Goal: Task Accomplishment & Management: Complete application form

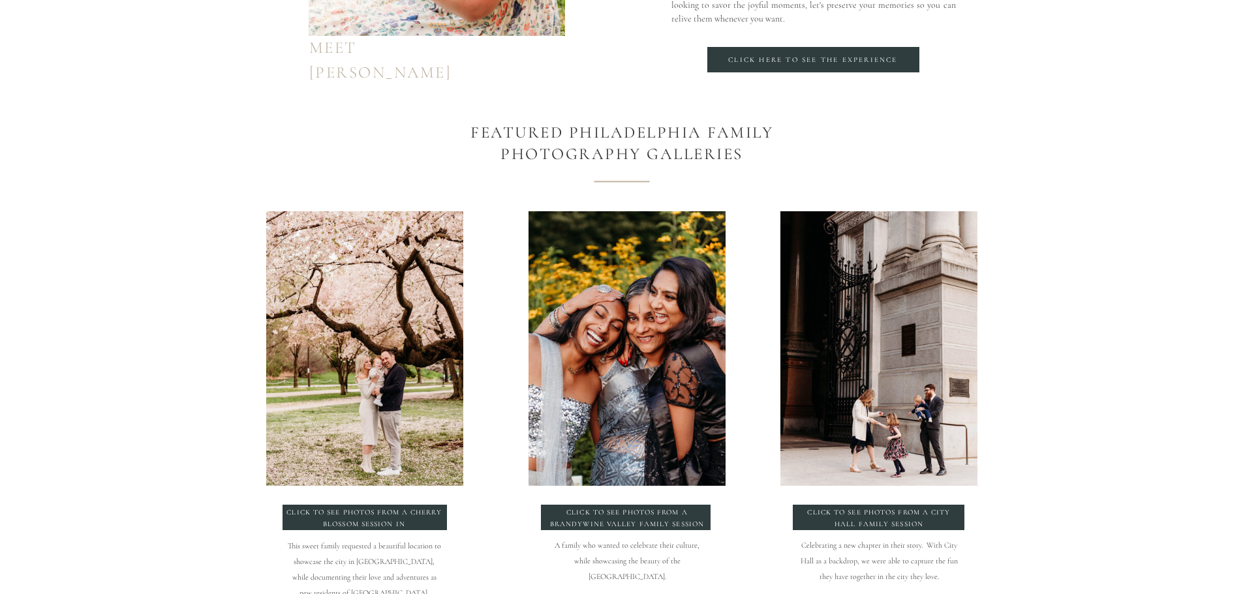
scroll to position [1370, 0]
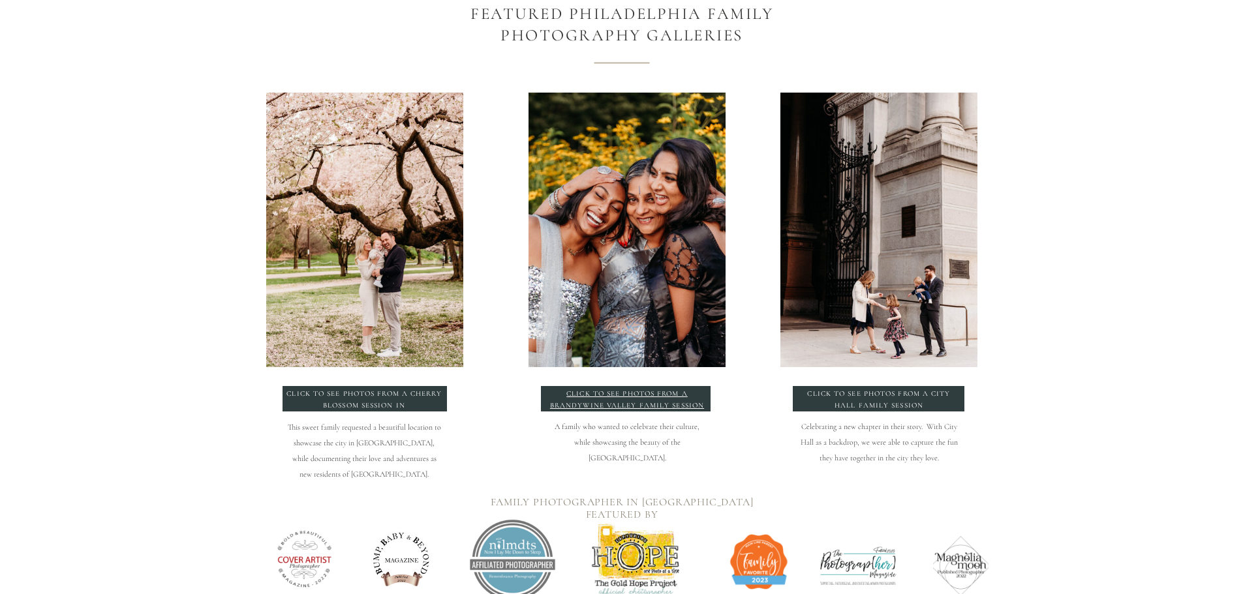
click at [694, 397] on p "click to see photos from a Brandywine Valley Family Session" at bounding box center [627, 398] width 157 height 20
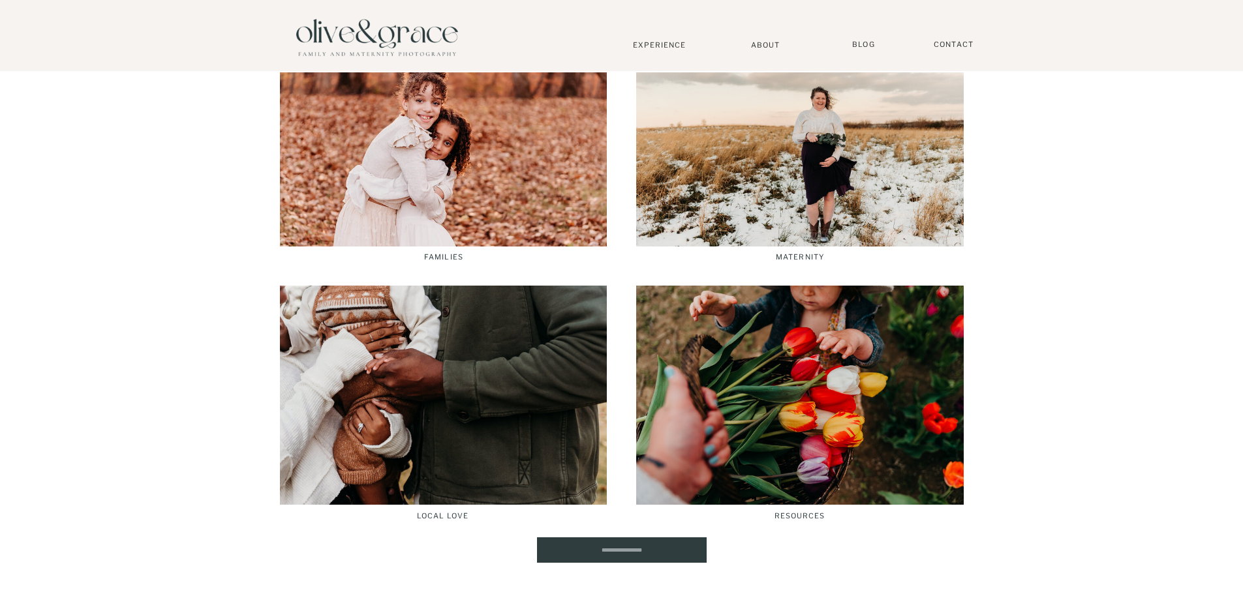
scroll to position [2088, 0]
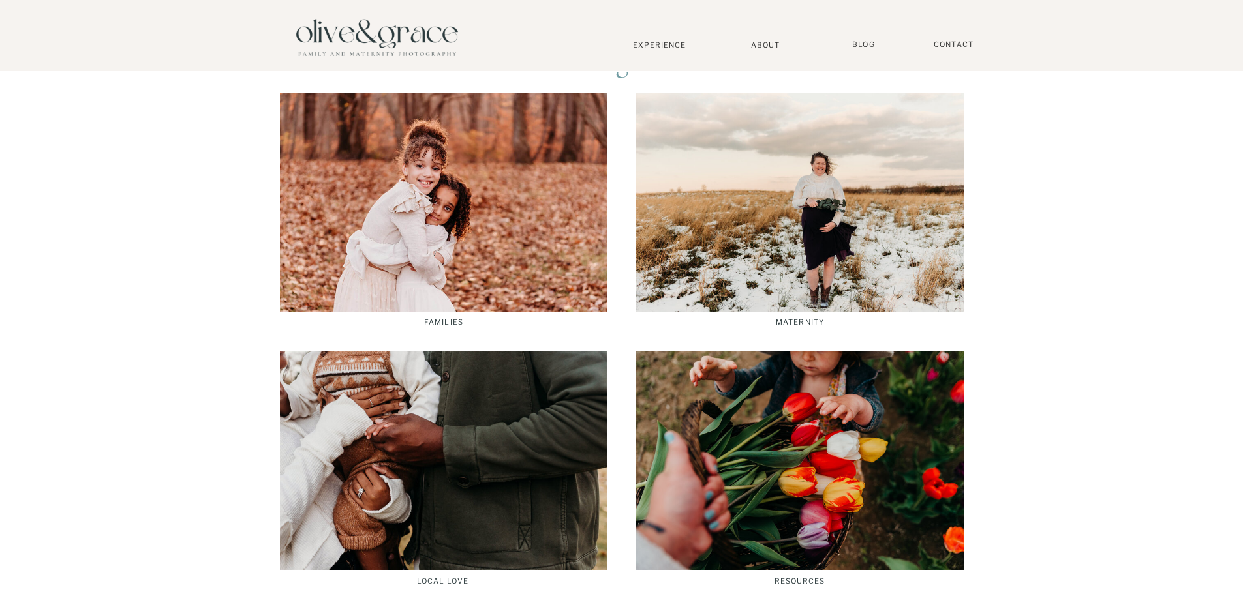
click at [523, 286] on div at bounding box center [443, 202] width 327 height 219
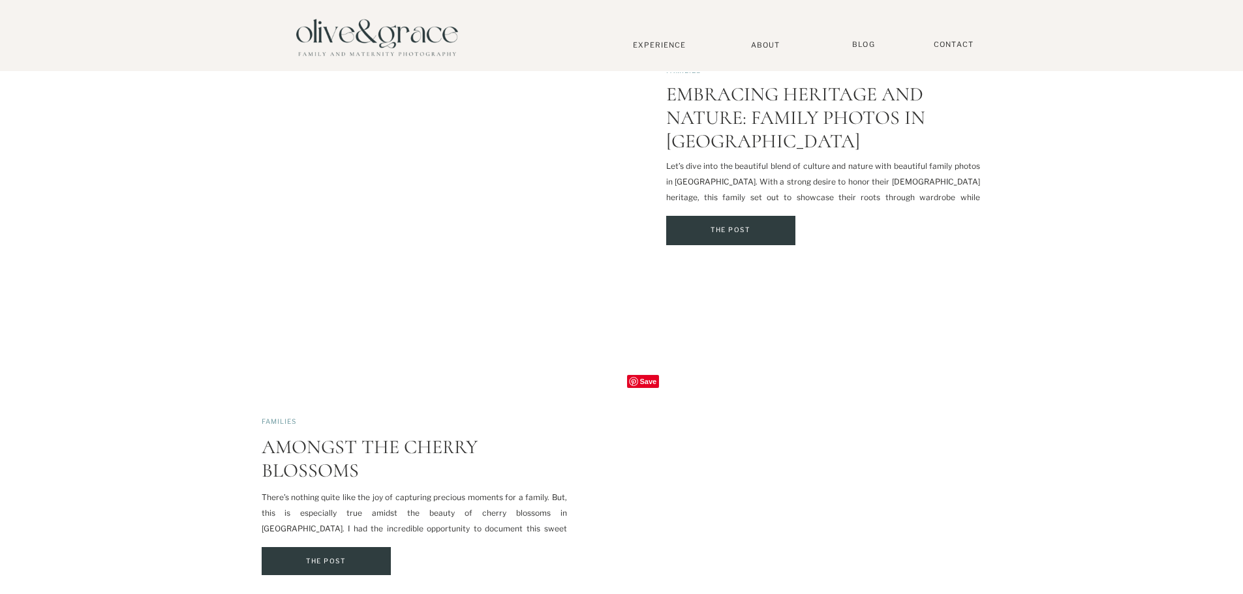
scroll to position [848, 0]
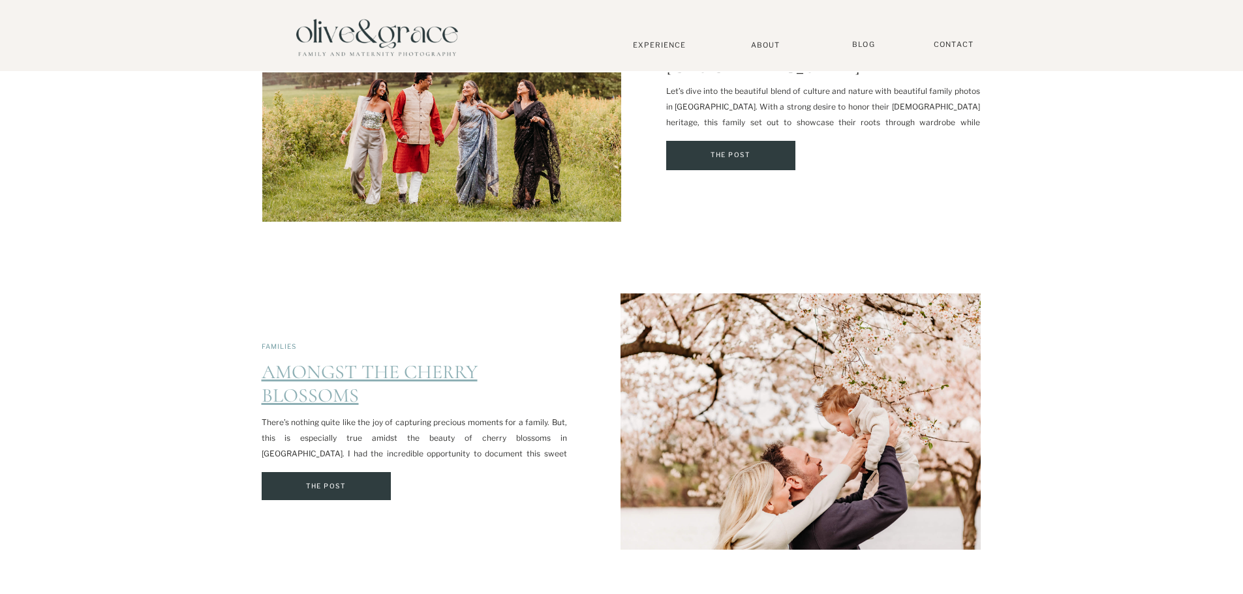
click at [327, 370] on link "Amongst the Cherry Blossoms" at bounding box center [370, 384] width 216 height 48
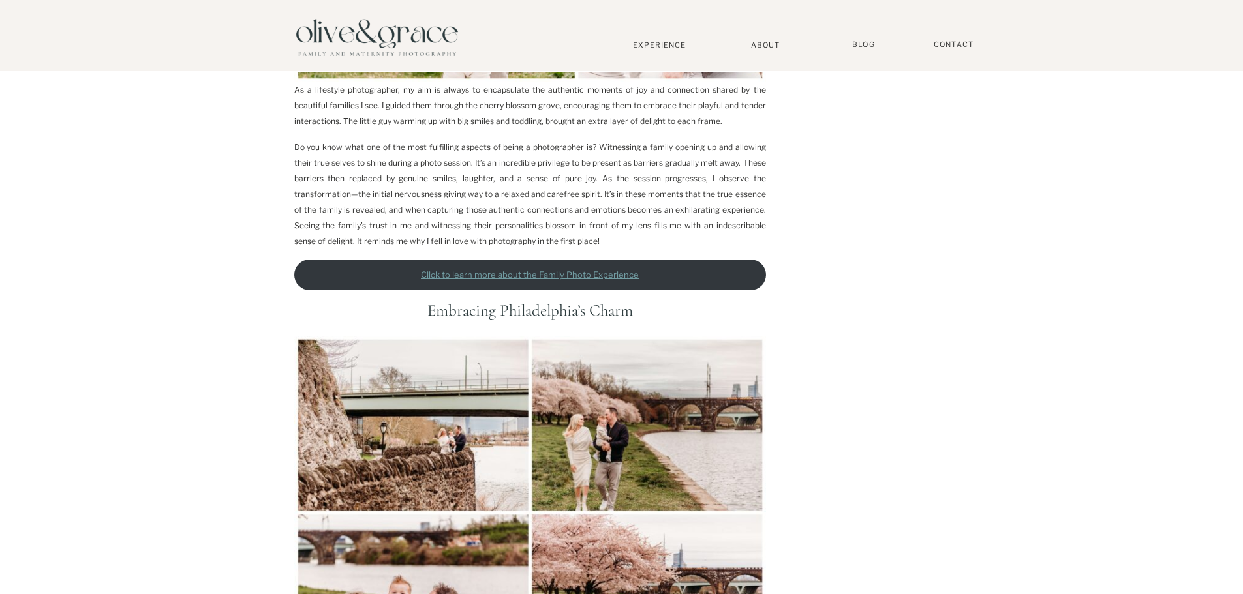
scroll to position [1566, 0]
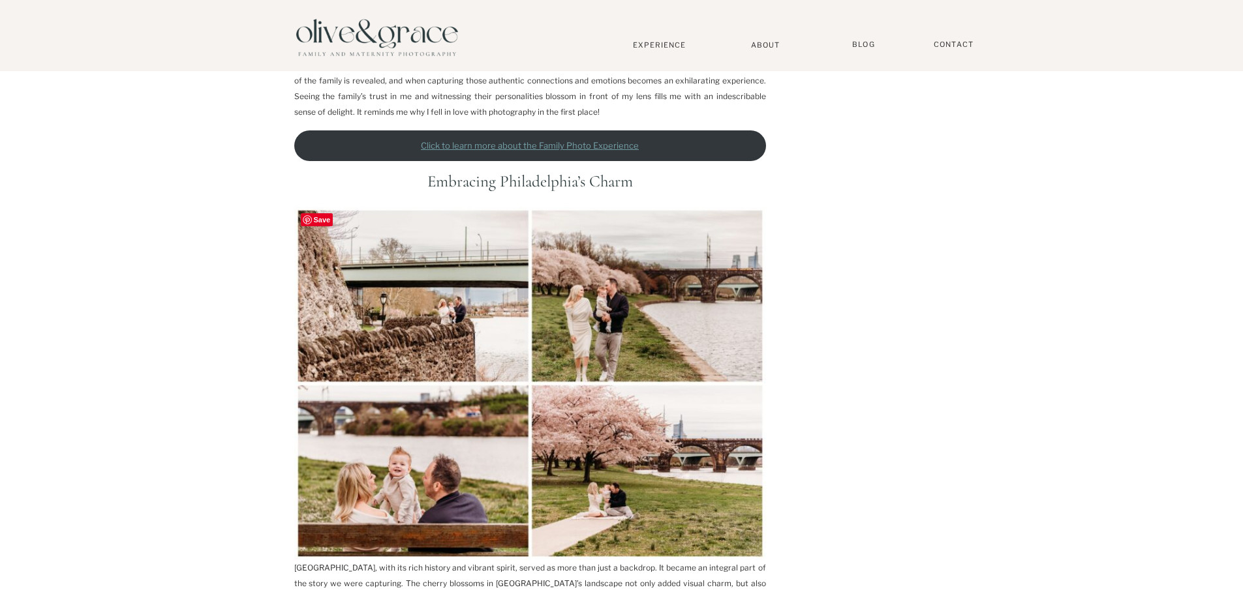
click at [606, 444] on img at bounding box center [530, 384] width 472 height 354
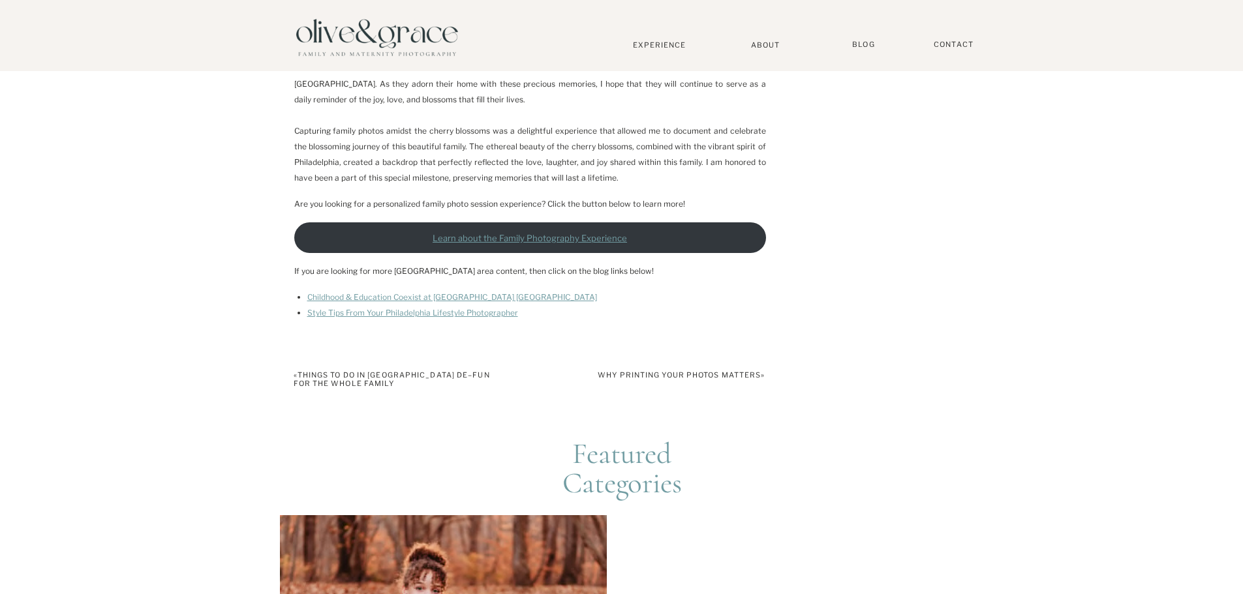
scroll to position [2805, 0]
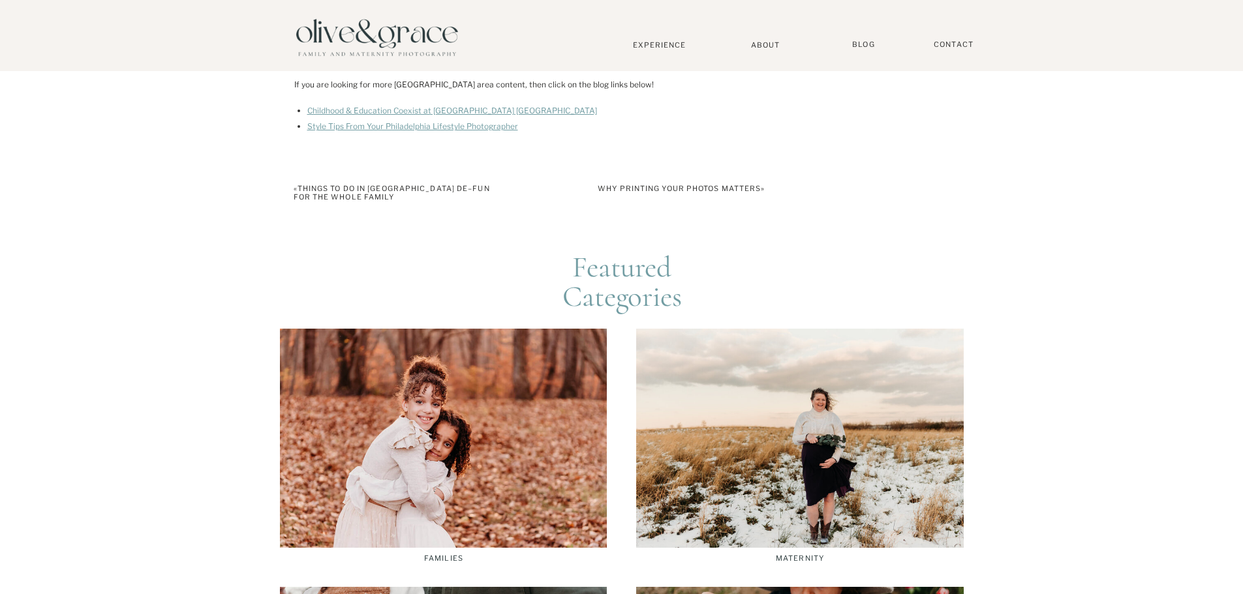
click at [315, 494] on div at bounding box center [443, 438] width 327 height 219
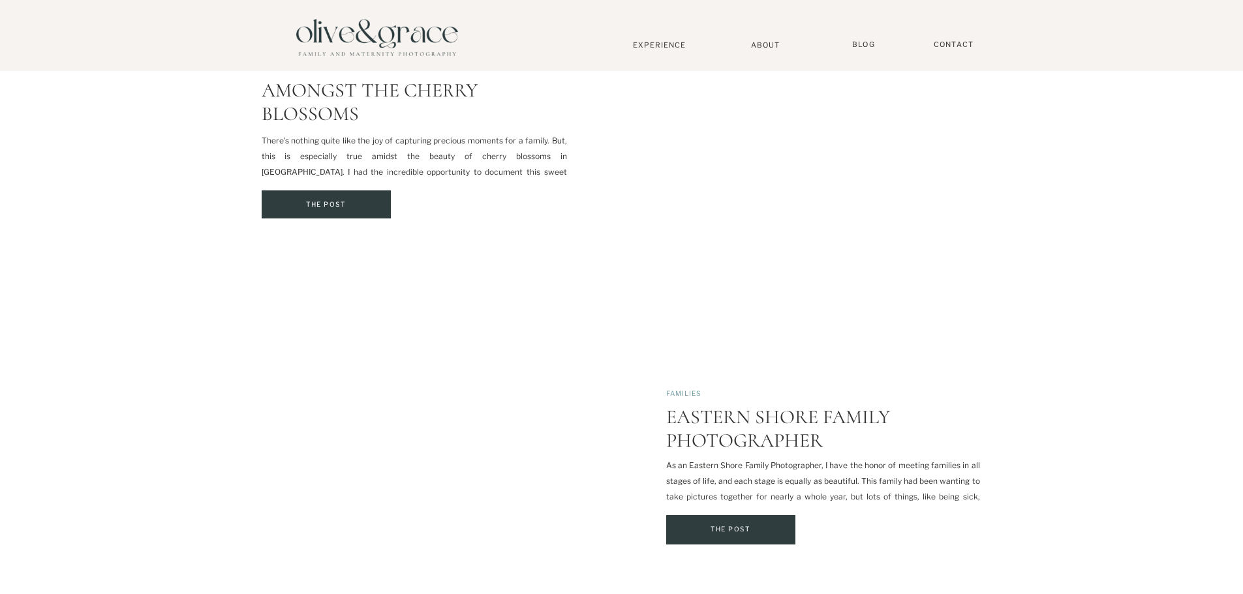
scroll to position [1305, 0]
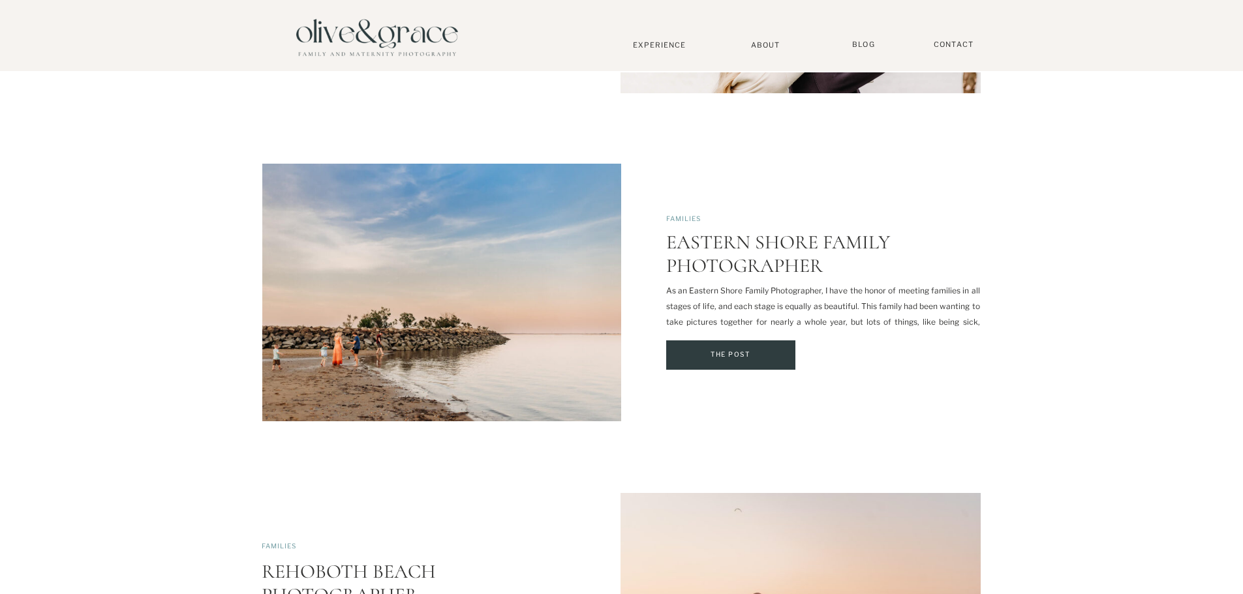
click at [694, 362] on div at bounding box center [730, 355] width 129 height 29
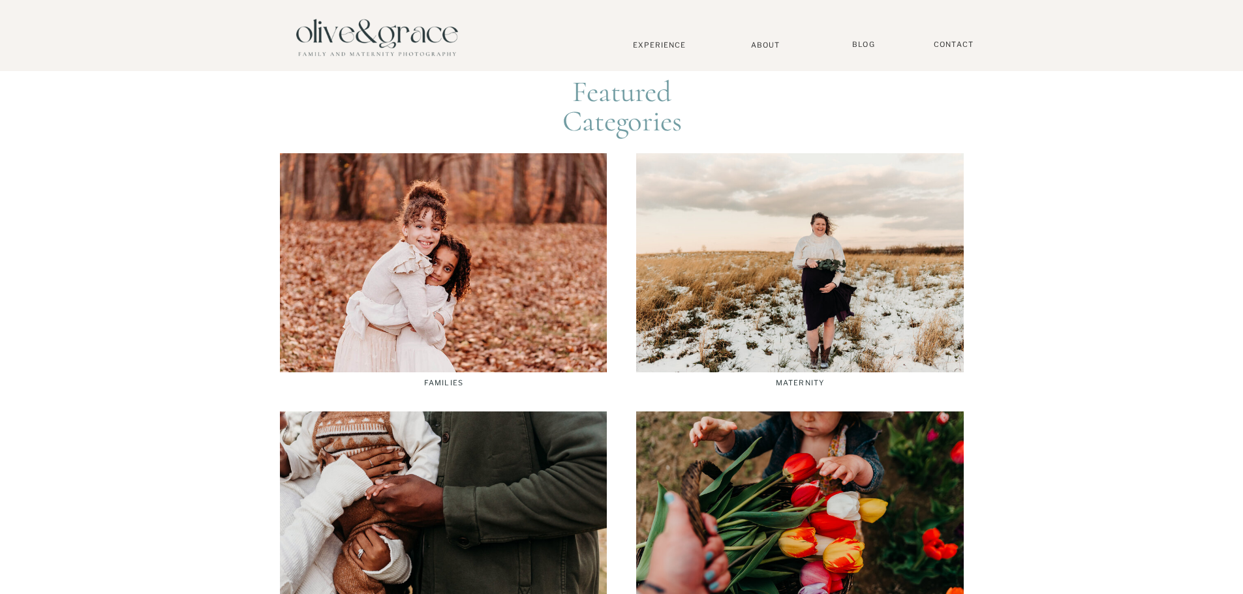
scroll to position [2088, 0]
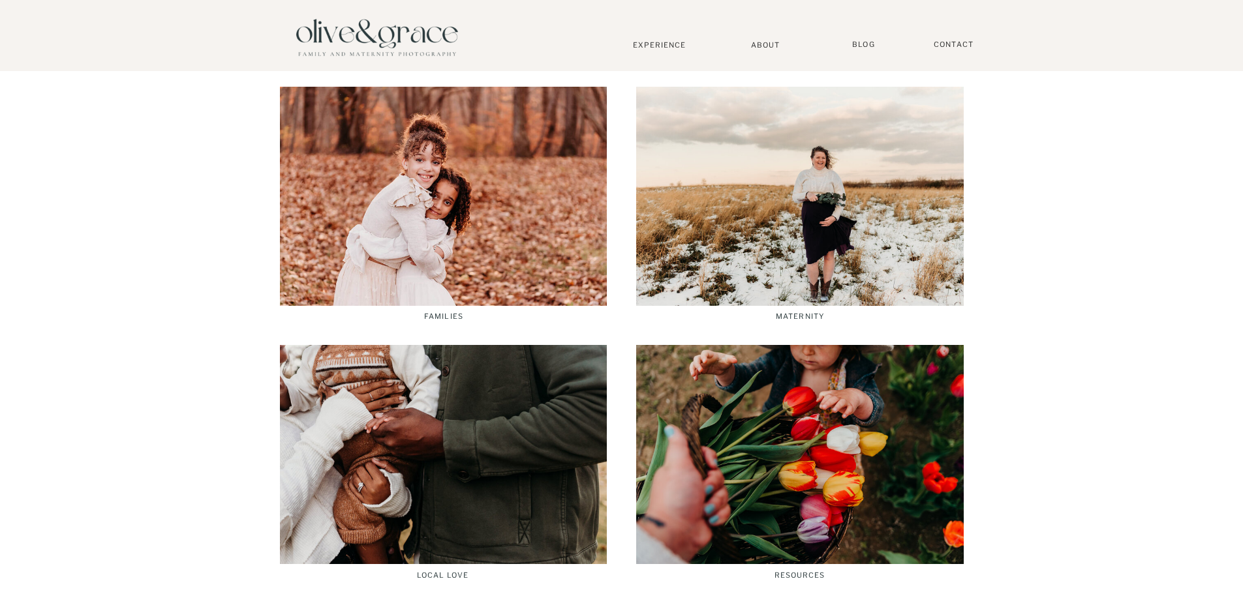
click at [459, 258] on div at bounding box center [443, 196] width 327 height 219
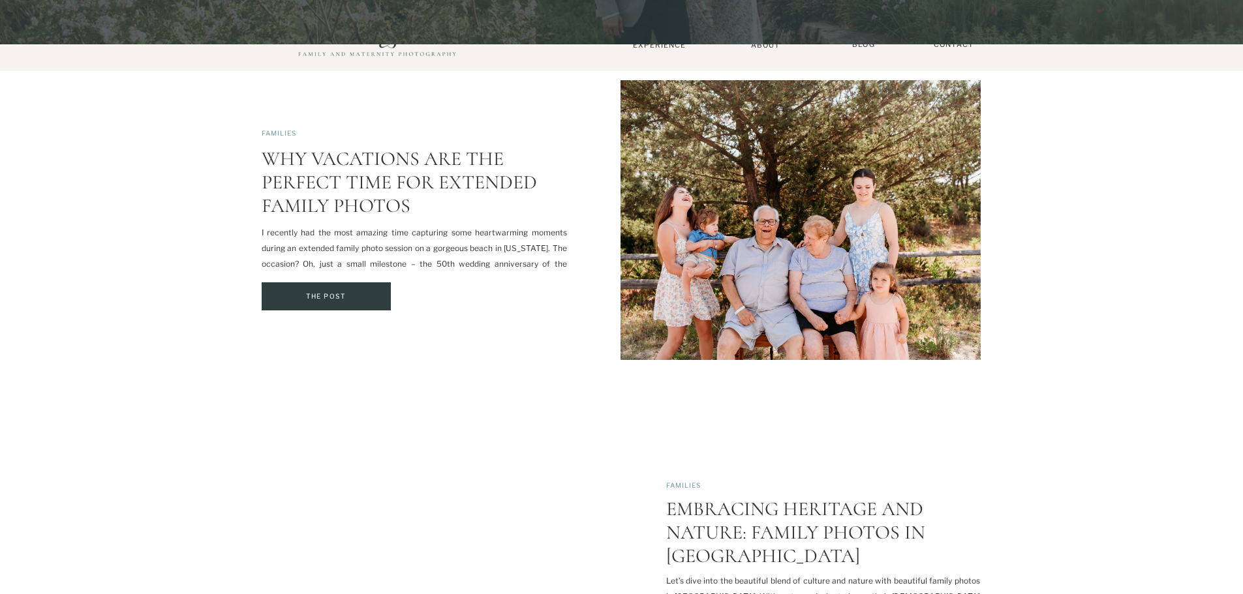
scroll to position [326, 0]
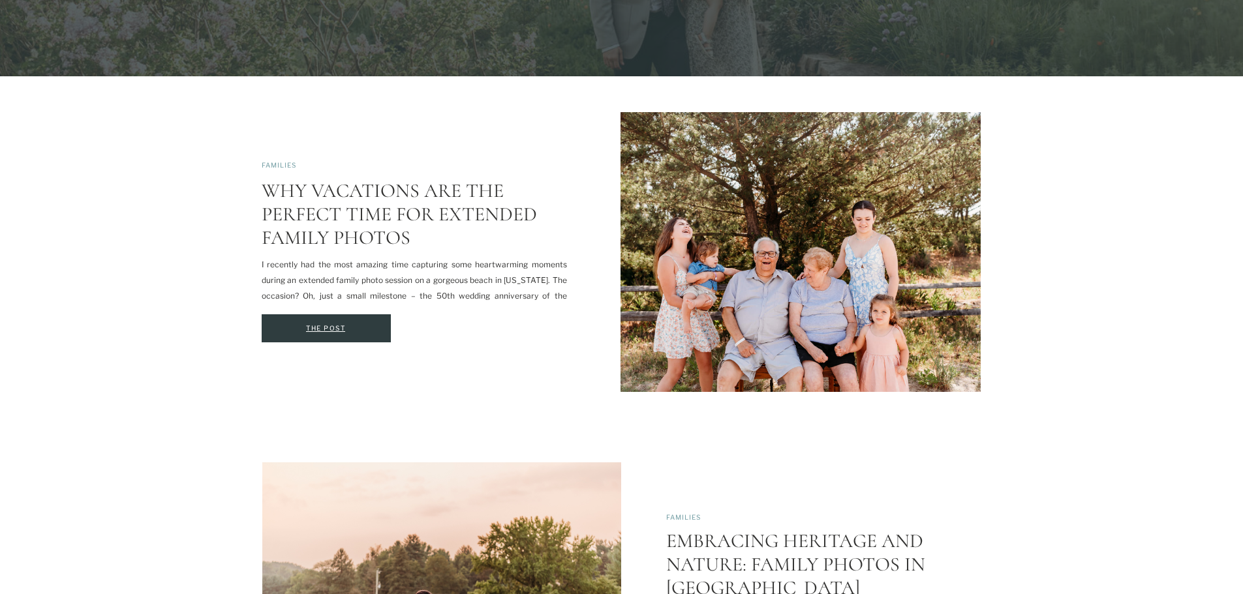
click at [363, 333] on div "The Post" at bounding box center [326, 329] width 125 height 14
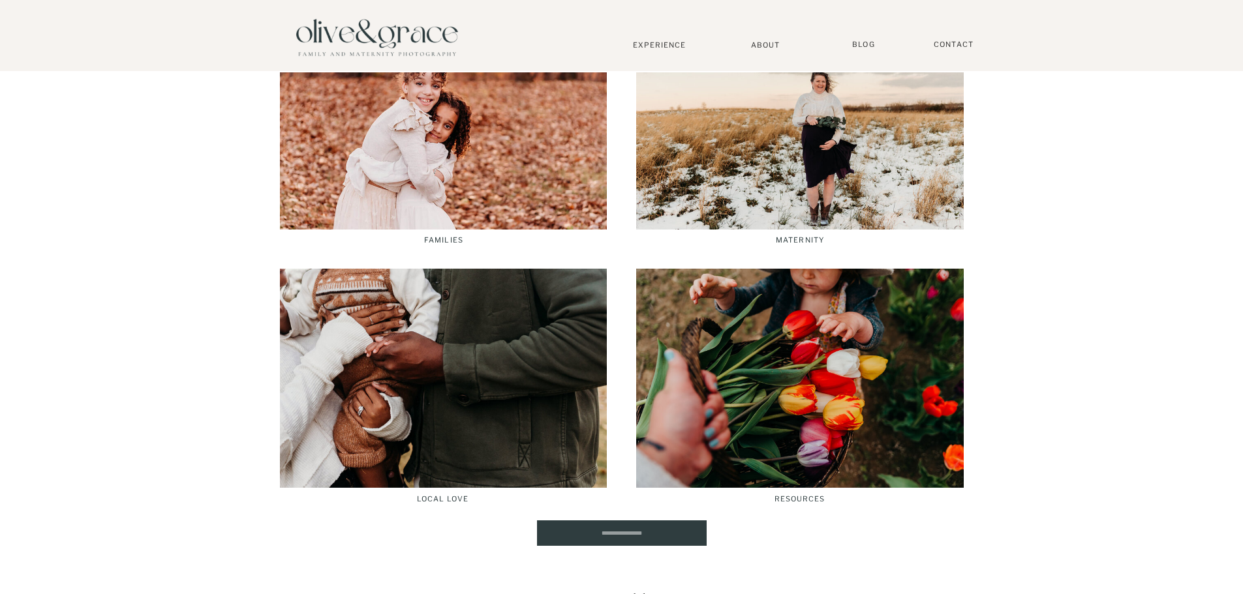
scroll to position [2345, 0]
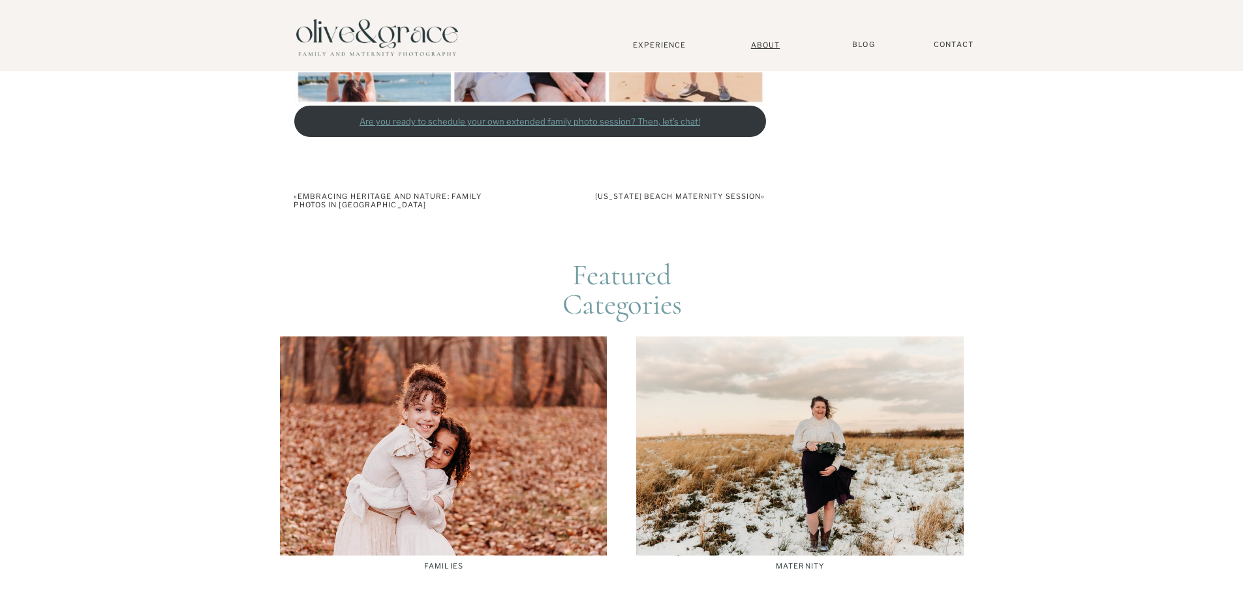
click at [784, 43] on nav "About" at bounding box center [766, 44] width 40 height 8
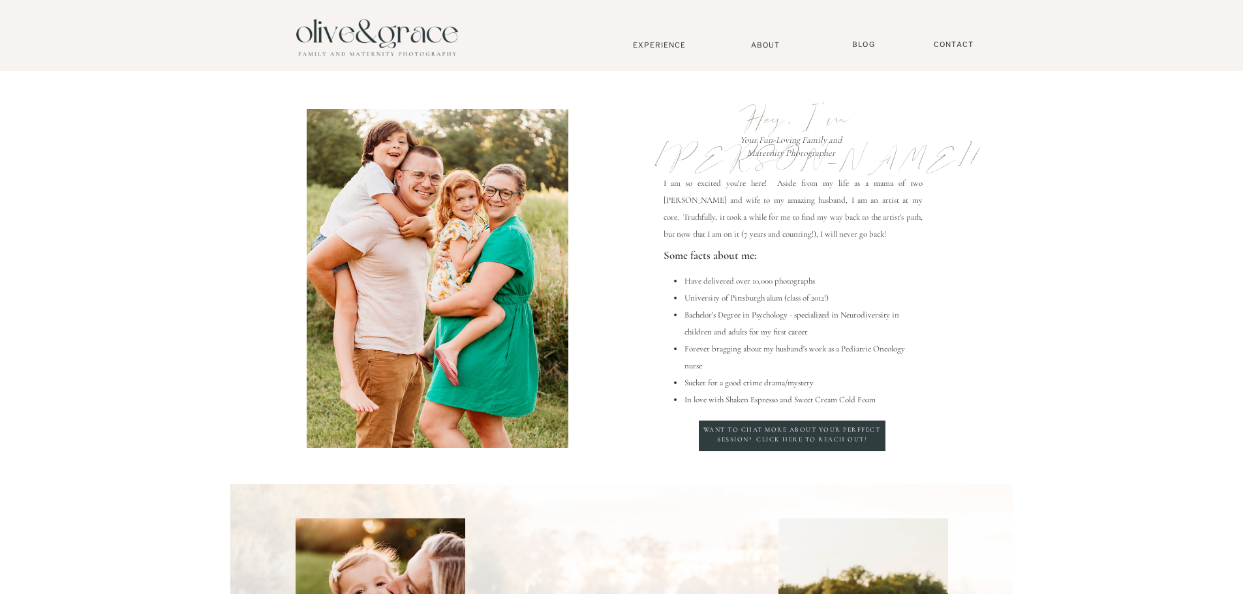
drag, startPoint x: 1166, startPoint y: 351, endPoint x: 1153, endPoint y: 93, distance: 258.0
click at [680, 47] on nav "Experience" at bounding box center [659, 44] width 86 height 9
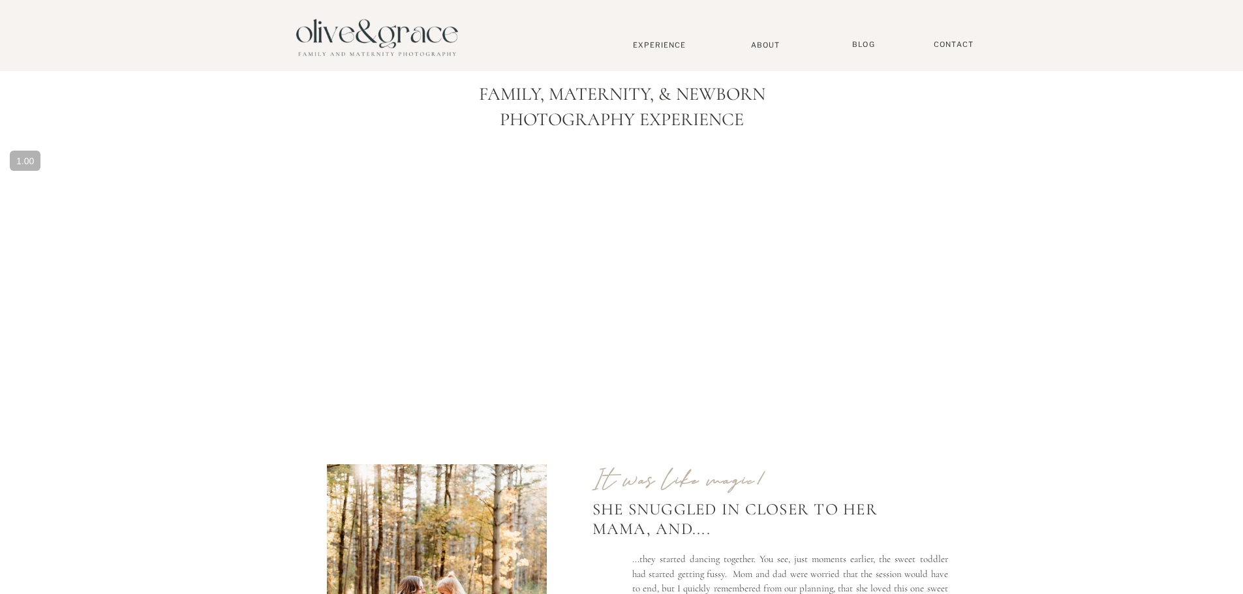
drag, startPoint x: 804, startPoint y: 406, endPoint x: 814, endPoint y: 176, distance: 229.8
click at [964, 48] on nav "Contact" at bounding box center [954, 45] width 52 height 10
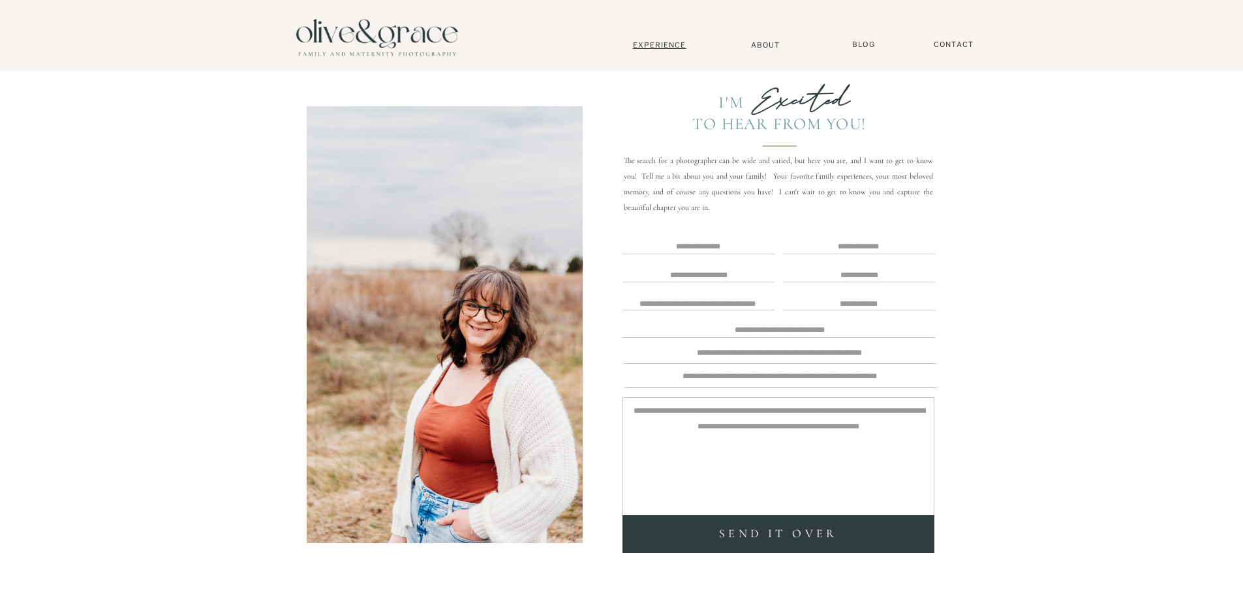
click at [657, 46] on nav "Experience" at bounding box center [659, 44] width 86 height 9
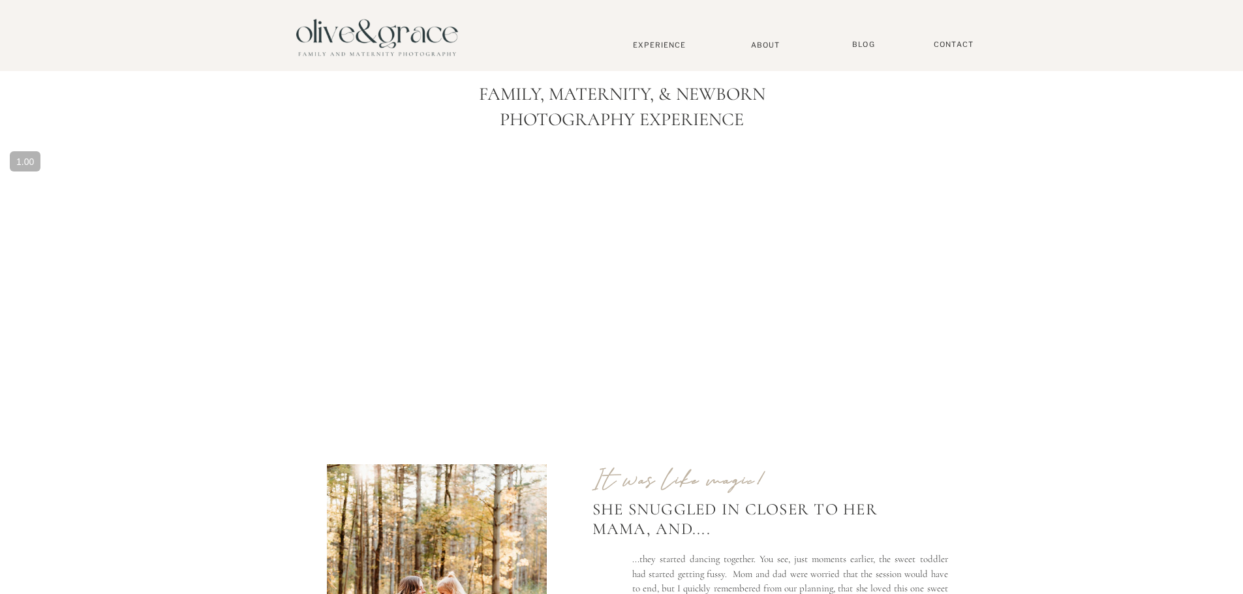
drag, startPoint x: 1127, startPoint y: 471, endPoint x: 1026, endPoint y: 153, distance: 334.2
click at [869, 46] on nav "BLOG" at bounding box center [863, 45] width 33 height 10
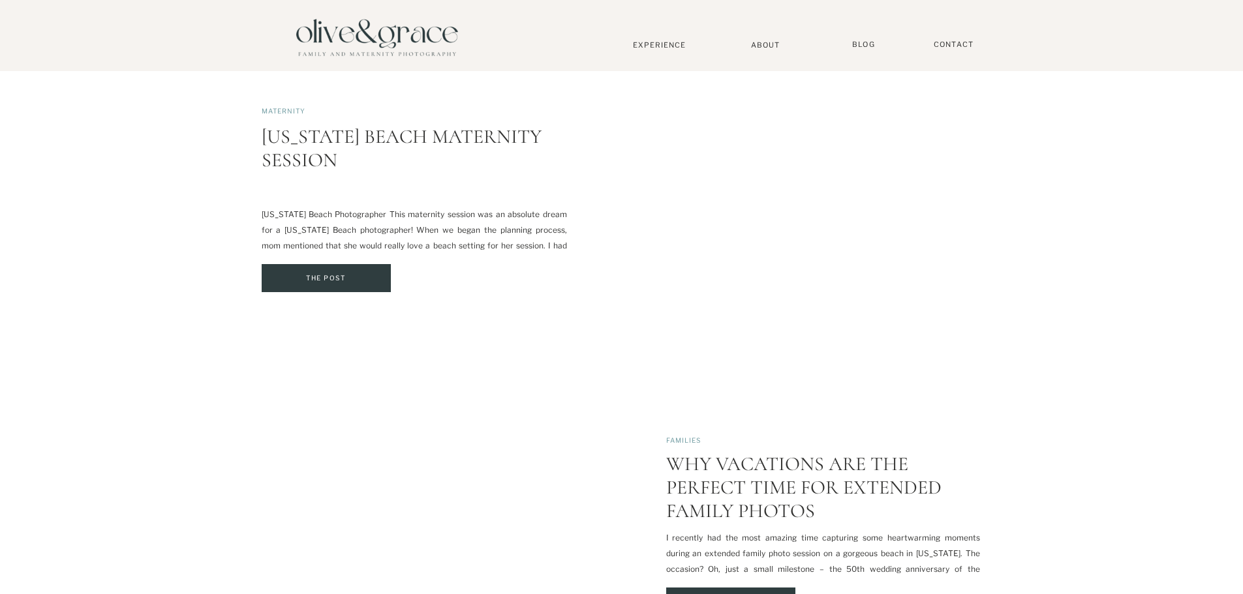
scroll to position [979, 0]
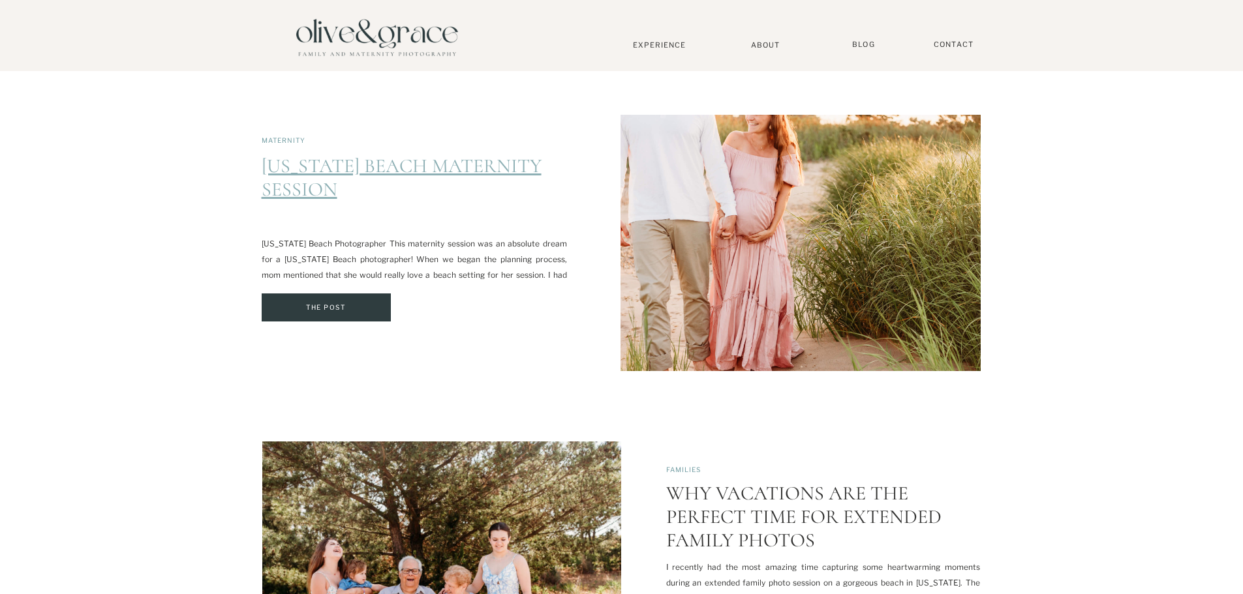
click at [373, 160] on link "[US_STATE] Beach Maternity Session" at bounding box center [402, 178] width 280 height 48
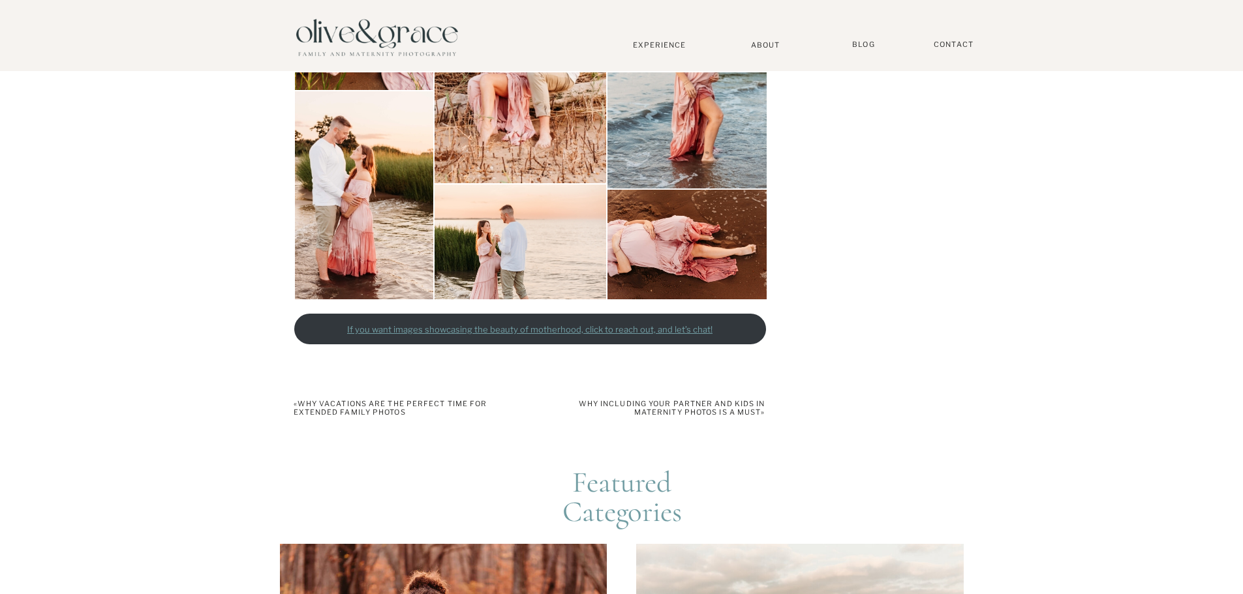
scroll to position [1500, 0]
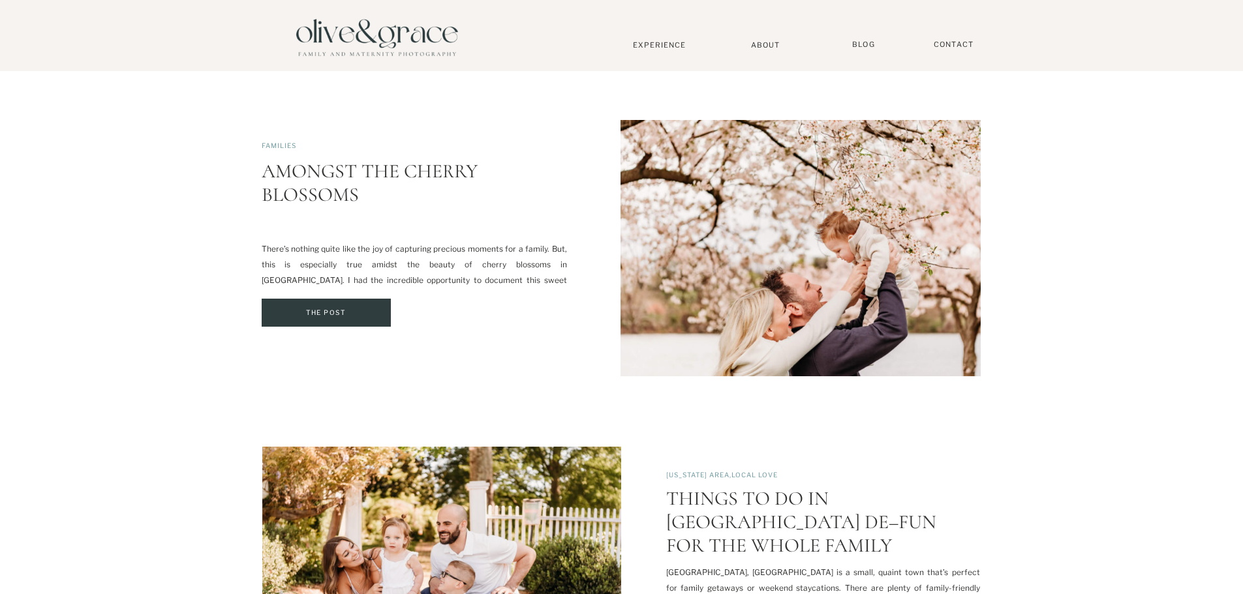
scroll to position [2544, 0]
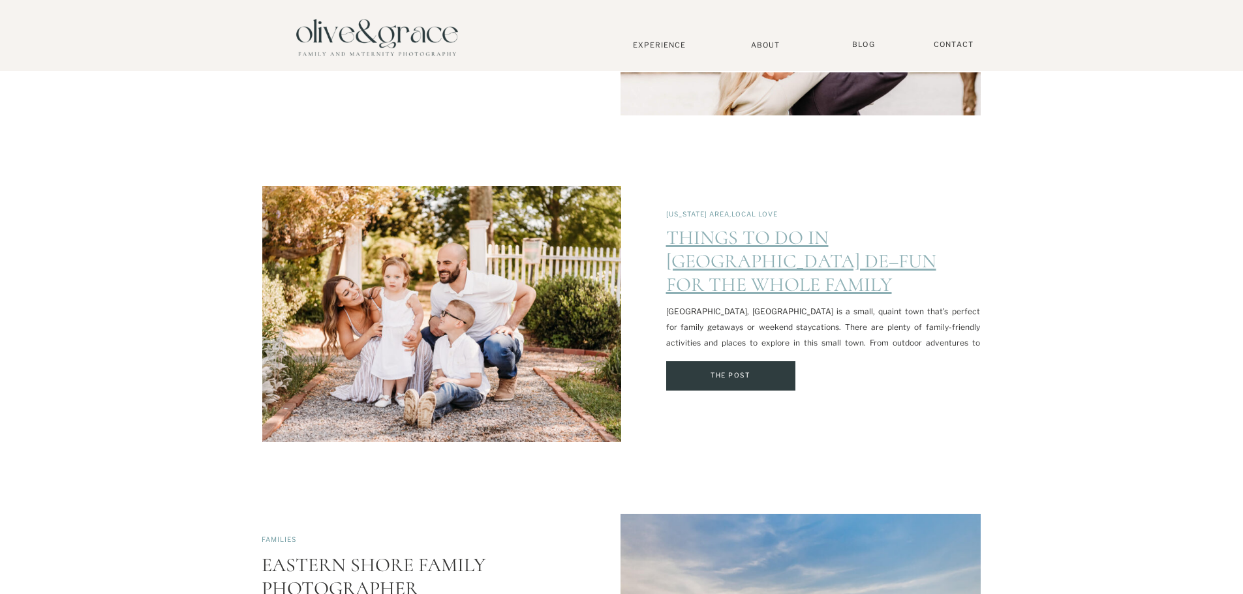
click at [695, 256] on link "Things to do in [GEOGRAPHIC_DATA] DE–Fun for the Whole Family" at bounding box center [801, 261] width 270 height 71
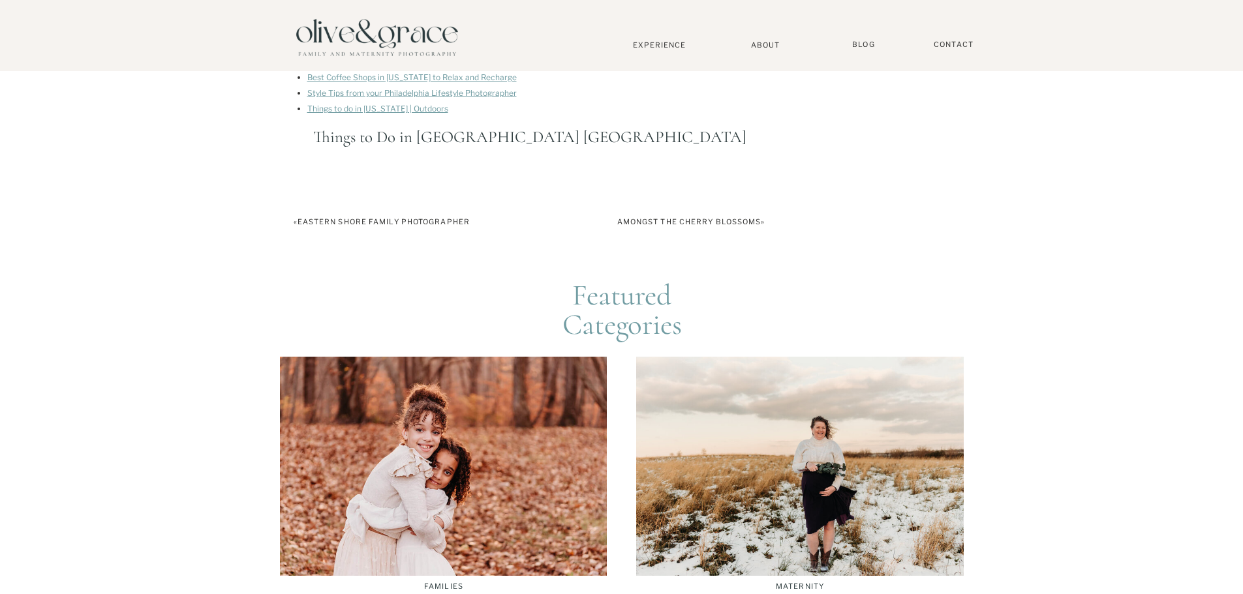
scroll to position [1305, 0]
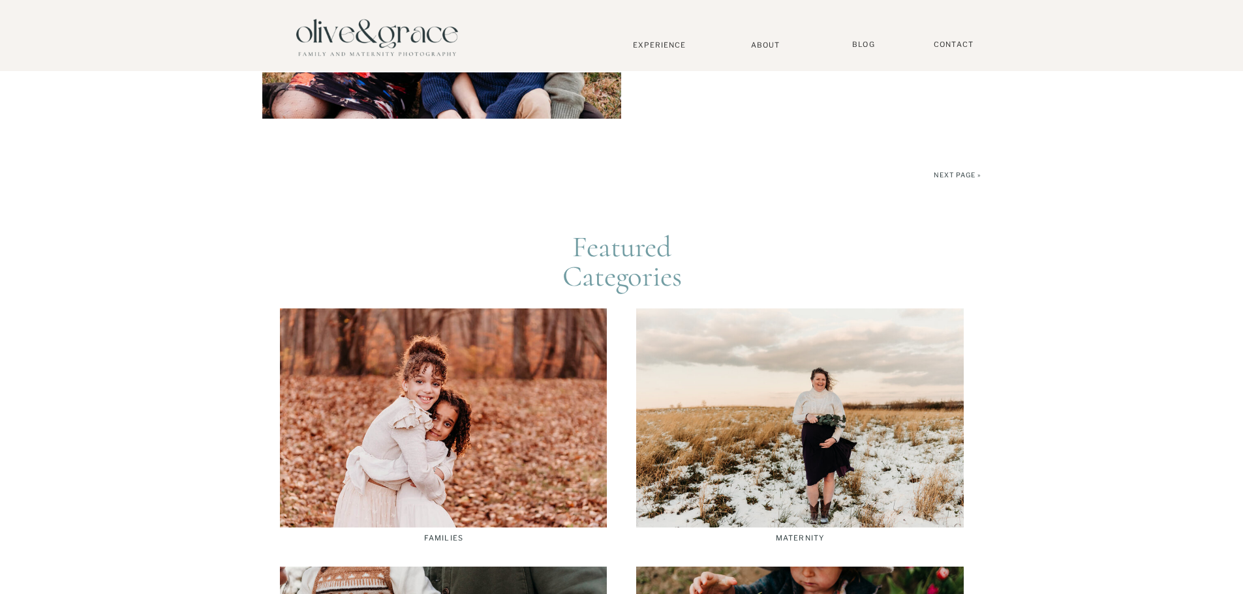
scroll to position [3458, 0]
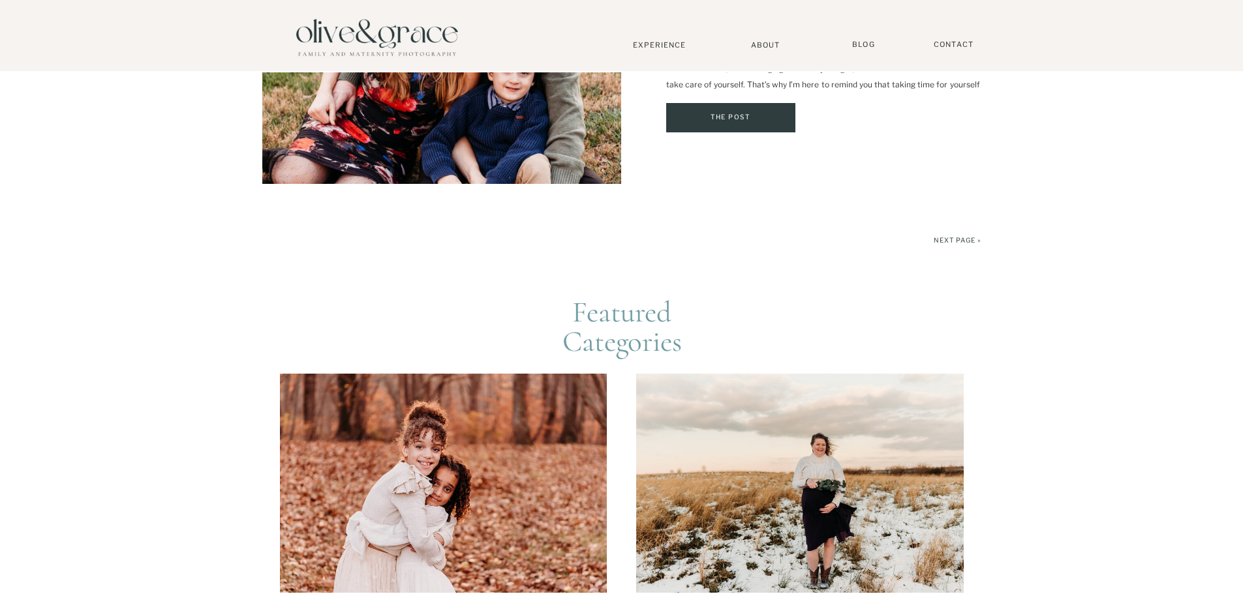
click at [493, 414] on div at bounding box center [443, 483] width 327 height 219
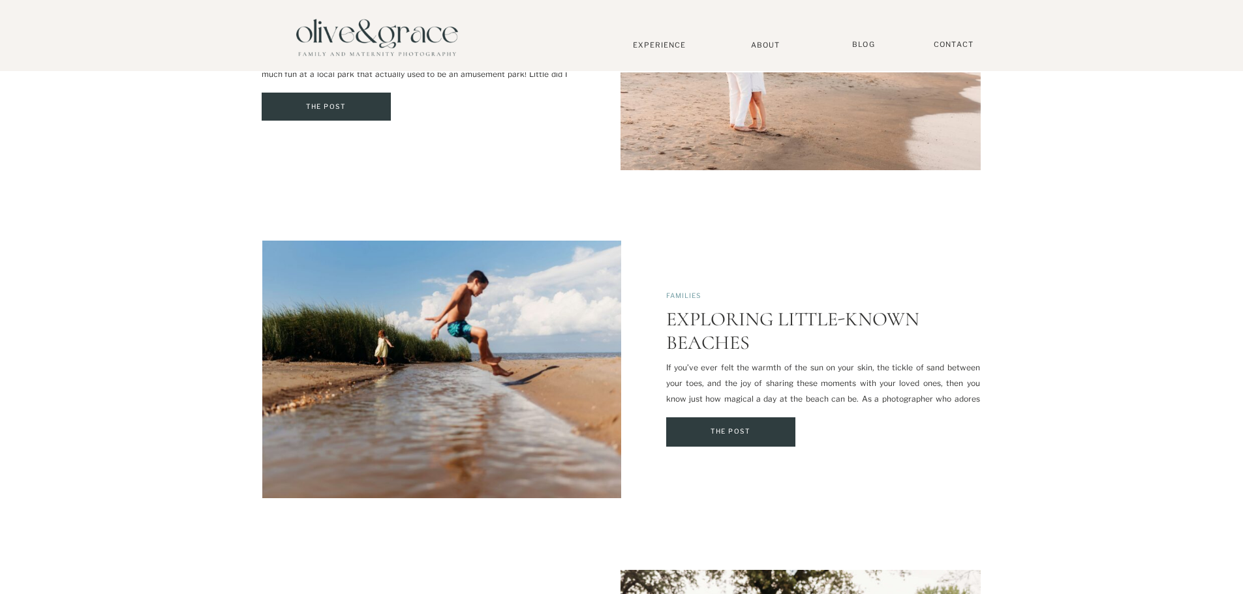
scroll to position [1696, 0]
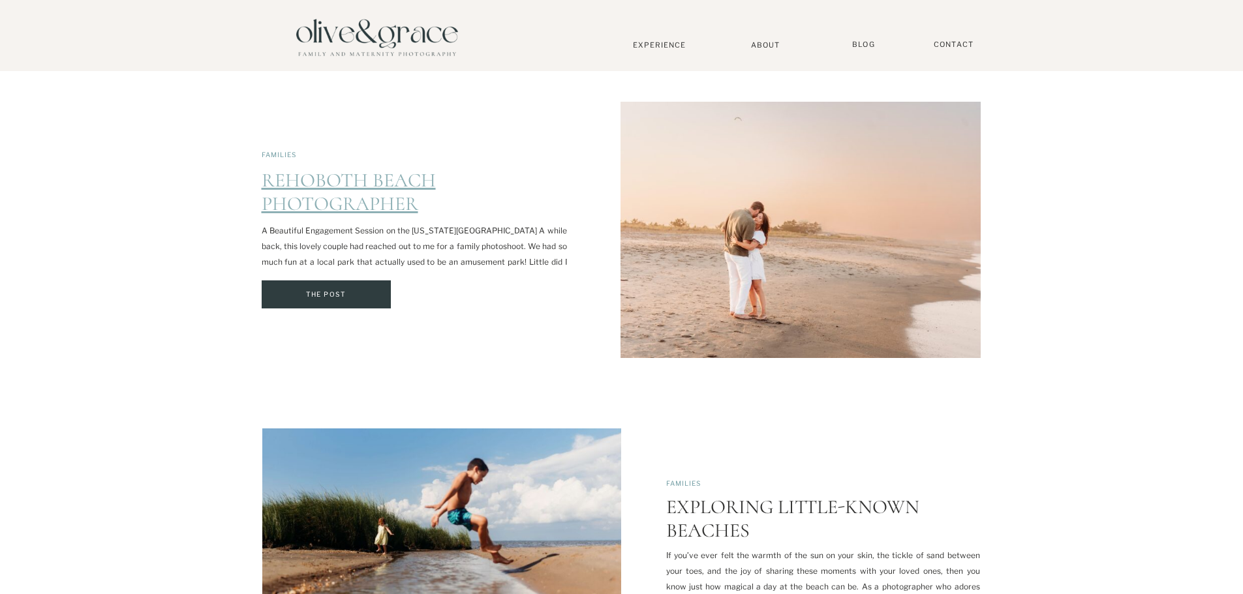
click at [353, 193] on link "Rehoboth Beach Photographer" at bounding box center [349, 192] width 174 height 48
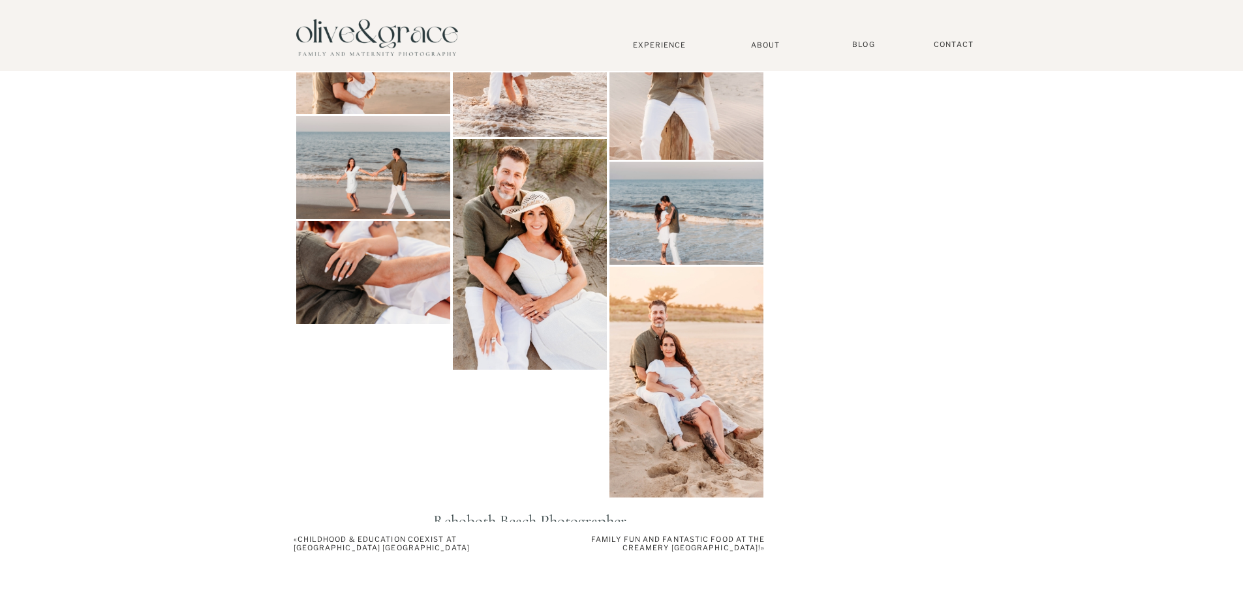
scroll to position [2022, 0]
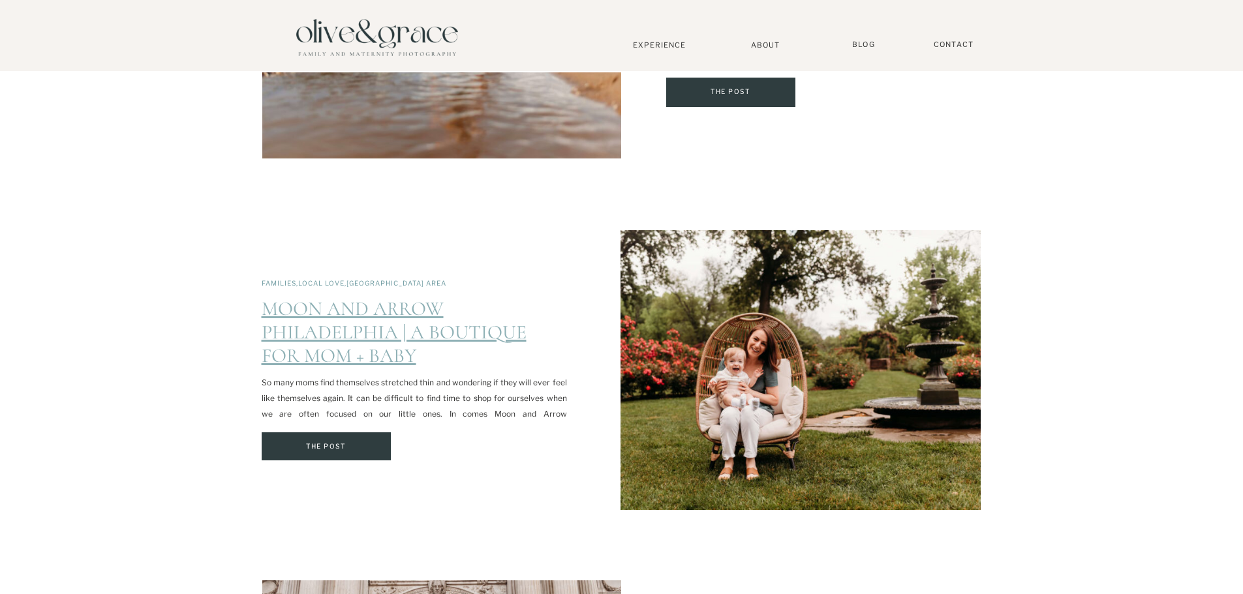
scroll to position [2349, 0]
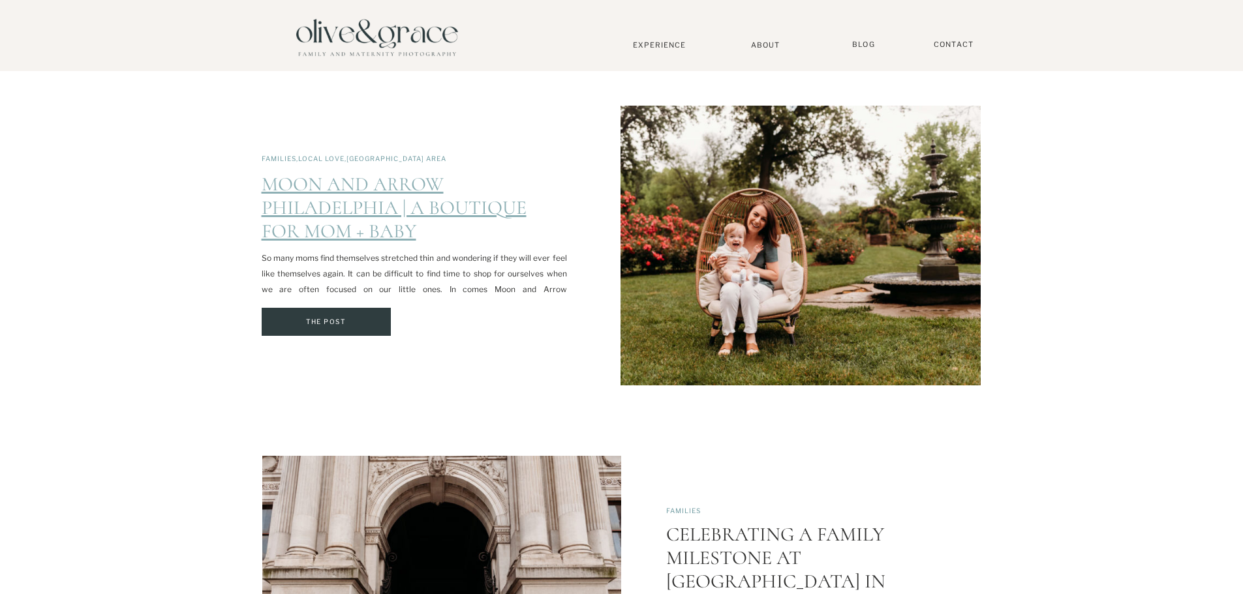
click at [314, 222] on link "Moon and Arrow Philadelphia | A Boutique for Mom + Baby" at bounding box center [394, 207] width 265 height 71
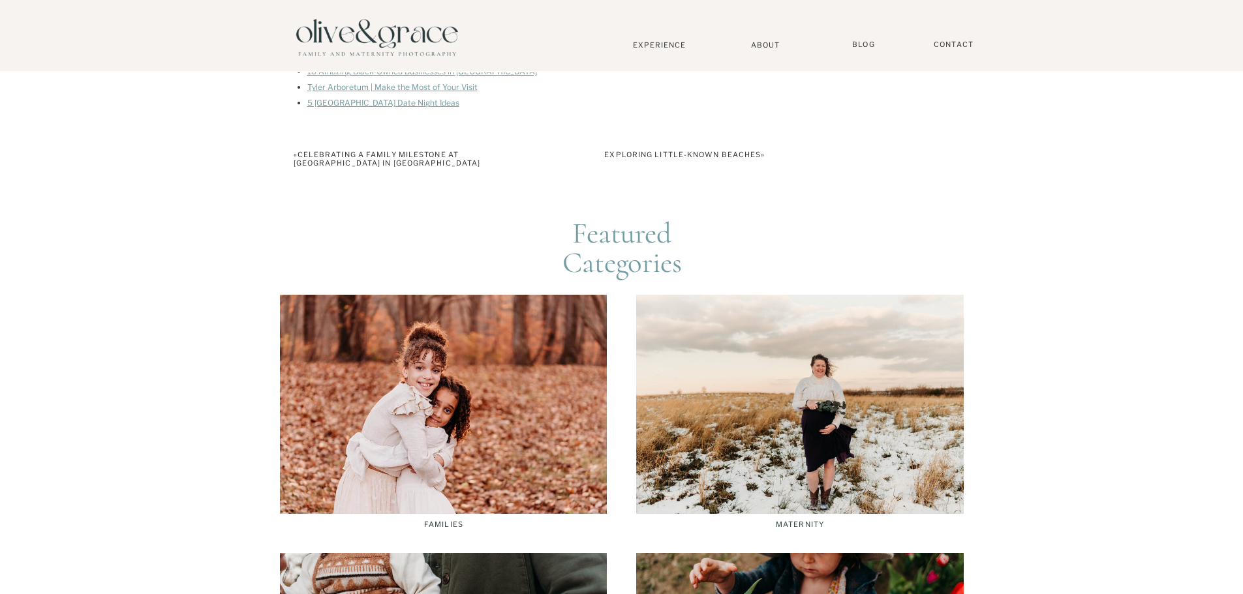
scroll to position [913, 0]
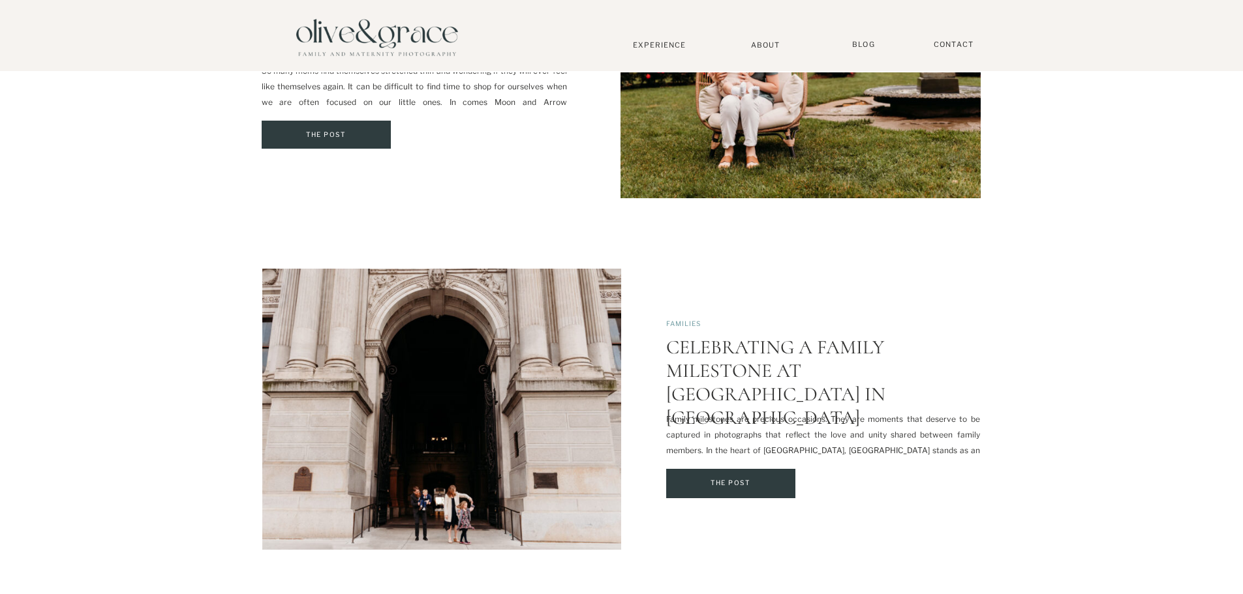
scroll to position [2740, 0]
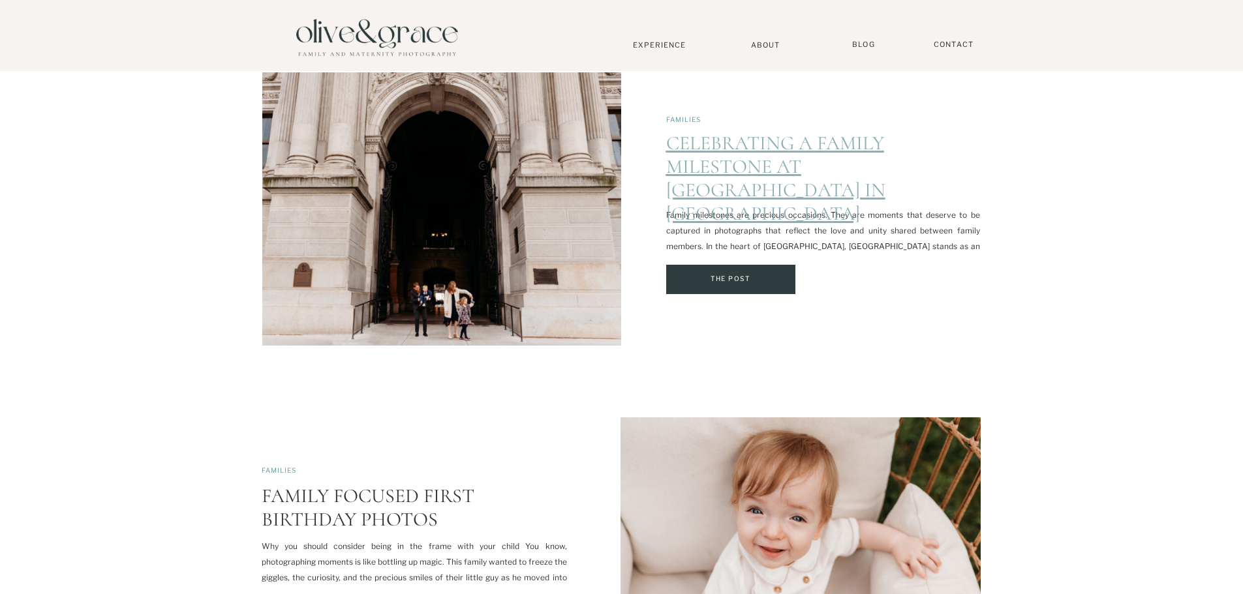
click at [771, 183] on link "Celebrating a Family Milestone at City Hall in Philadelphia" at bounding box center [775, 178] width 219 height 95
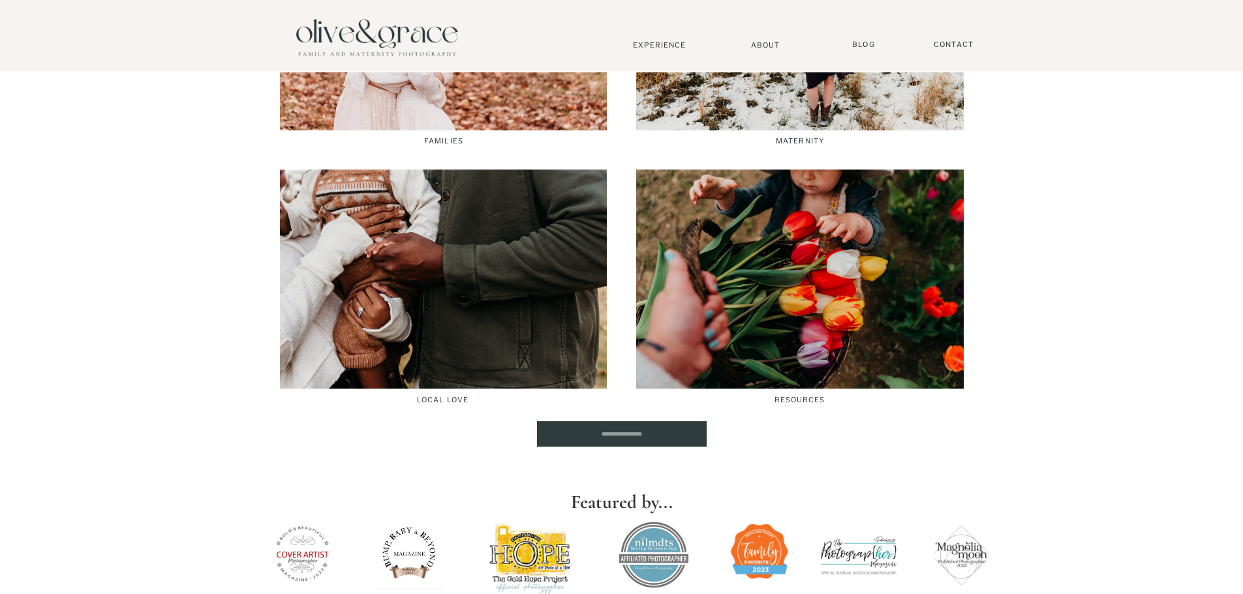
scroll to position [2479, 0]
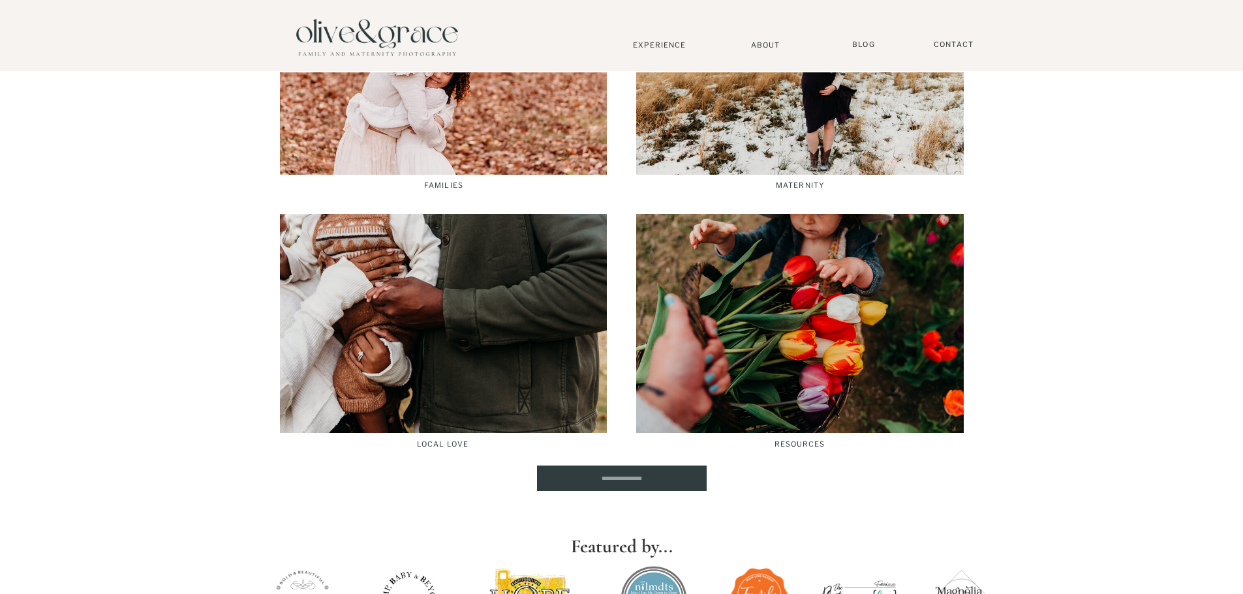
click at [512, 403] on div at bounding box center [443, 323] width 327 height 219
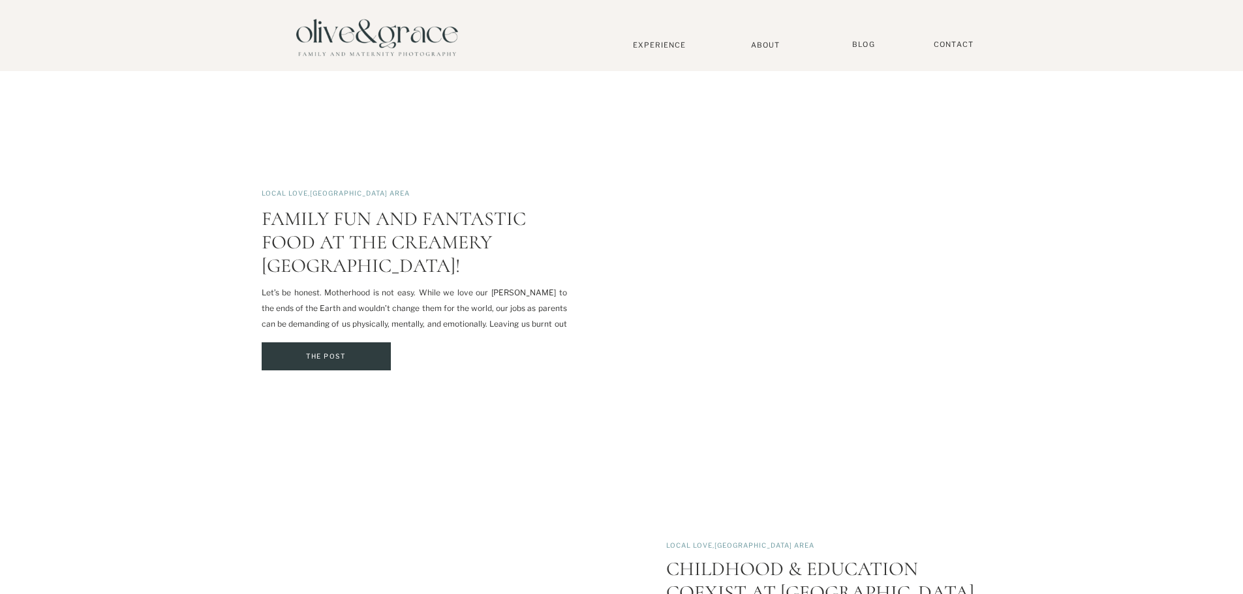
scroll to position [1109, 0]
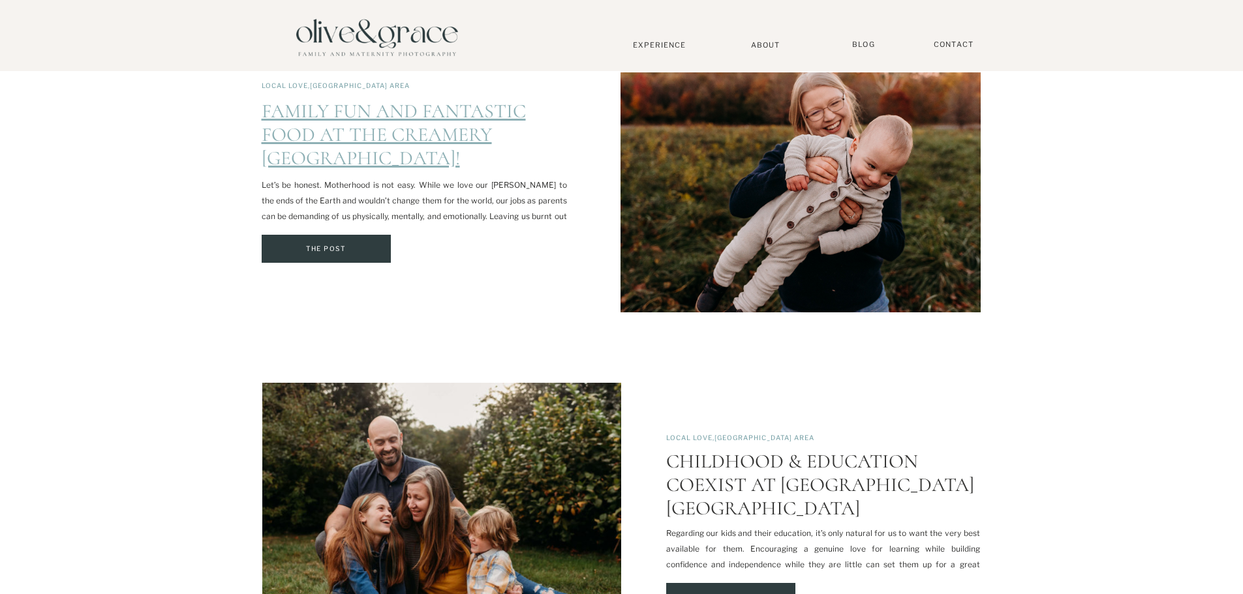
click at [316, 124] on link "Family Fun and Fantastic Food at The Creamery [GEOGRAPHIC_DATA]!" at bounding box center [394, 134] width 264 height 71
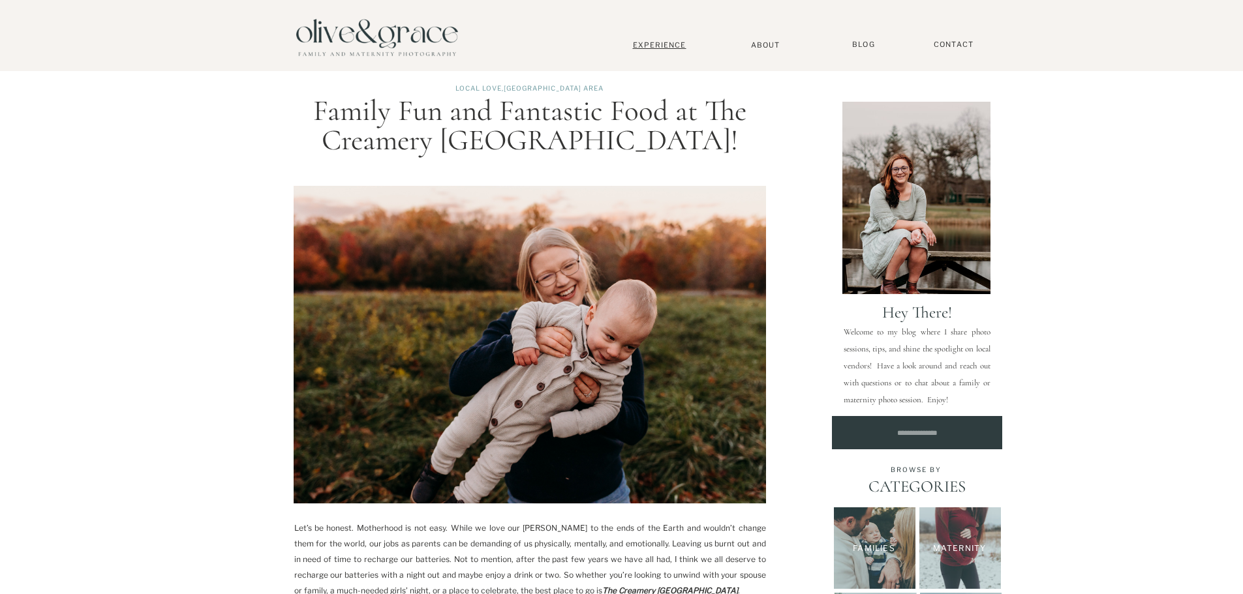
click at [679, 46] on nav "Experience" at bounding box center [659, 44] width 86 height 9
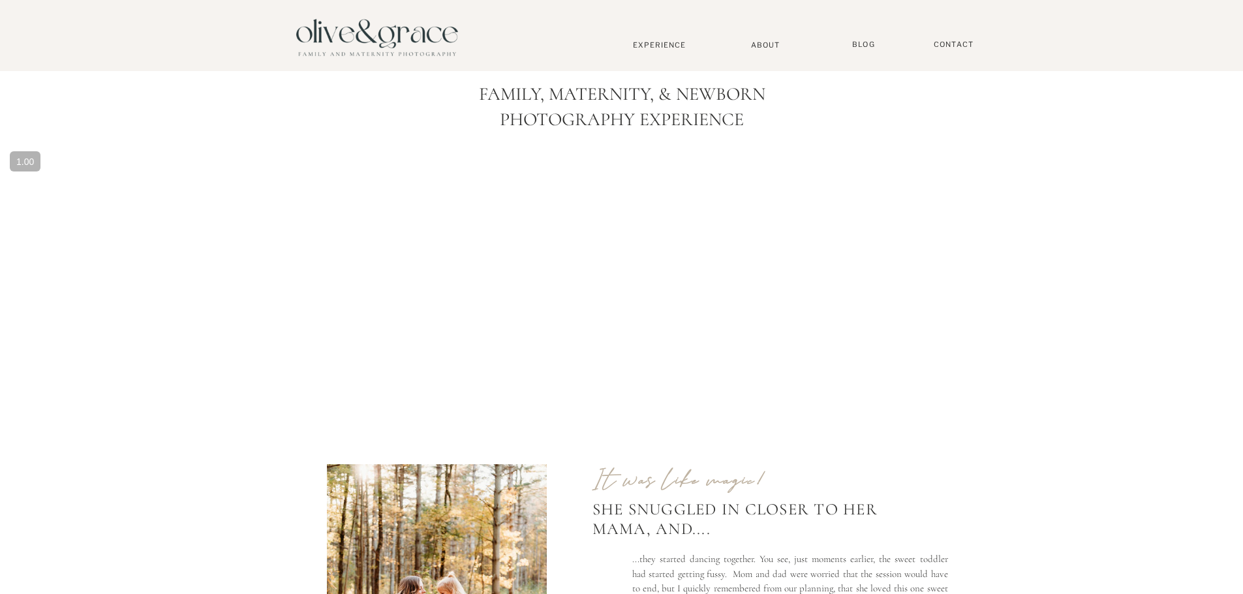
drag, startPoint x: 816, startPoint y: 296, endPoint x: 827, endPoint y: 77, distance: 219.4
click at [759, 44] on nav "About" at bounding box center [766, 44] width 40 height 8
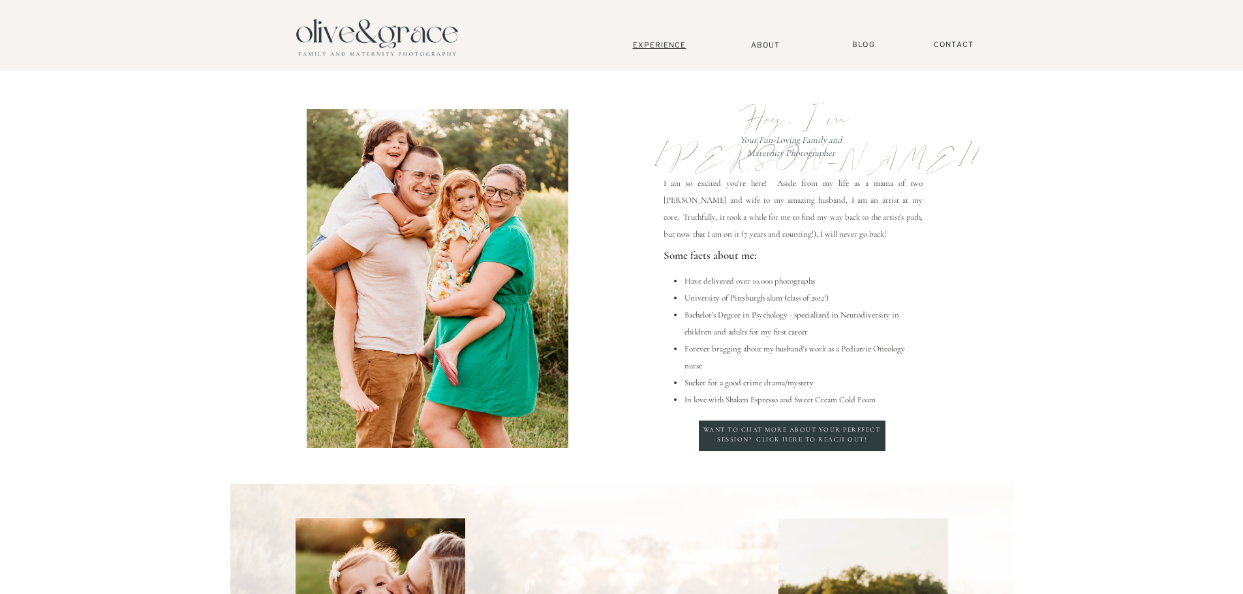
click at [655, 44] on nav "Experience" at bounding box center [659, 44] width 86 height 9
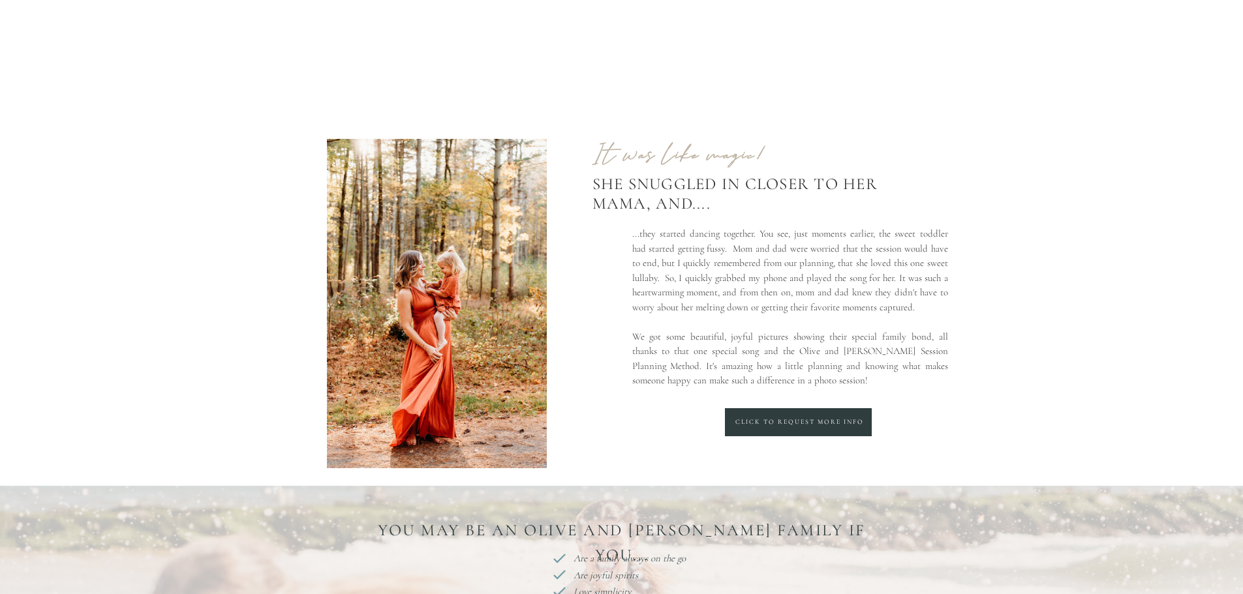
scroll to position [326, 0]
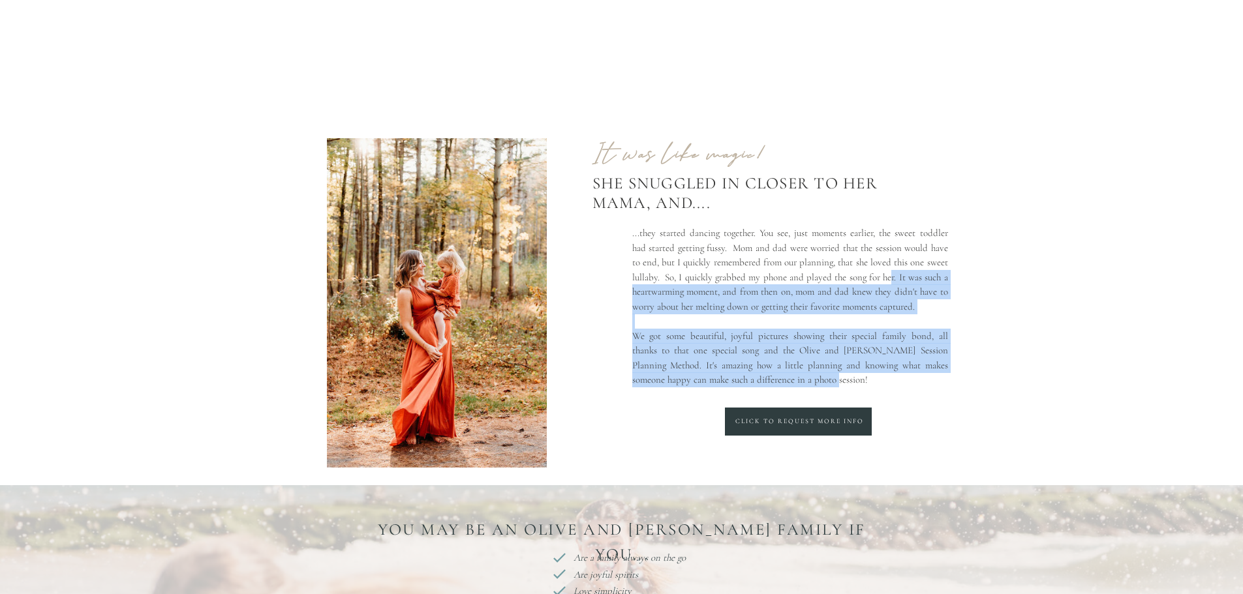
drag, startPoint x: 890, startPoint y: 279, endPoint x: 947, endPoint y: 383, distance: 118.8
click at [947, 383] on p "...they started dancing together. You see, just moments earlier, the sweet todd…" at bounding box center [790, 311] width 316 height 171
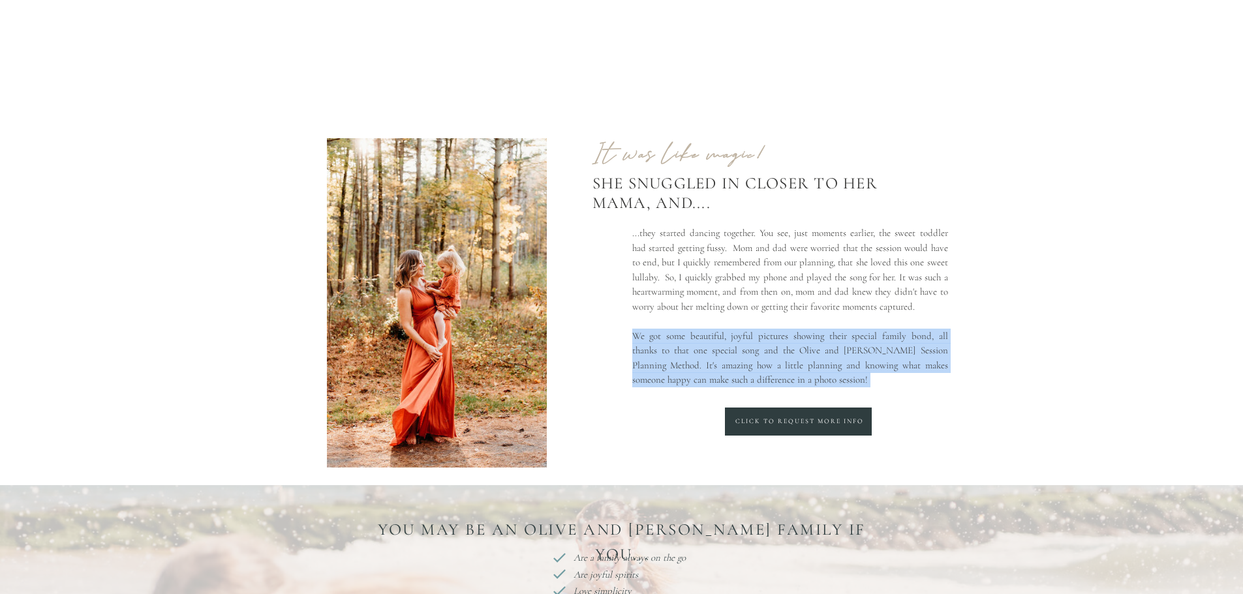
click at [947, 383] on p "...they started dancing together. You see, just moments earlier, the sweet todd…" at bounding box center [790, 311] width 316 height 171
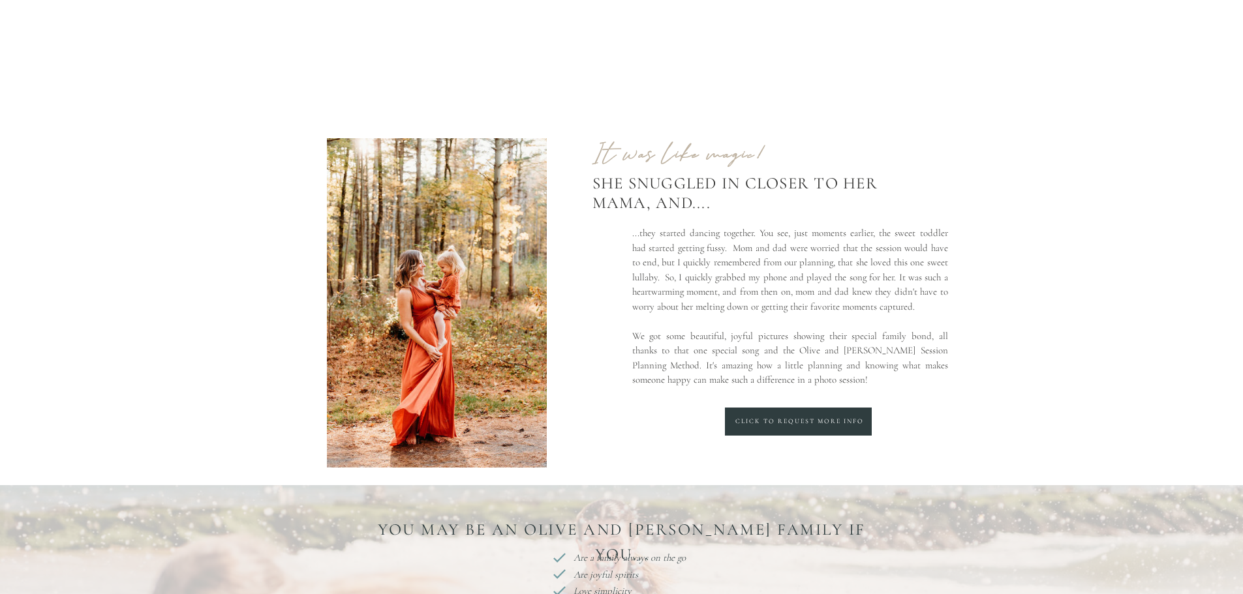
click at [944, 369] on p "...they started dancing together. You see, just moments earlier, the sweet todd…" at bounding box center [790, 311] width 316 height 171
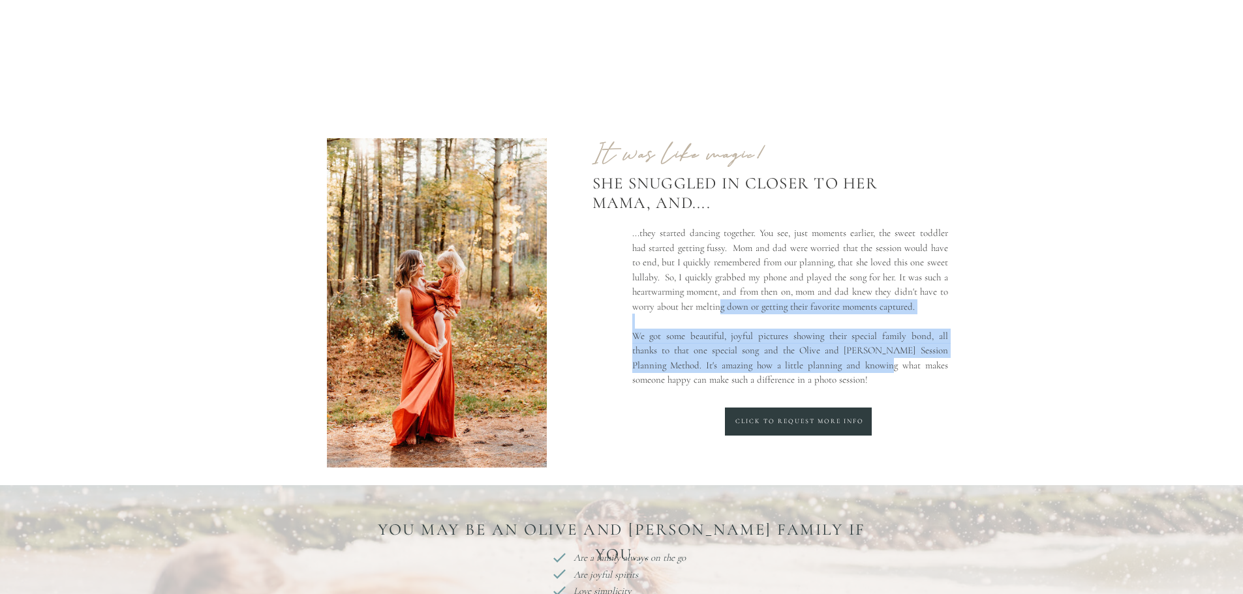
drag, startPoint x: 828, startPoint y: 371, endPoint x: 712, endPoint y: 304, distance: 133.3
click at [713, 305] on p "...they started dancing together. You see, just moments earlier, the sweet todd…" at bounding box center [790, 311] width 316 height 171
click at [712, 304] on p "...they started dancing together. You see, just moments earlier, the sweet todd…" at bounding box center [790, 311] width 316 height 171
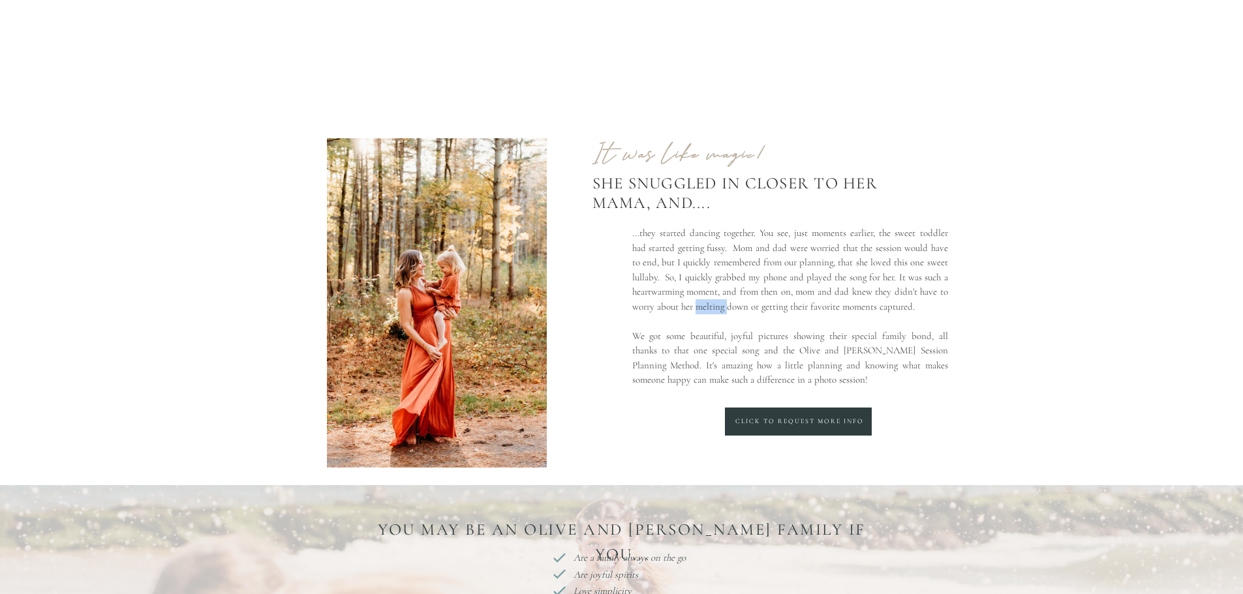
click at [712, 304] on p "...they started dancing together. You see, just moments earlier, the sweet todd…" at bounding box center [790, 311] width 316 height 171
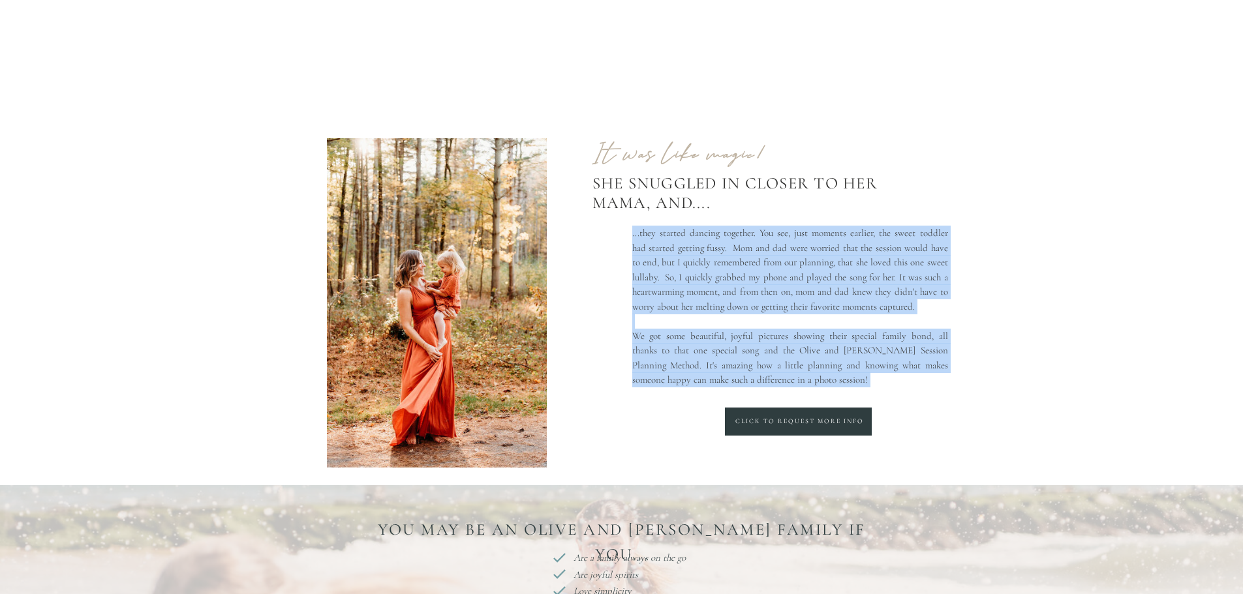
drag, startPoint x: 712, startPoint y: 304, endPoint x: 819, endPoint y: 369, distance: 125.5
click at [816, 367] on p "...they started dancing together. You see, just moments earlier, the sweet todd…" at bounding box center [790, 311] width 316 height 171
click at [819, 369] on p "...they started dancing together. You see, just moments earlier, the sweet todd…" at bounding box center [790, 311] width 316 height 171
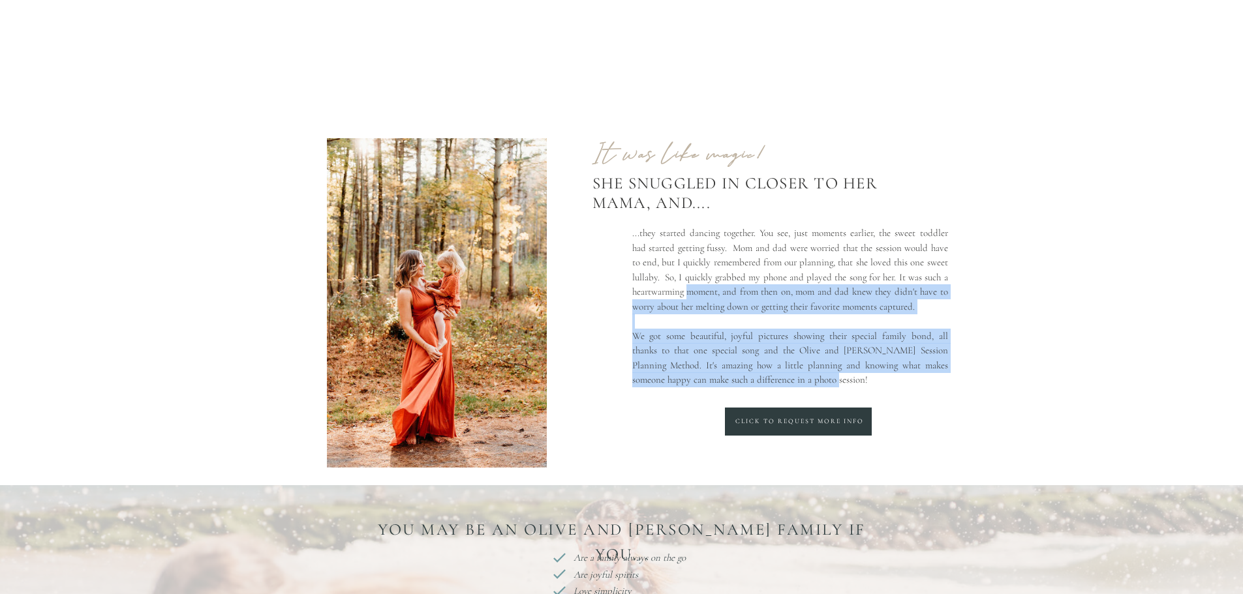
drag, startPoint x: 850, startPoint y: 385, endPoint x: 680, endPoint y: 290, distance: 194.2
click at [684, 292] on p "...they started dancing together. You see, just moments earlier, the sweet todd…" at bounding box center [790, 311] width 316 height 171
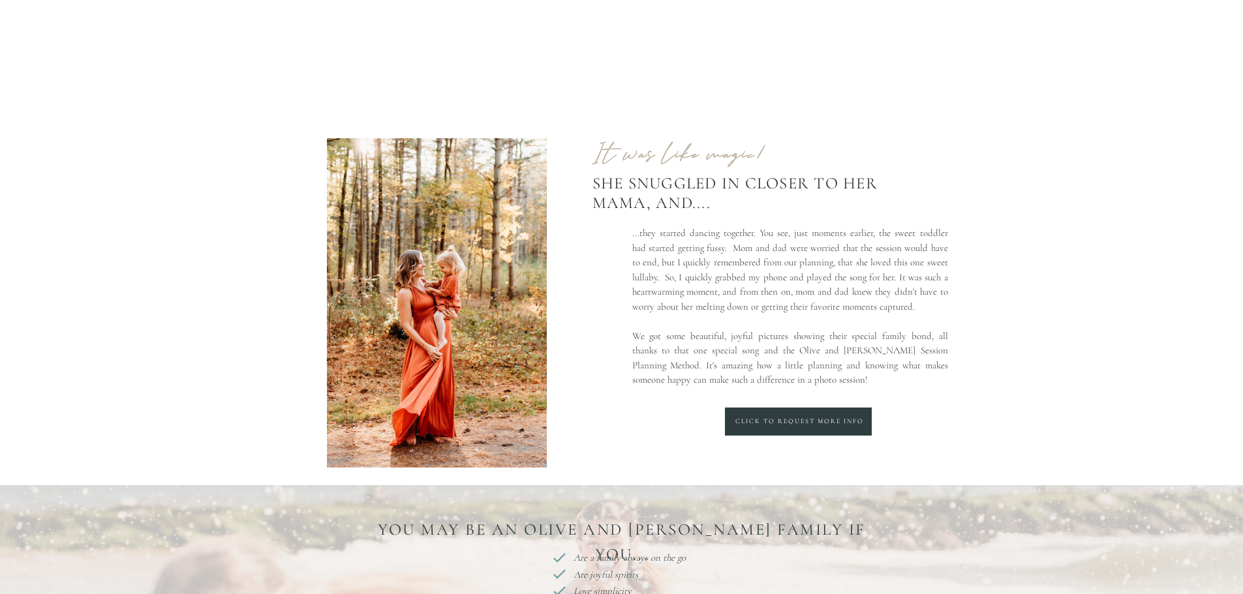
click at [680, 290] on p "...they started dancing together. You see, just moments earlier, the sweet todd…" at bounding box center [790, 311] width 316 height 171
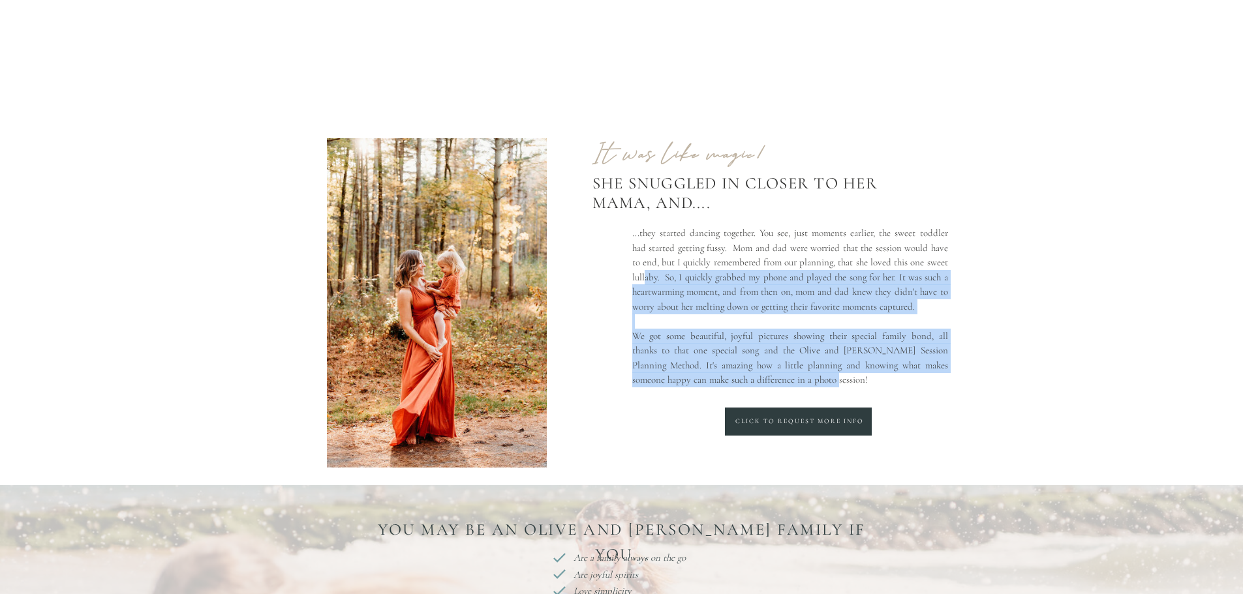
drag, startPoint x: 645, startPoint y: 279, endPoint x: 875, endPoint y: 394, distance: 257.3
click at [875, 394] on p "...they started dancing together. You see, just moments earlier, the sweet todd…" at bounding box center [790, 311] width 316 height 171
click at [872, 389] on p "...they started dancing together. You see, just moments earlier, the sweet todd…" at bounding box center [790, 311] width 316 height 171
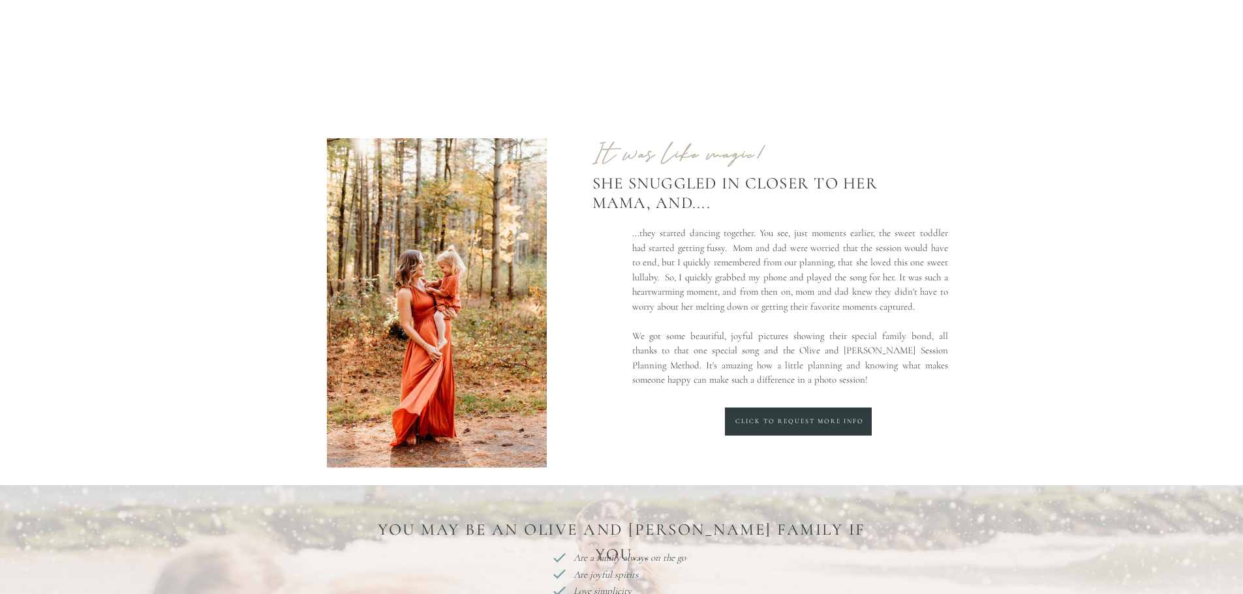
click at [866, 412] on div at bounding box center [798, 422] width 147 height 28
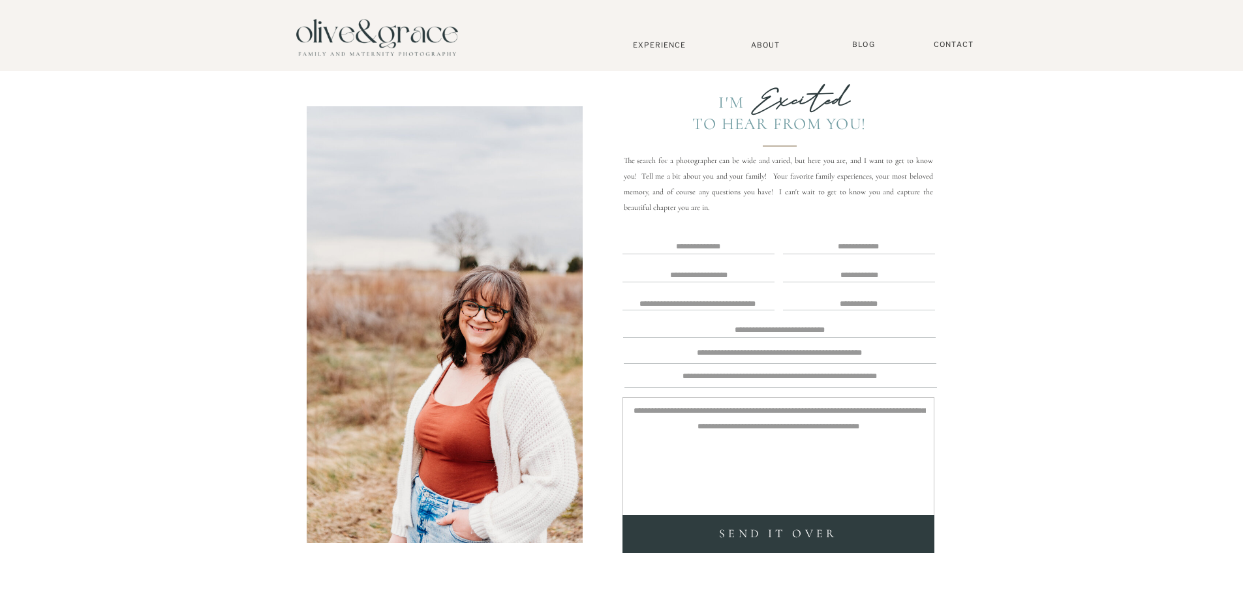
click at [960, 39] on div "Blog Contact Gallery About Home [GEOGRAPHIC_DATA] [US_STATE] [GEOGRAPHIC_DATA] …" at bounding box center [621, 527] width 1243 height 1054
click at [957, 47] on nav "Contact" at bounding box center [954, 45] width 52 height 10
click at [665, 44] on nav "Experience" at bounding box center [659, 44] width 86 height 9
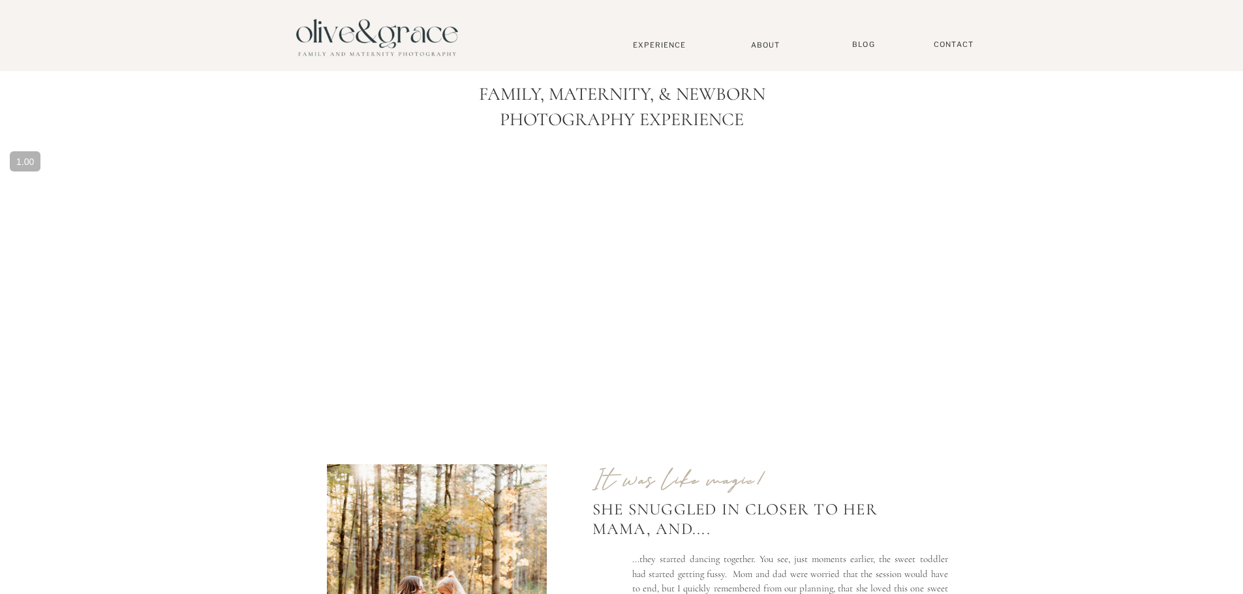
click at [772, 42] on nav "About" at bounding box center [766, 44] width 40 height 8
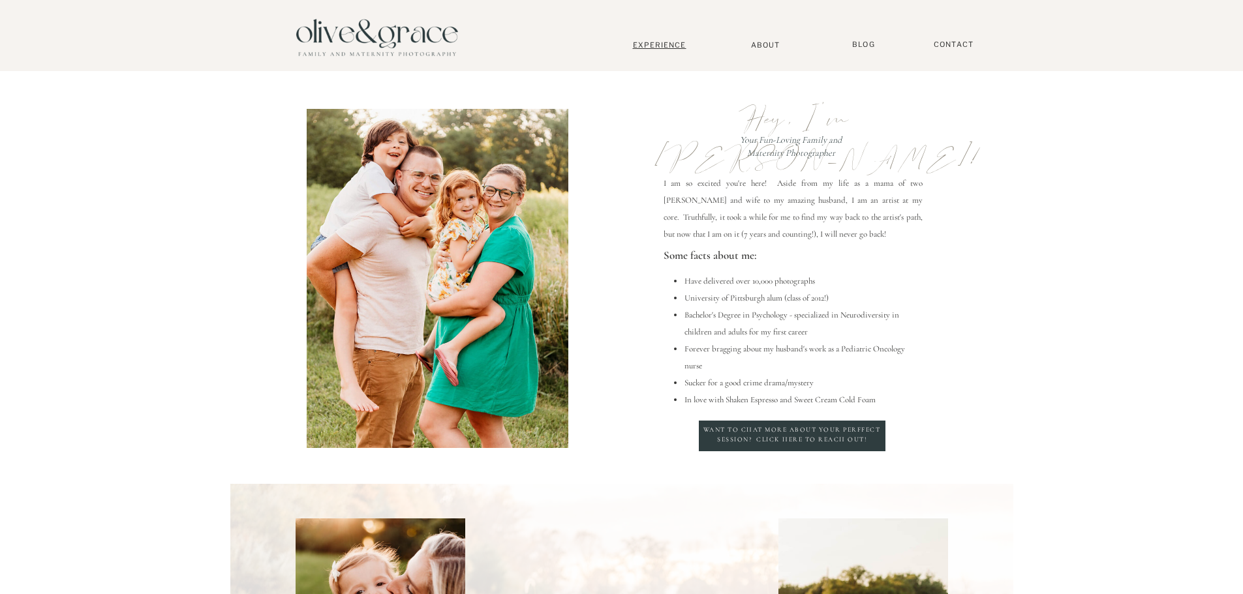
click at [685, 48] on nav "Experience" at bounding box center [659, 44] width 86 height 9
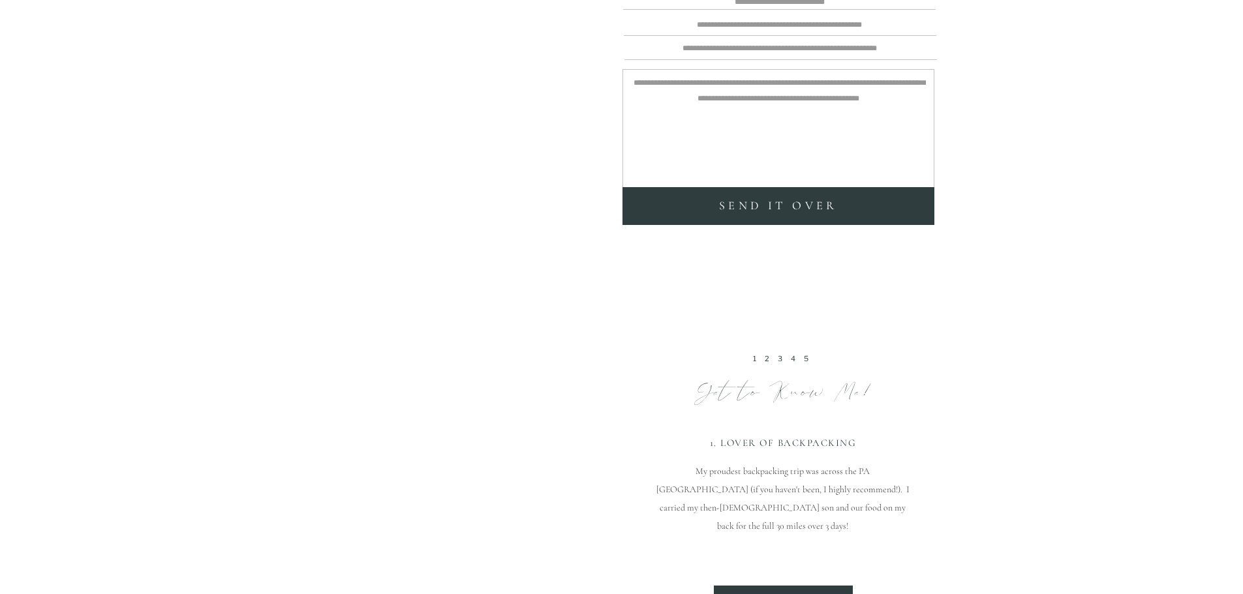
scroll to position [3197, 0]
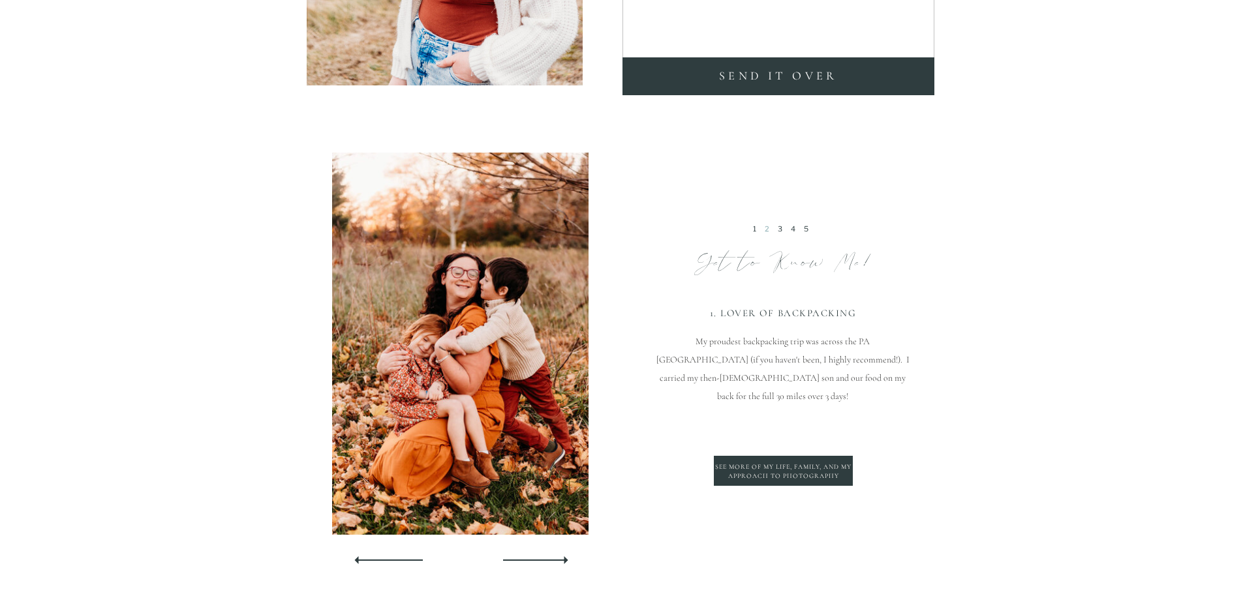
click at [769, 231] on link "2" at bounding box center [769, 228] width 8 height 9
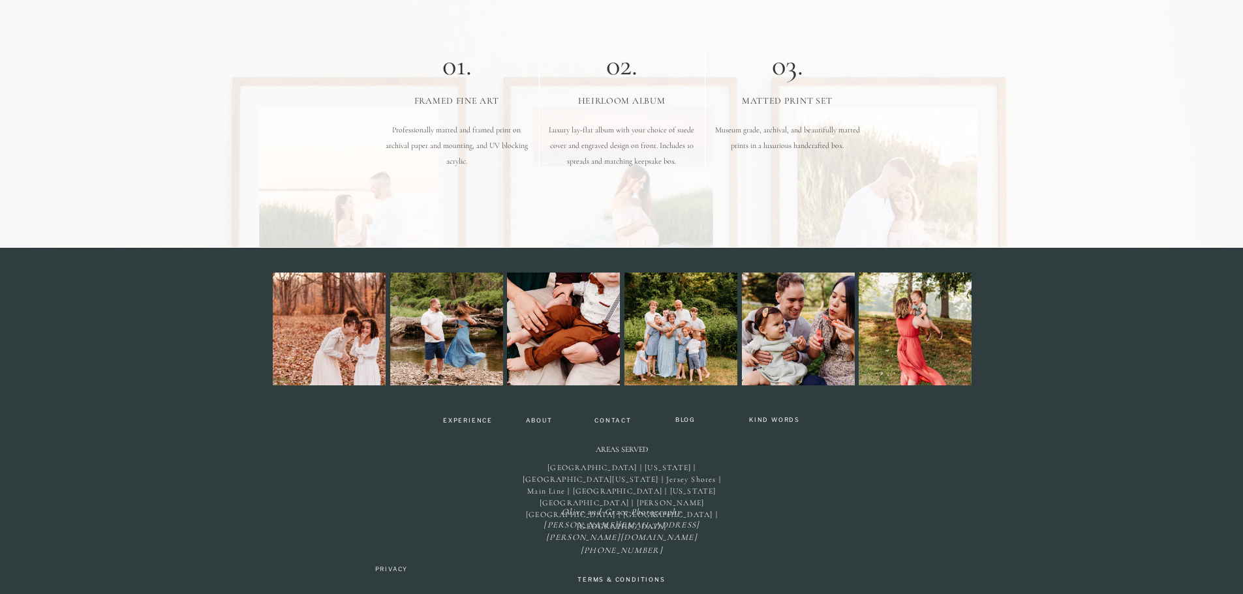
scroll to position [4026, 0]
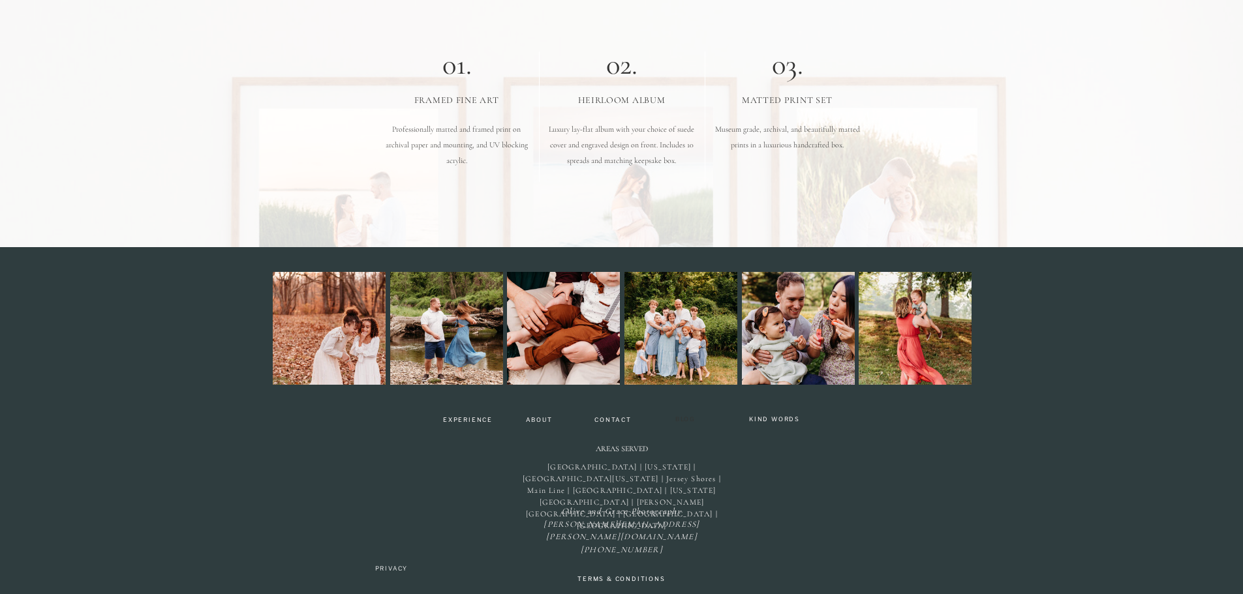
click at [682, 419] on nav "BLOG" at bounding box center [685, 421] width 31 height 10
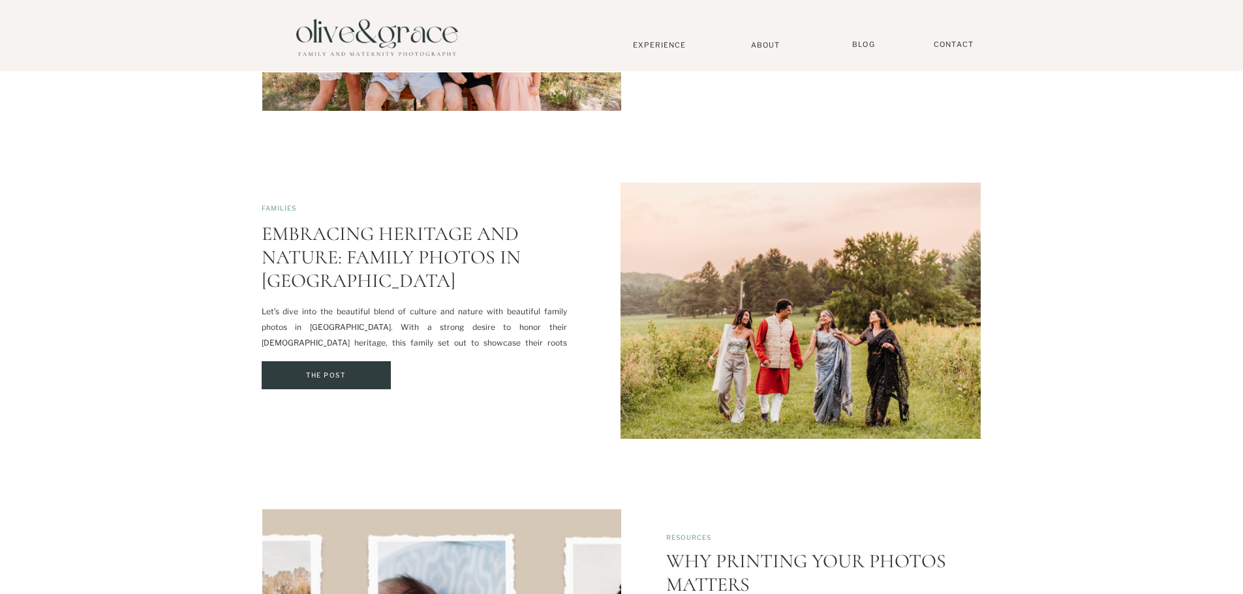
scroll to position [1435, 0]
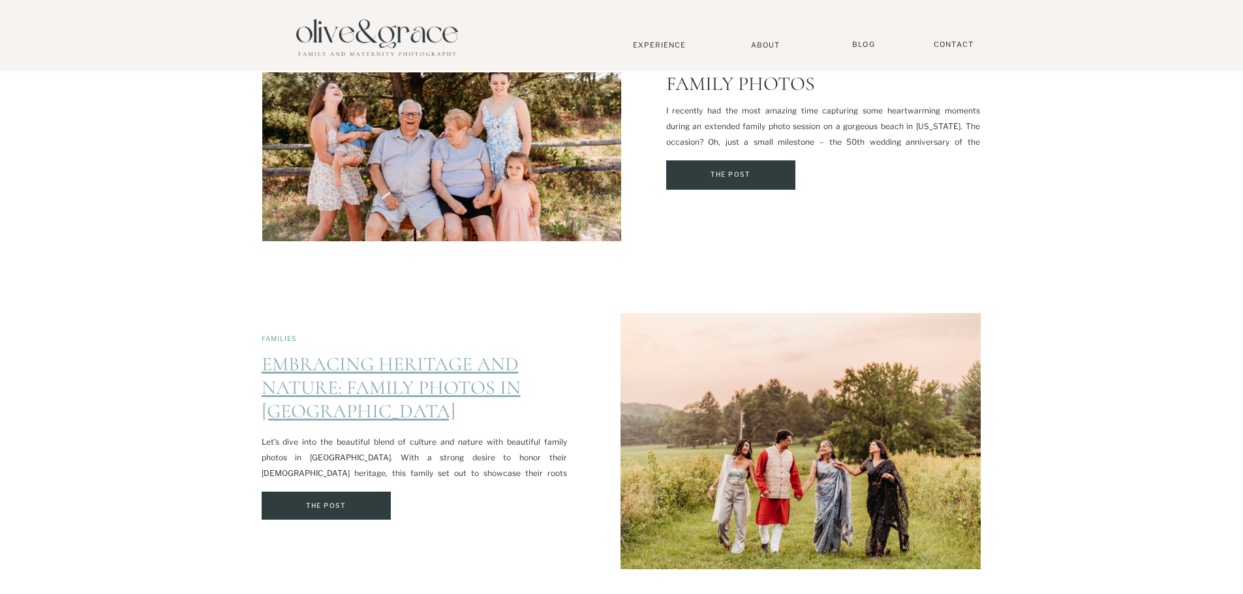
click at [468, 385] on link "Embracing Heritage and Nature: Family Photos in Brandywine Valley" at bounding box center [391, 387] width 259 height 71
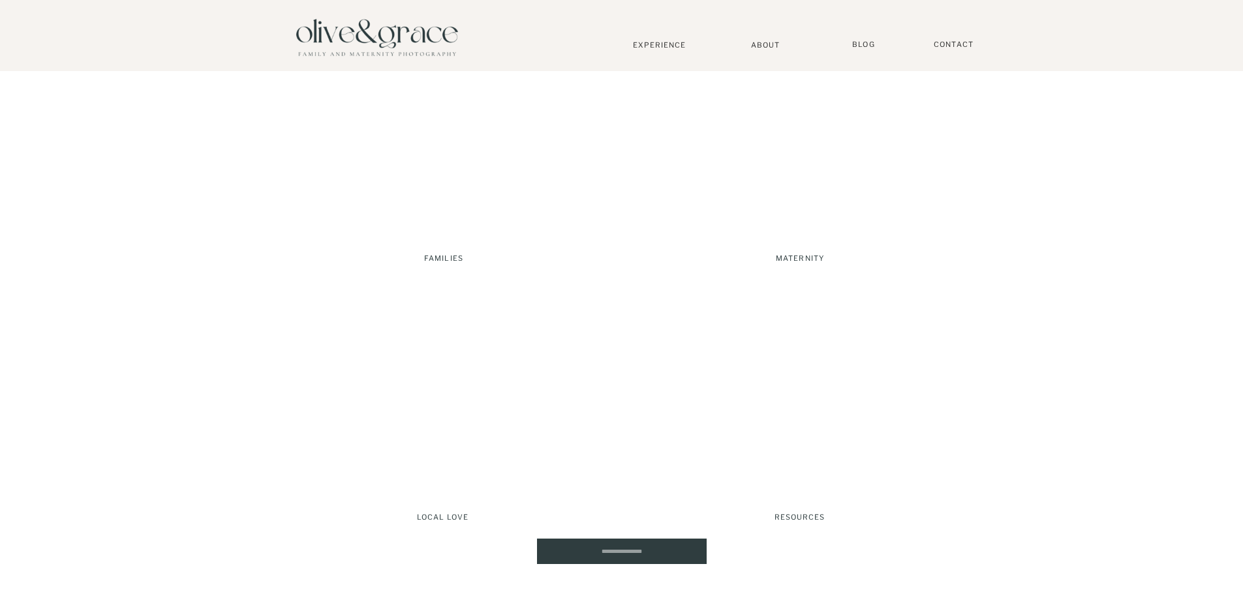
scroll to position [2153, 0]
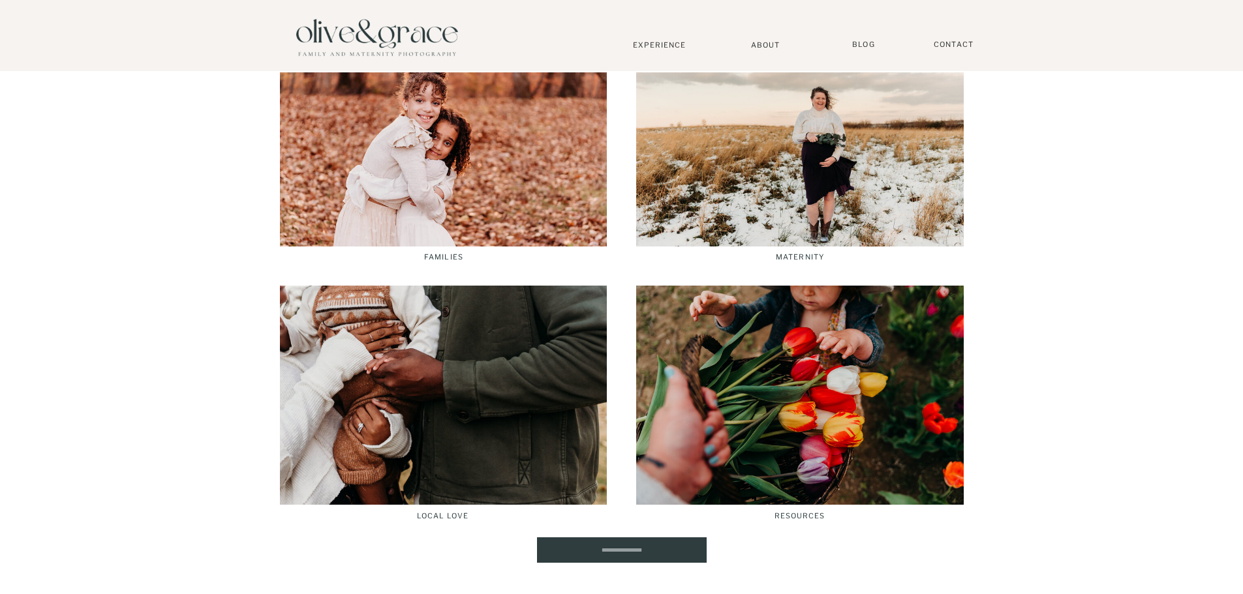
click at [669, 462] on div at bounding box center [799, 395] width 327 height 219
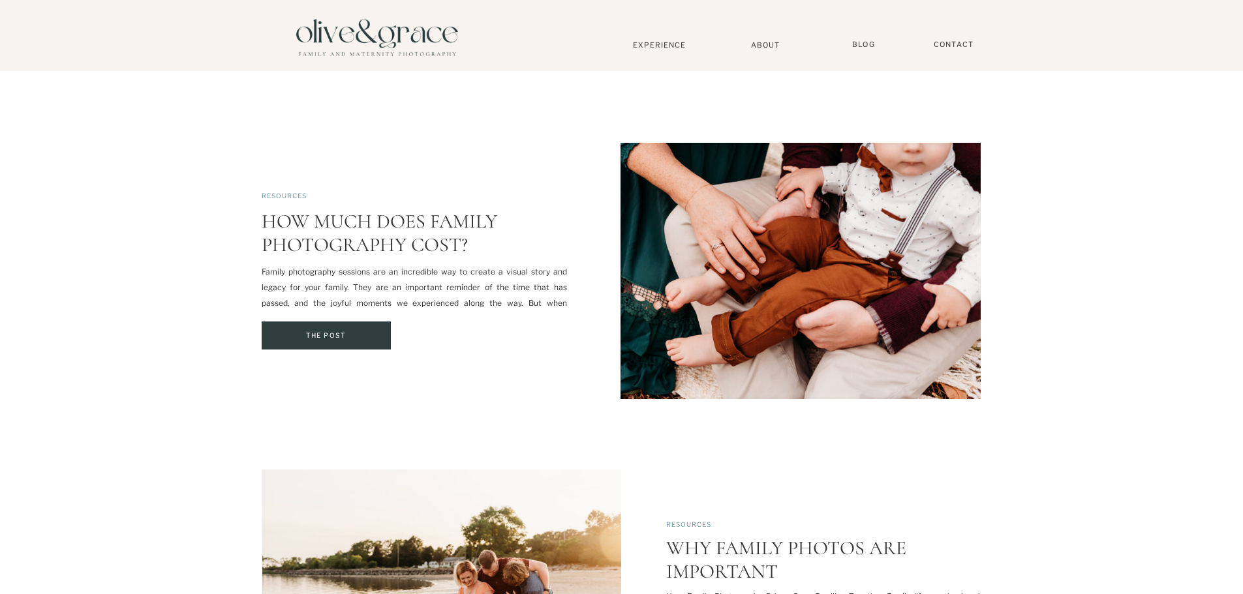
scroll to position [2283, 0]
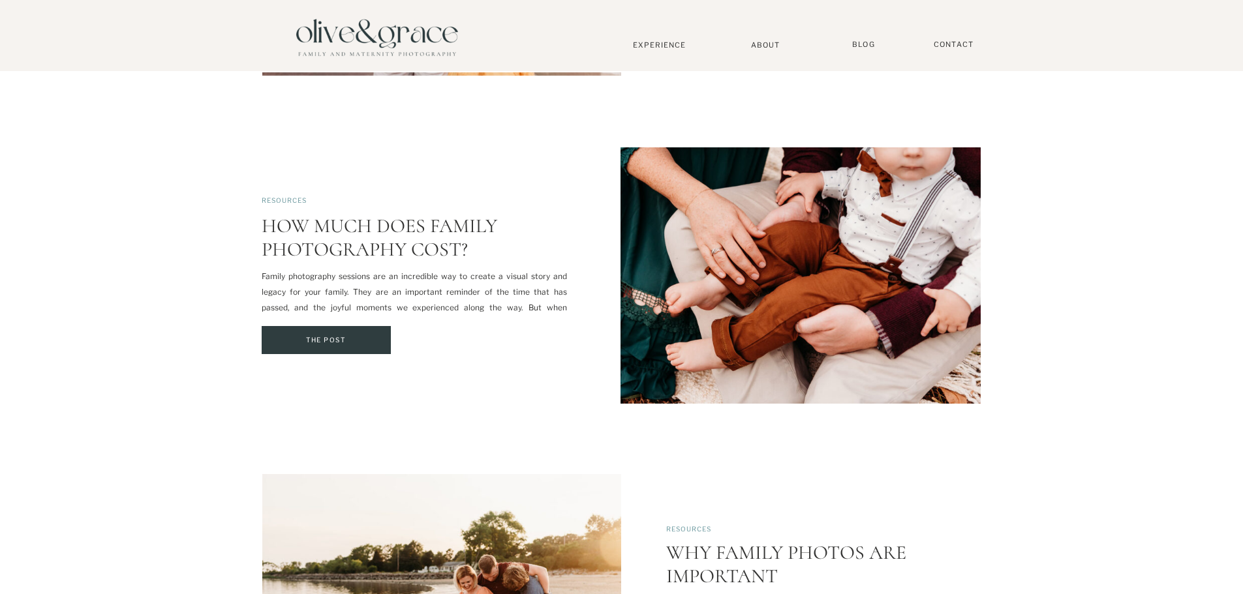
click at [351, 350] on div at bounding box center [326, 340] width 129 height 28
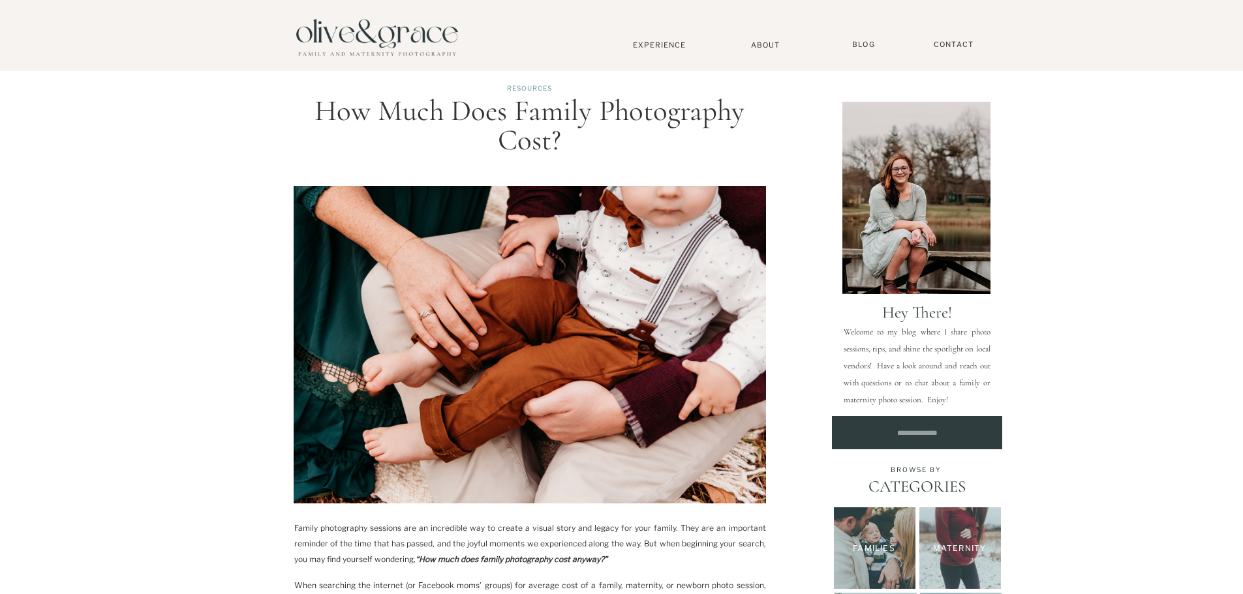
drag, startPoint x: 1042, startPoint y: 525, endPoint x: 1087, endPoint y: 228, distance: 299.5
click at [648, 45] on nav "Experience" at bounding box center [659, 44] width 86 height 9
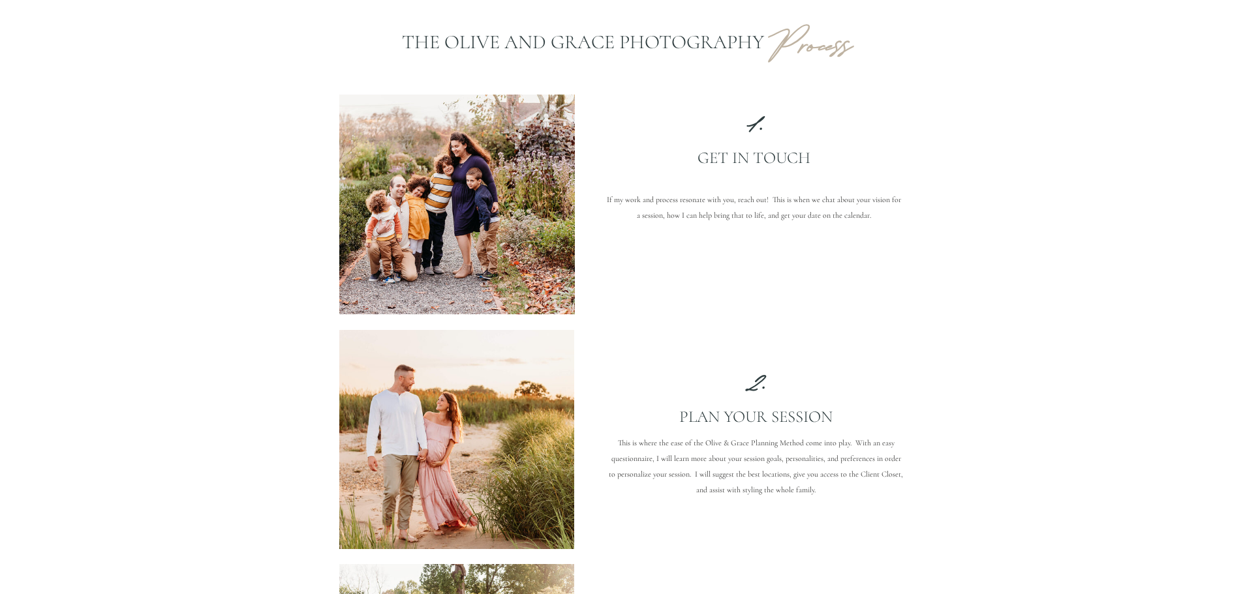
scroll to position [1174, 0]
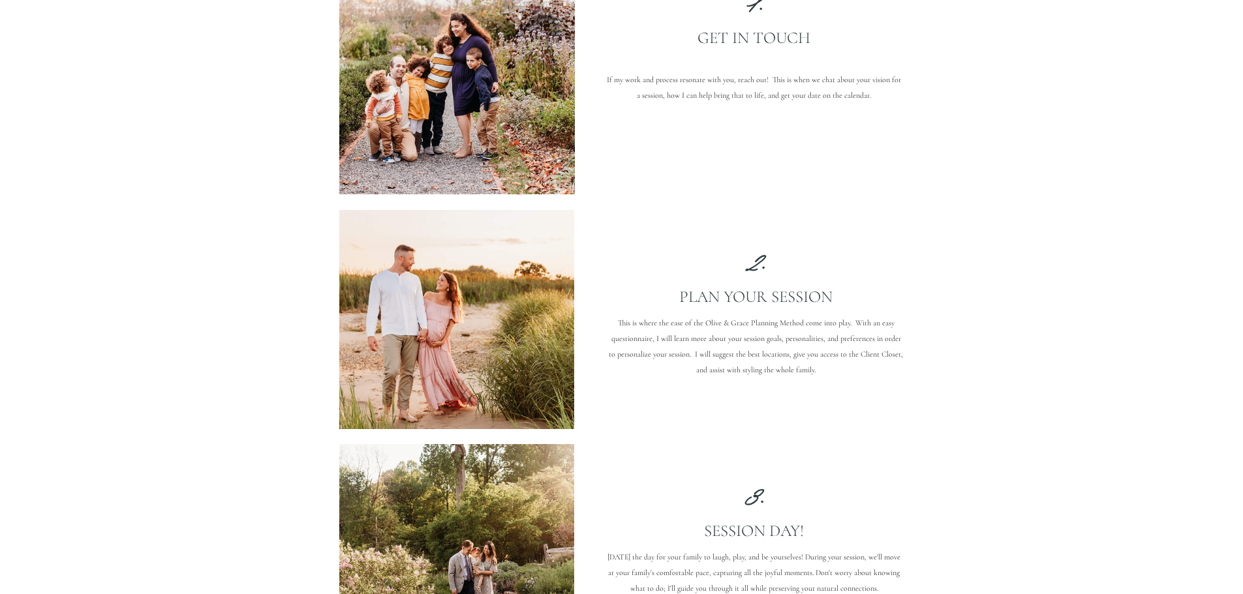
drag, startPoint x: 702, startPoint y: 271, endPoint x: 902, endPoint y: 409, distance: 243.0
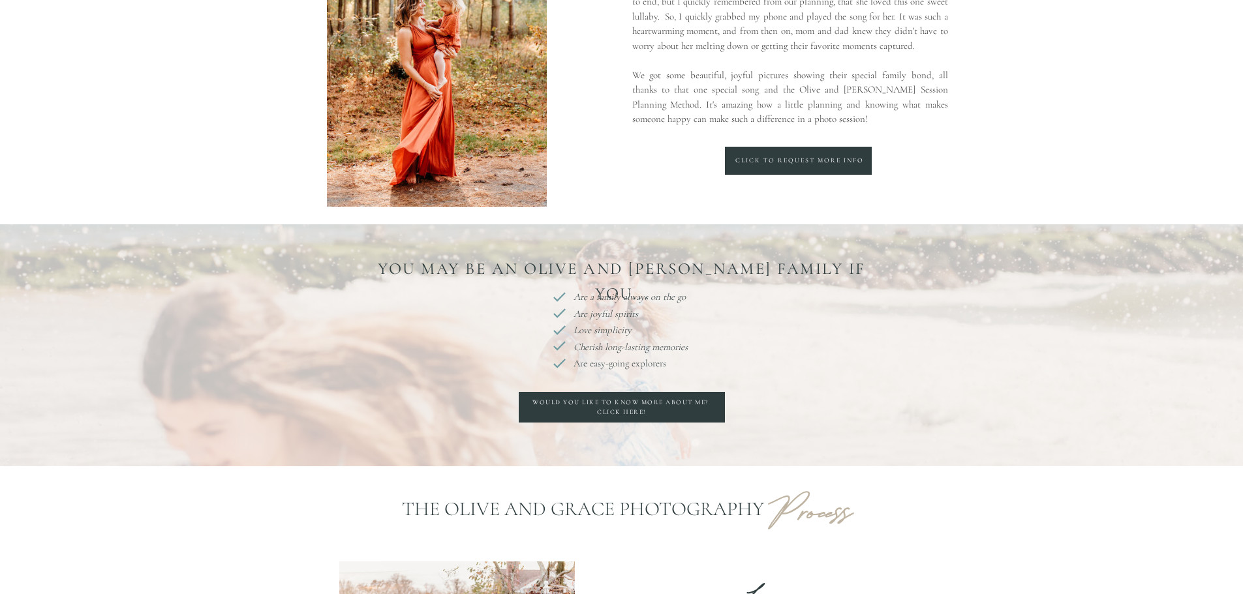
scroll to position [913, 0]
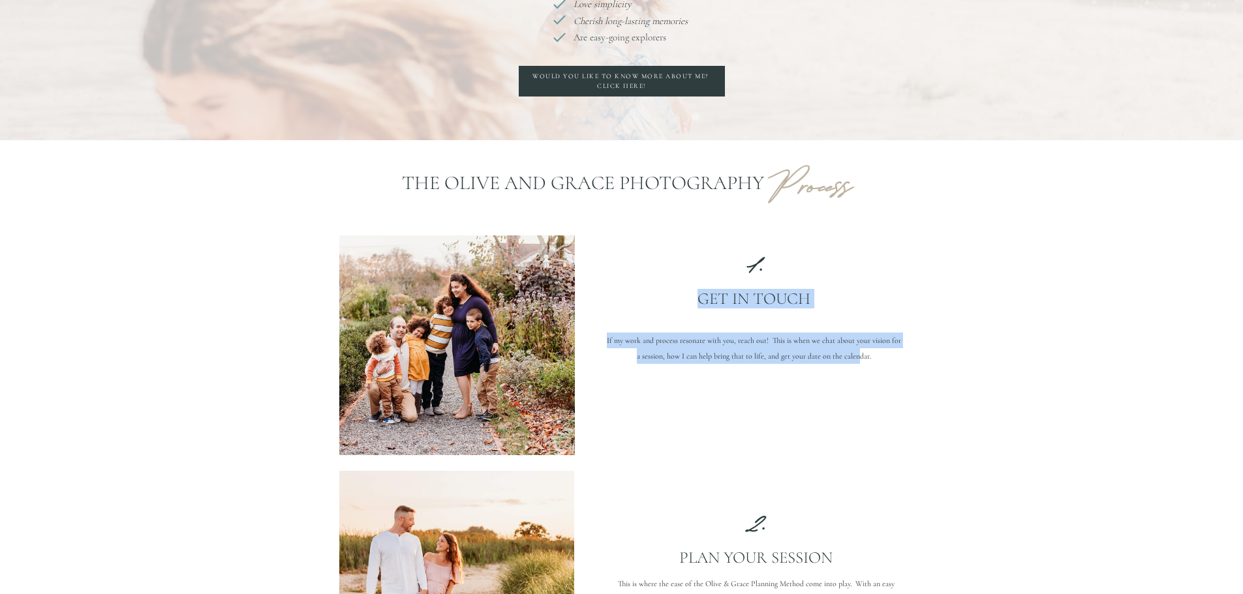
drag, startPoint x: 820, startPoint y: 245, endPoint x: 870, endPoint y: 373, distance: 136.5
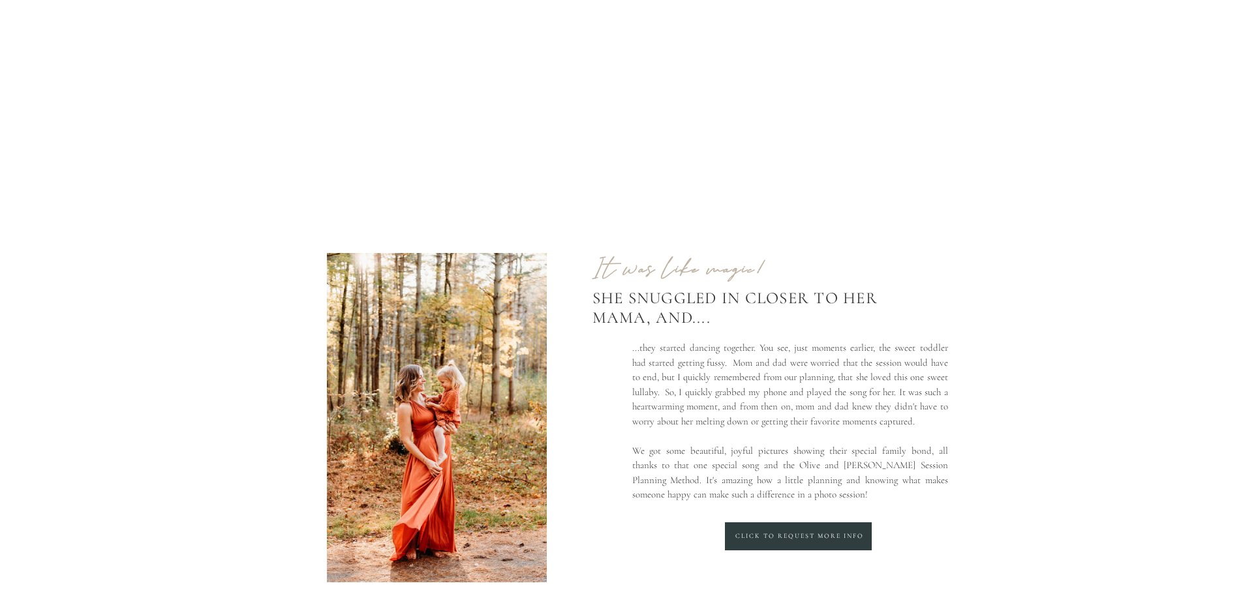
scroll to position [0, 0]
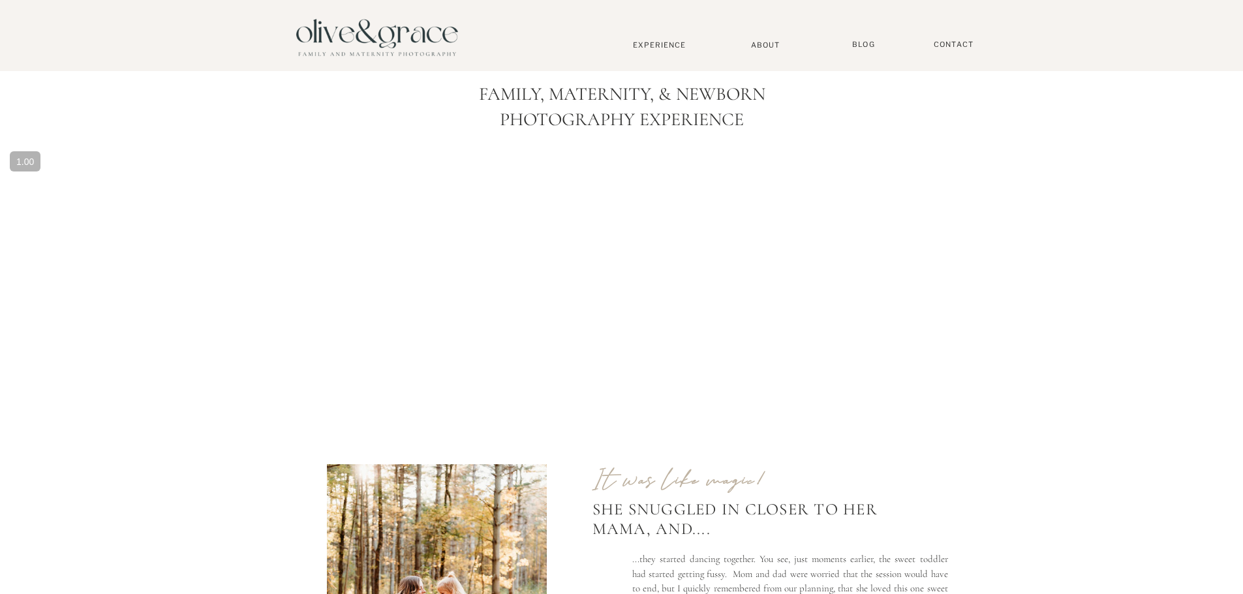
drag, startPoint x: 873, startPoint y: 445, endPoint x: 804, endPoint y: 241, distance: 215.0
click at [645, 42] on nav "Experience" at bounding box center [659, 44] width 86 height 9
click at [647, 48] on nav "Experience" at bounding box center [659, 44] width 86 height 9
drag, startPoint x: 934, startPoint y: 551, endPoint x: 922, endPoint y: 170, distance: 381.8
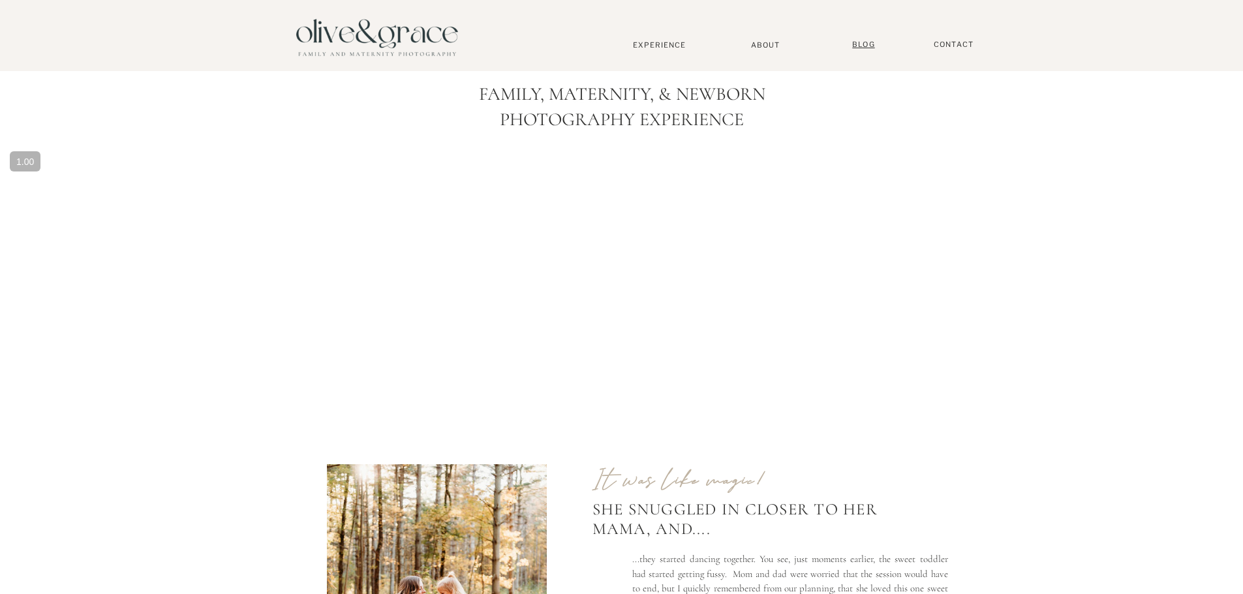
click at [858, 45] on nav "BLOG" at bounding box center [863, 45] width 33 height 10
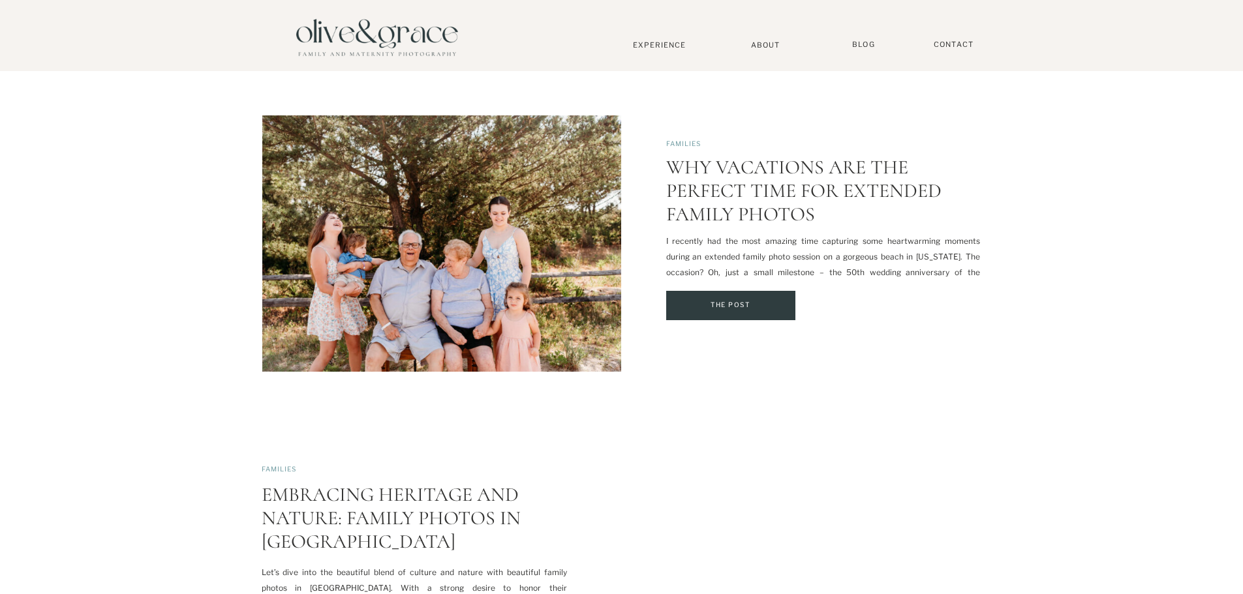
scroll to position [1240, 0]
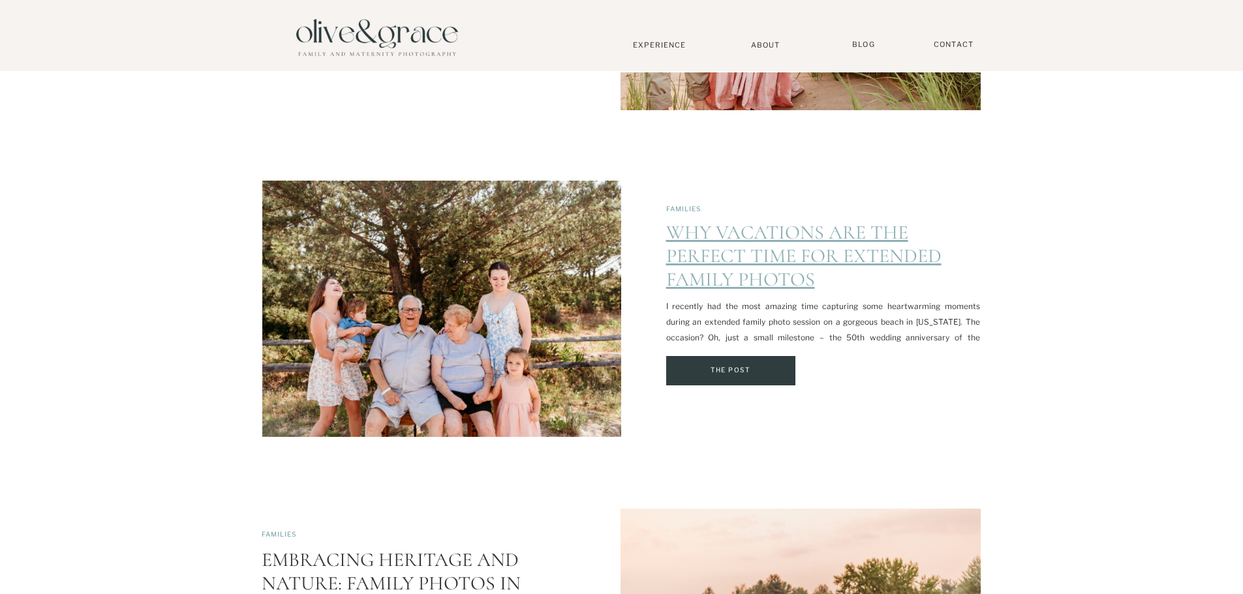
click at [789, 252] on link "Why Vacations are the Perfect Time for Extended Family Photos" at bounding box center [803, 256] width 275 height 71
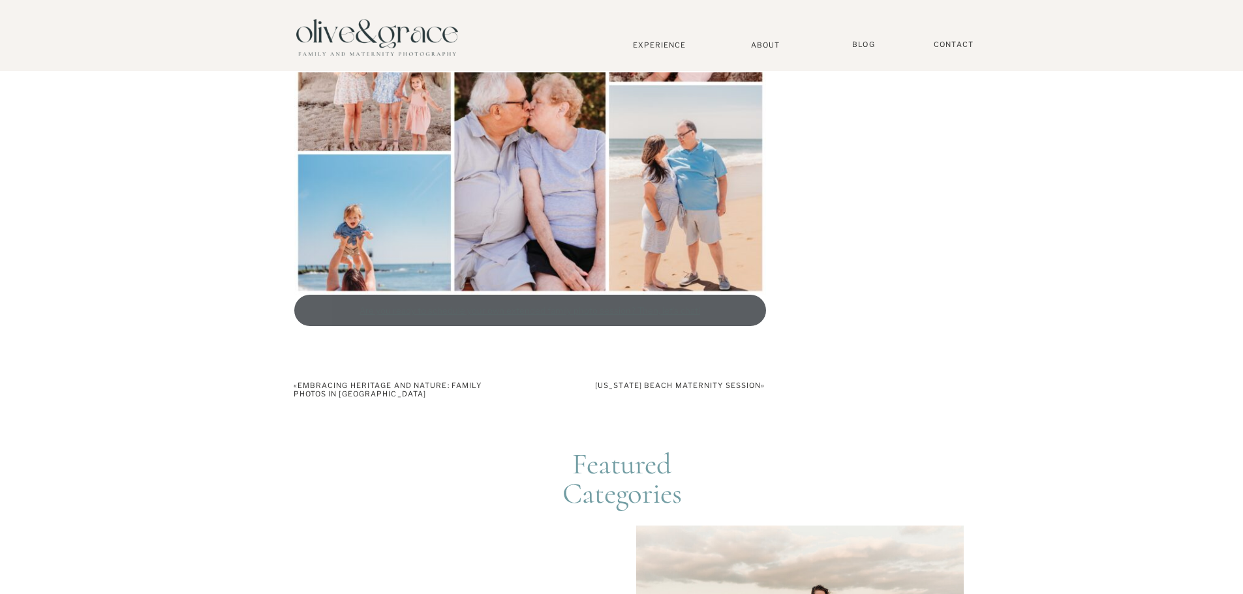
scroll to position [2153, 0]
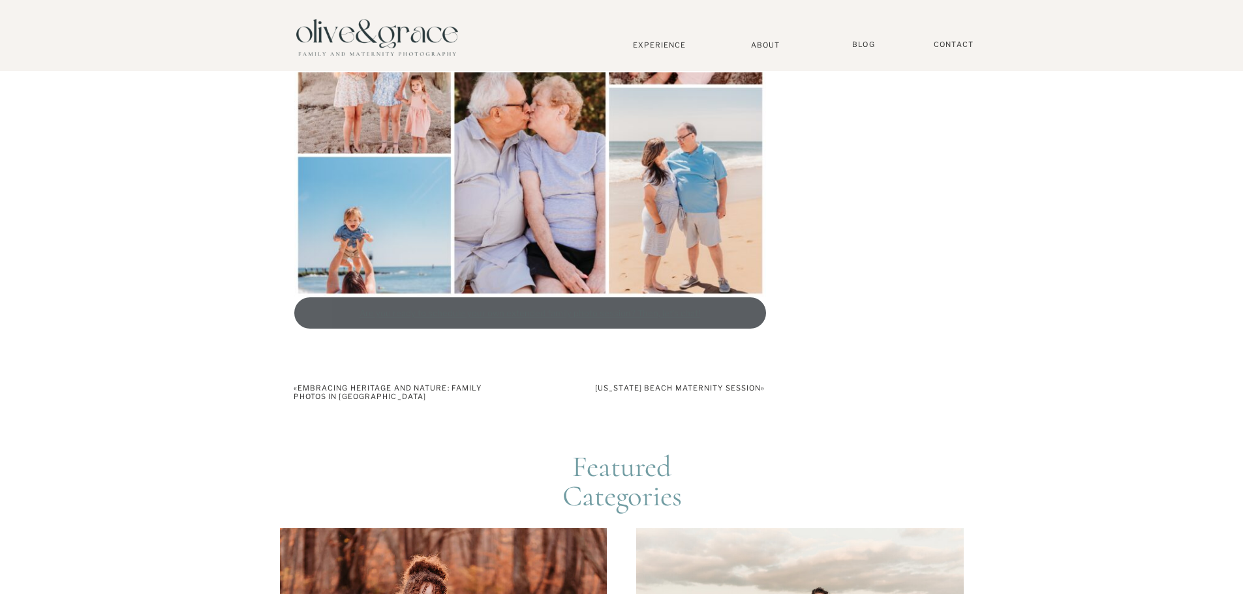
click at [678, 317] on link "Are you ready to schedule your own extended family photo session? Then, let’s c…" at bounding box center [530, 312] width 472 height 31
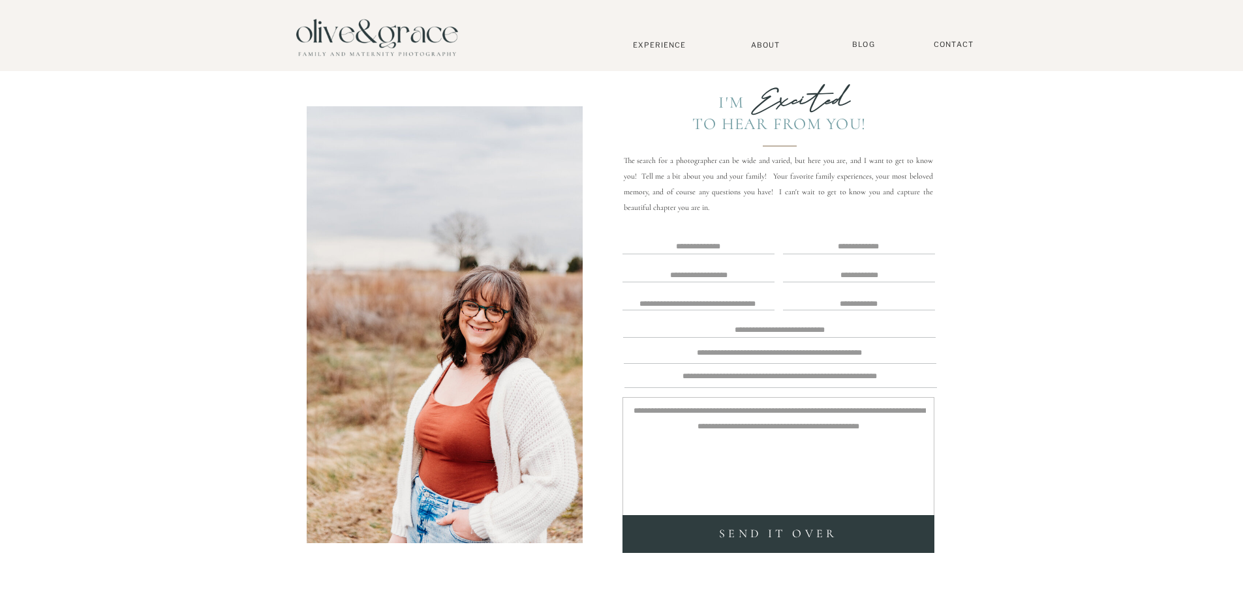
click at [799, 374] on textarea at bounding box center [779, 378] width 313 height 12
drag, startPoint x: 799, startPoint y: 374, endPoint x: 767, endPoint y: 359, distance: 35.6
click at [773, 364] on div "Blog Contact Gallery About Home philadelphia delaware south jersey bethany beac…" at bounding box center [621, 527] width 1243 height 1054
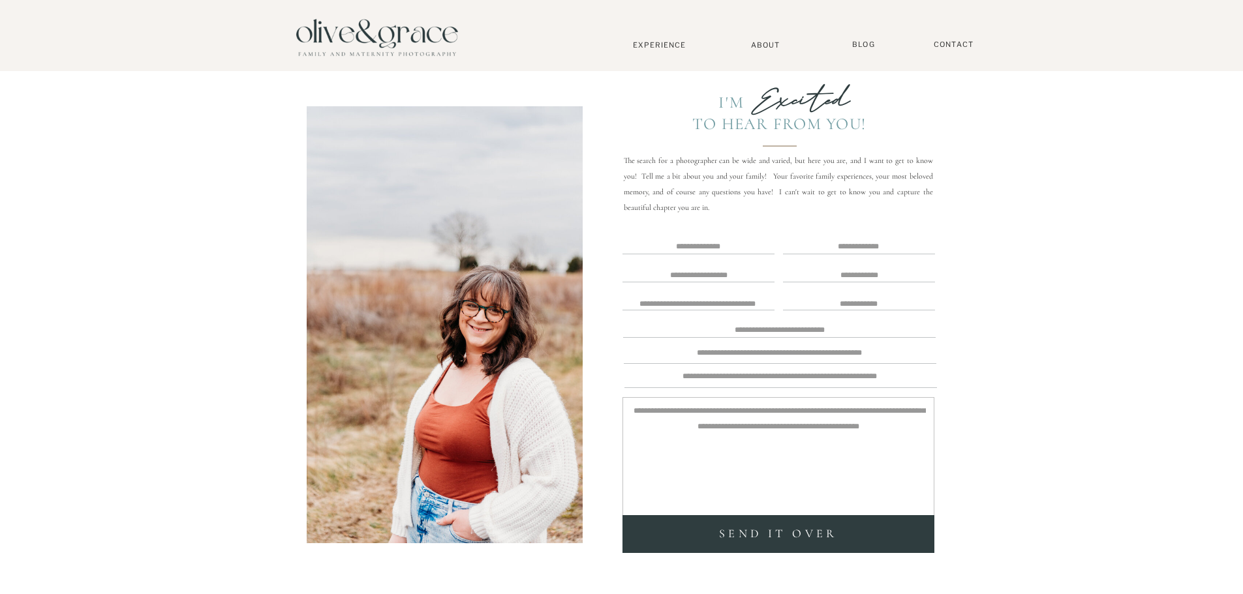
click at [765, 358] on textarea at bounding box center [779, 354] width 313 height 12
click at [754, 330] on textarea at bounding box center [779, 328] width 313 height 12
click at [746, 303] on textarea at bounding box center [697, 306] width 150 height 20
click at [738, 272] on textarea at bounding box center [698, 273] width 149 height 13
click at [729, 241] on div "Blog Contact Gallery About Home philadelphia delaware south jersey bethany beac…" at bounding box center [621, 527] width 1243 height 1054
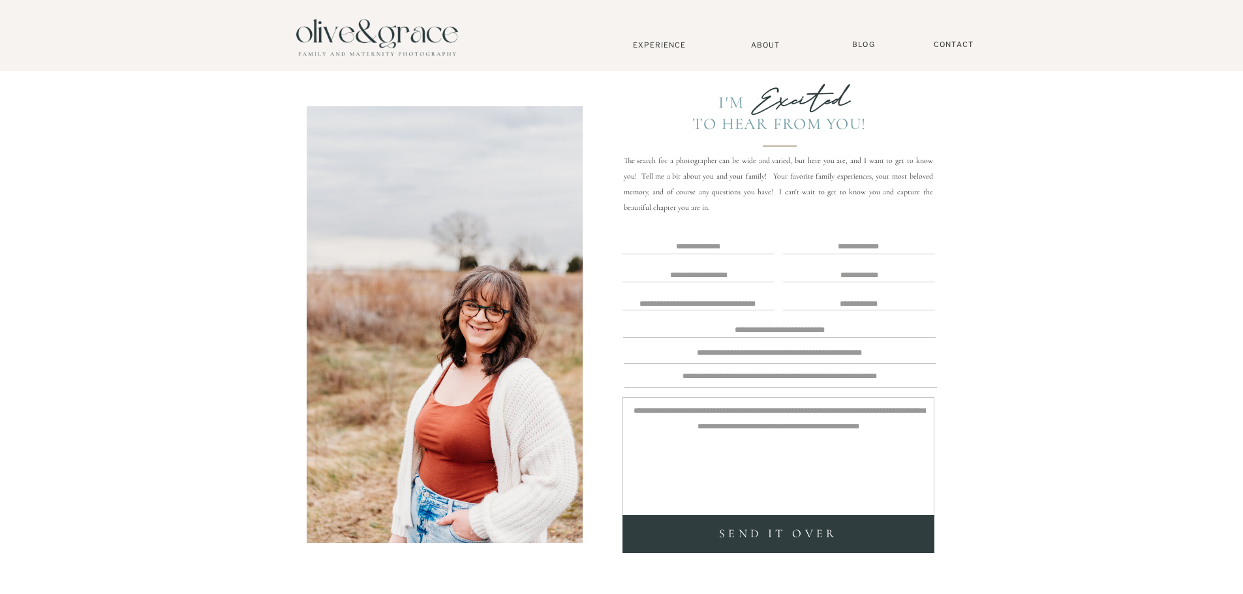
click at [733, 249] on textarea at bounding box center [698, 247] width 149 height 10
click at [838, 249] on textarea at bounding box center [859, 247] width 150 height 10
click at [859, 277] on textarea at bounding box center [859, 273] width 151 height 13
click at [865, 297] on textarea at bounding box center [859, 302] width 150 height 12
click at [872, 333] on textarea at bounding box center [779, 328] width 313 height 12
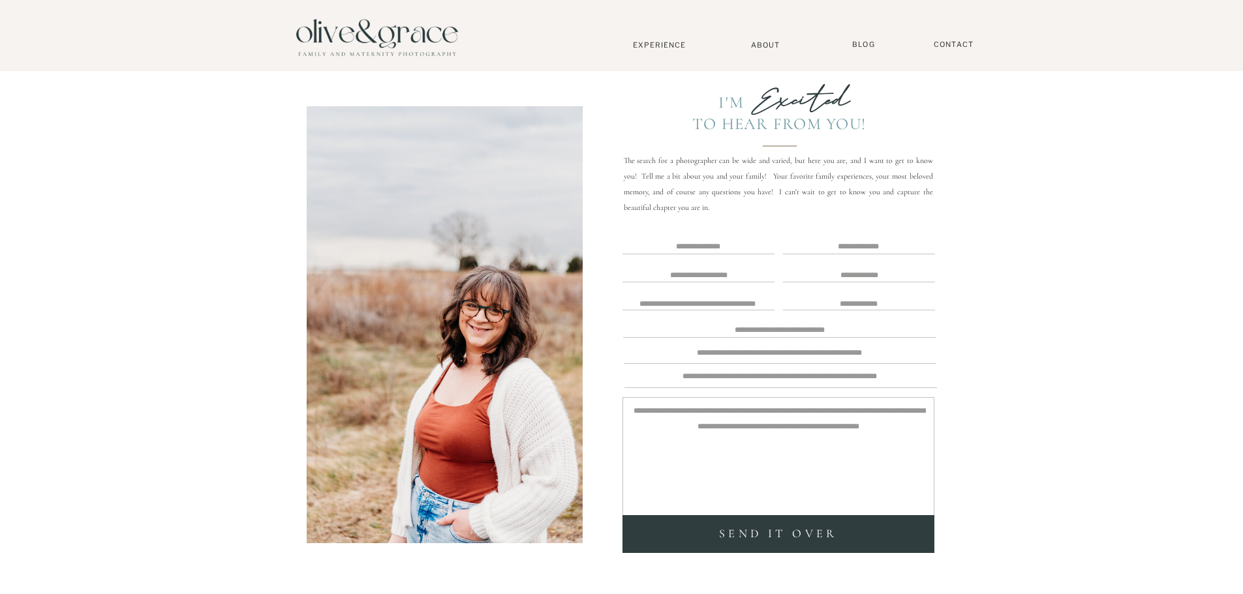
click at [876, 350] on textarea at bounding box center [779, 354] width 313 height 12
click at [951, 49] on nav "Contact" at bounding box center [954, 45] width 52 height 10
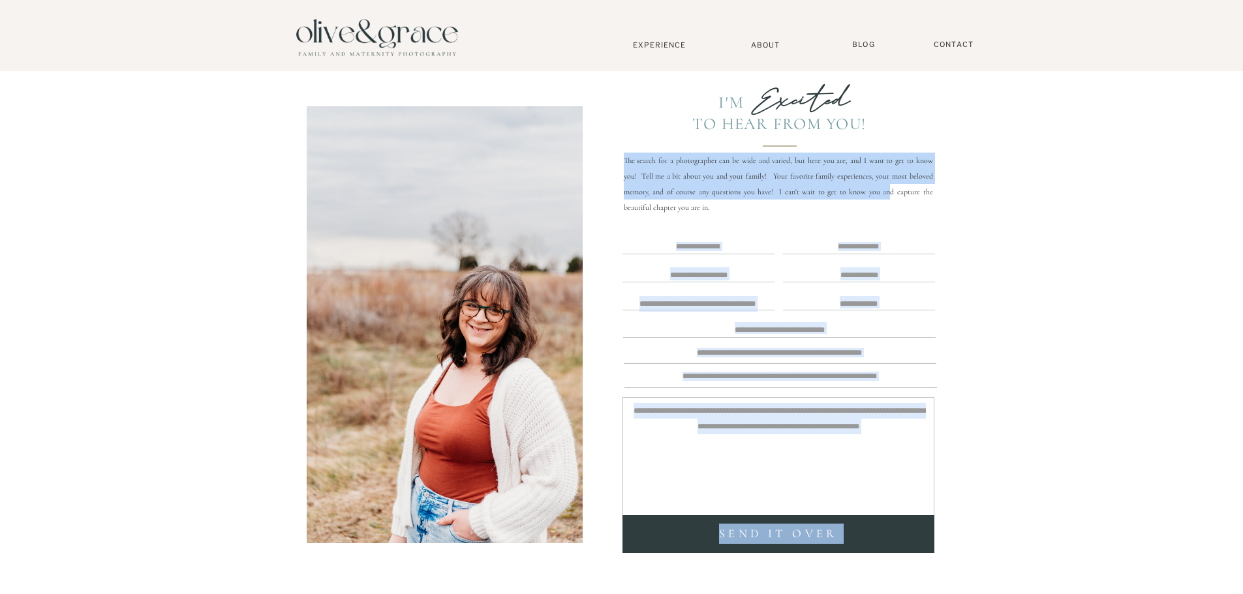
drag, startPoint x: 839, startPoint y: 166, endPoint x: 892, endPoint y: 198, distance: 62.7
click at [892, 198] on div "Blog Contact Gallery About Home philadelphia delaware south jersey bethany beac…" at bounding box center [621, 527] width 1243 height 1054
click at [892, 198] on p "The search for a photographer can be wide and varied, but here you are, and I w…" at bounding box center [778, 177] width 309 height 48
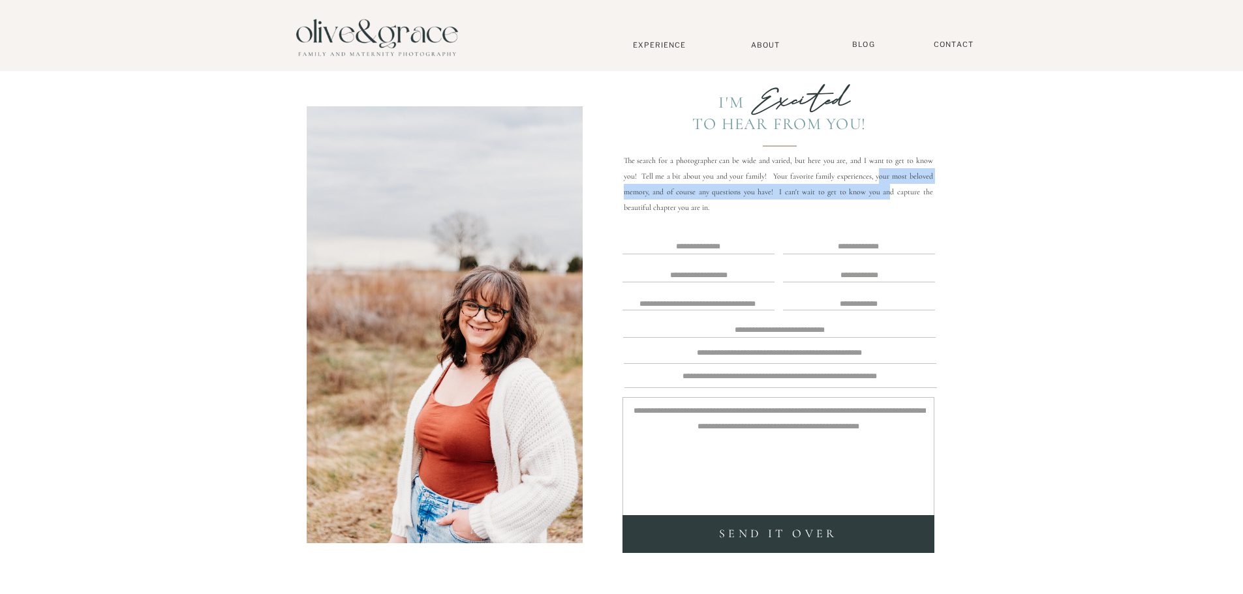
drag, startPoint x: 890, startPoint y: 197, endPoint x: 878, endPoint y: 179, distance: 22.1
click at [878, 179] on p "The search for a photographer can be wide and varied, but here you are, and I w…" at bounding box center [778, 177] width 309 height 48
click at [878, 178] on p "The search for a photographer can be wide and varied, but here you are, and I w…" at bounding box center [778, 177] width 309 height 48
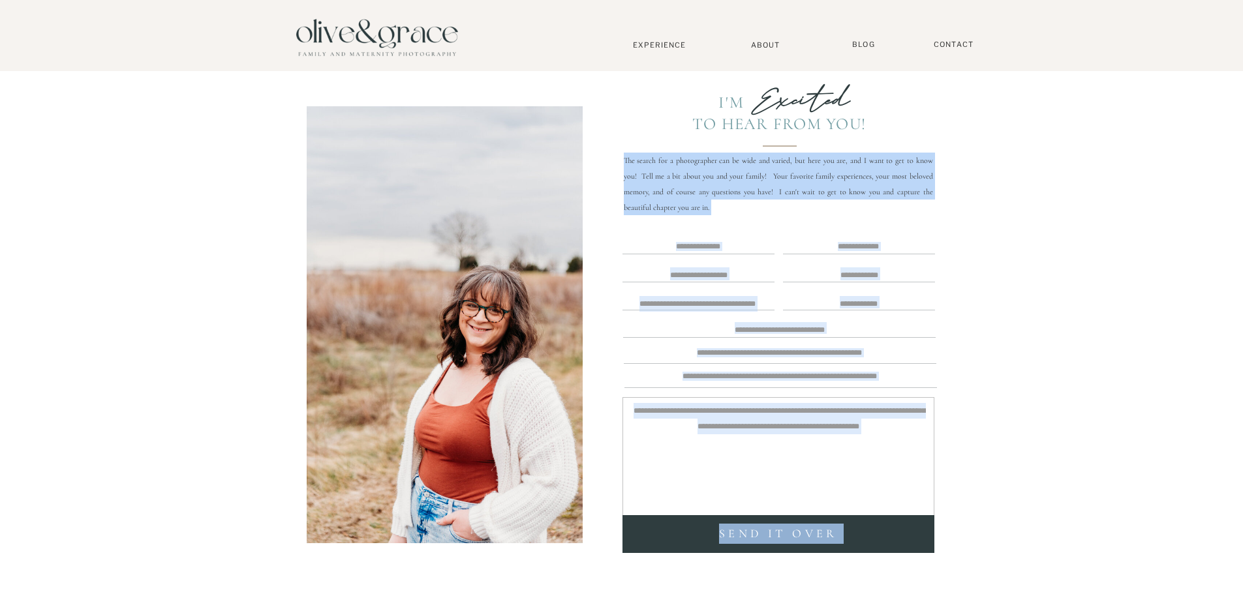
drag, startPoint x: 878, startPoint y: 178, endPoint x: 949, endPoint y: 356, distance: 191.5
click at [949, 353] on div "Blog Contact Gallery About Home philadelphia delaware south jersey bethany beac…" at bounding box center [621, 527] width 1243 height 1054
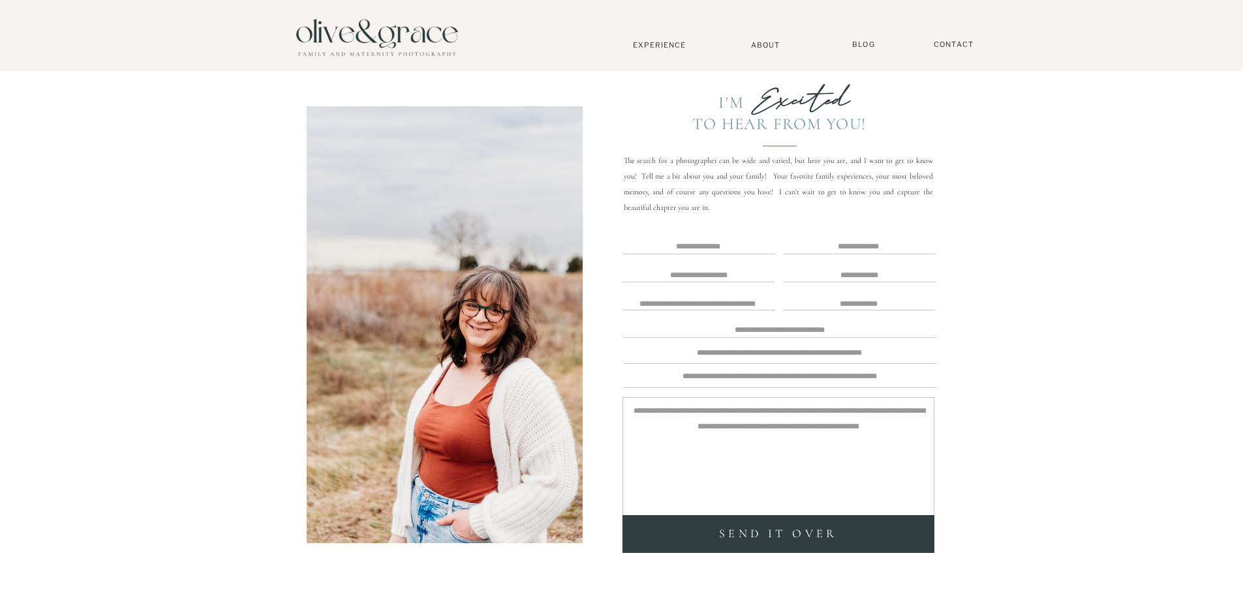
click at [949, 356] on div "Blog Contact Gallery About Home philadelphia delaware south jersey bethany beac…" at bounding box center [621, 527] width 1243 height 1054
click at [700, 234] on div "Blog Contact Gallery About Home philadelphia delaware south jersey bethany beac…" at bounding box center [621, 527] width 1243 height 1054
click at [702, 243] on textarea at bounding box center [698, 247] width 149 height 10
type textarea "**********"
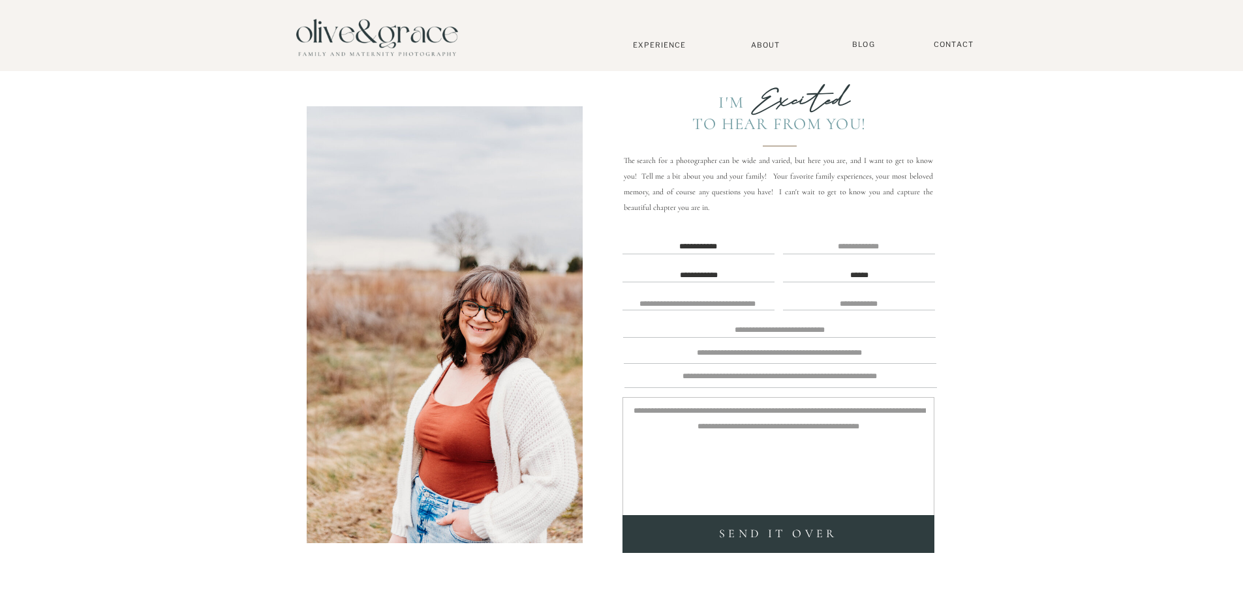
type textarea "******"
type textarea "**********"
type textarea "*"
type textarea "**********"
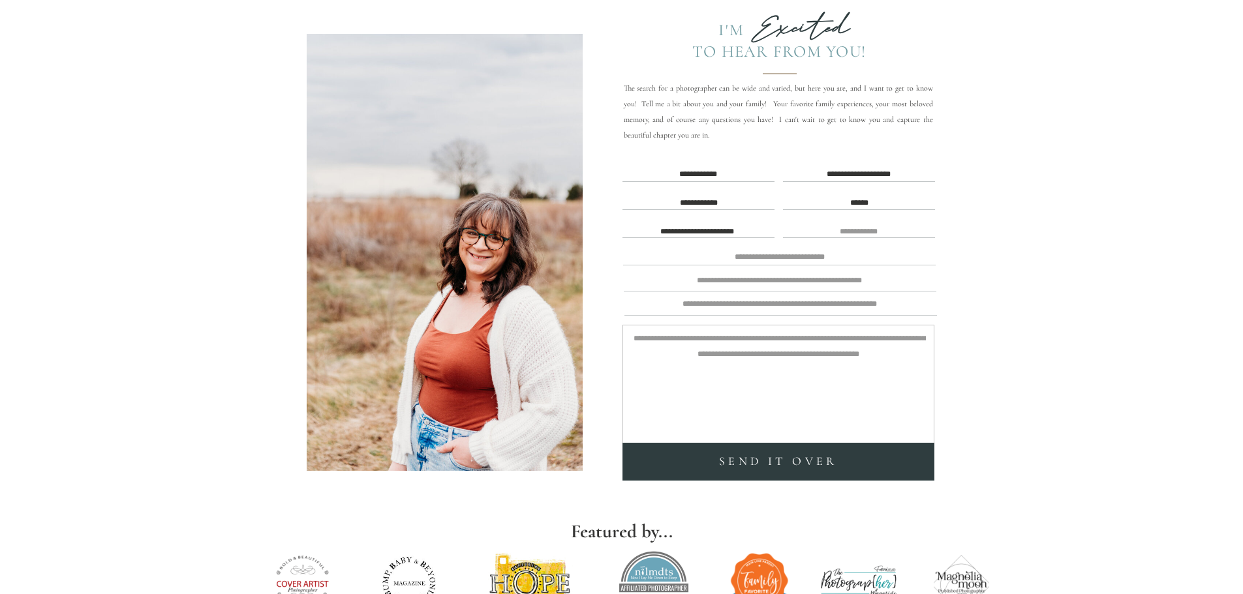
scroll to position [65, 0]
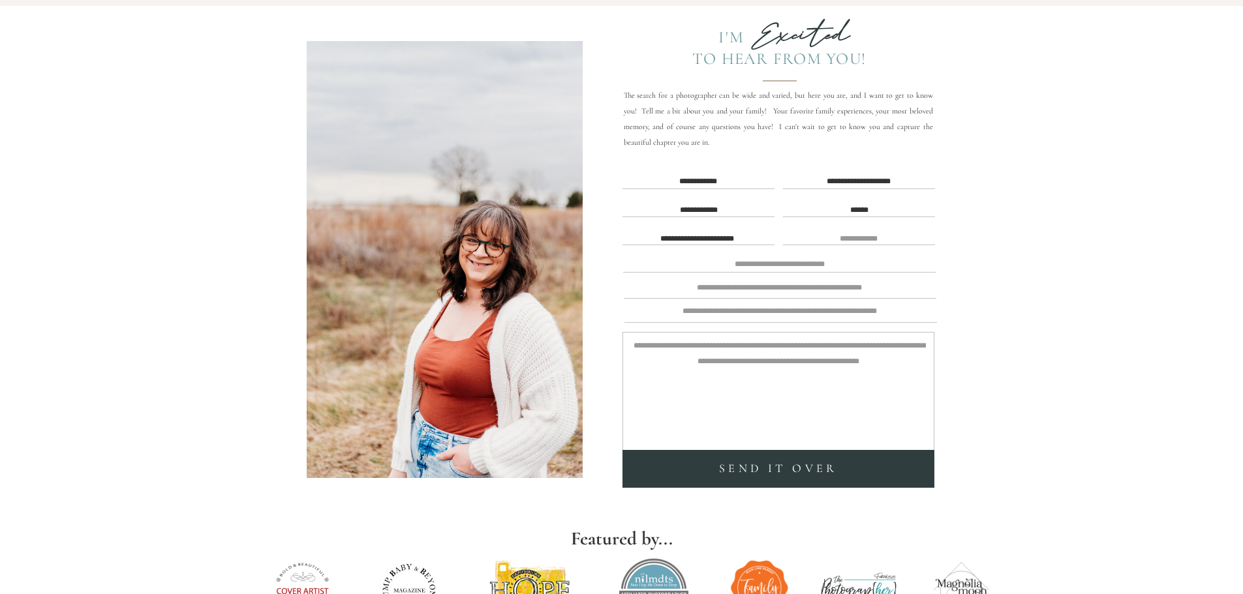
click at [879, 363] on textarea at bounding box center [778, 388] width 295 height 101
type textarea "**********"
click at [821, 457] on div at bounding box center [778, 469] width 312 height 38
click at [884, 241] on textarea at bounding box center [859, 238] width 151 height 14
click at [884, 256] on div "**********" at bounding box center [621, 462] width 1243 height 1054
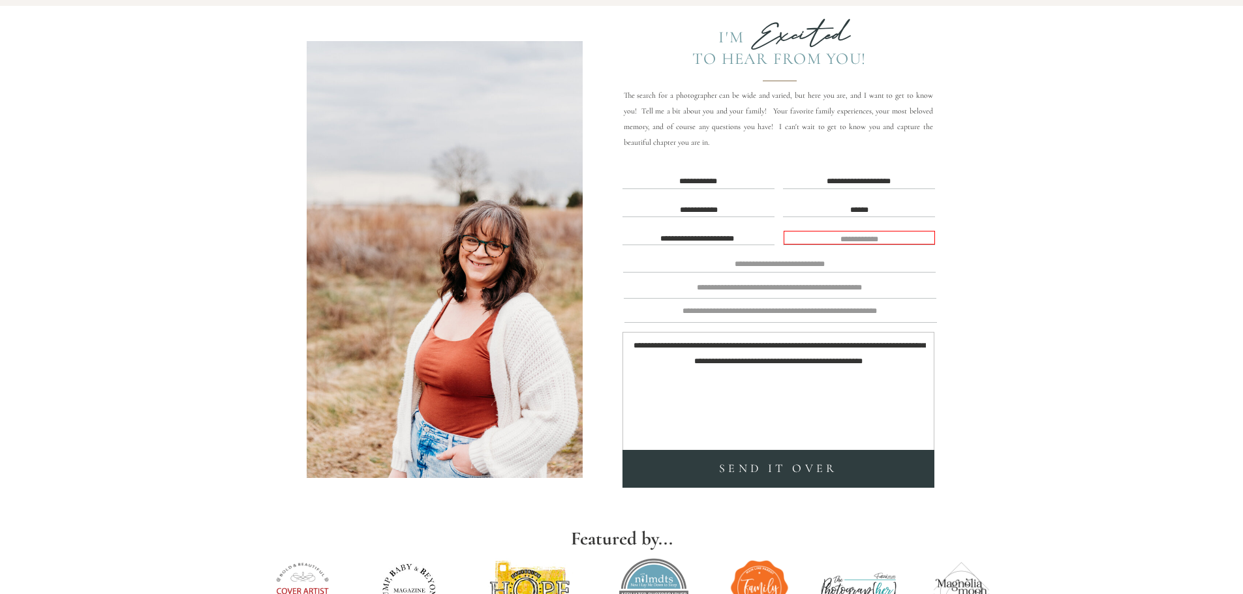
click at [884, 269] on div "**********" at bounding box center [621, 462] width 1243 height 1054
click at [884, 278] on div "**********" at bounding box center [621, 462] width 1243 height 1054
click at [880, 286] on textarea at bounding box center [779, 289] width 313 height 12
click at [849, 298] on div "**********" at bounding box center [621, 462] width 1243 height 1054
click at [848, 312] on textarea at bounding box center [779, 313] width 313 height 12
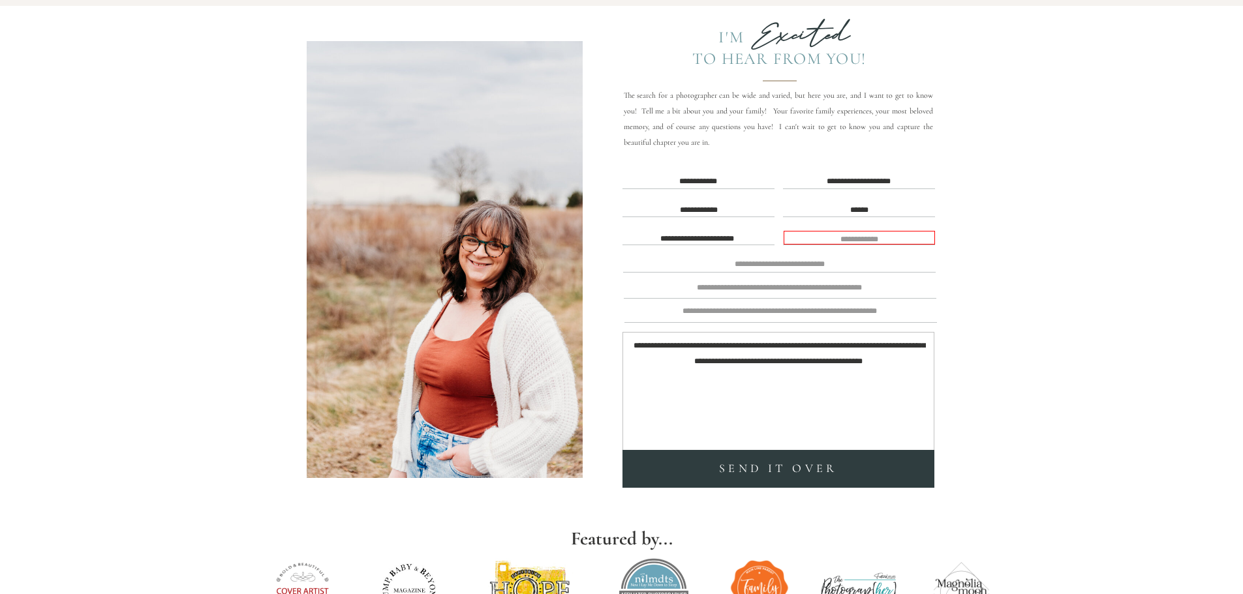
click at [849, 237] on textarea at bounding box center [859, 238] width 151 height 14
type textarea "**********"
click at [810, 373] on textarea "**********" at bounding box center [778, 388] width 295 height 101
click at [818, 470] on div "SEND it over" at bounding box center [779, 469] width 306 height 21
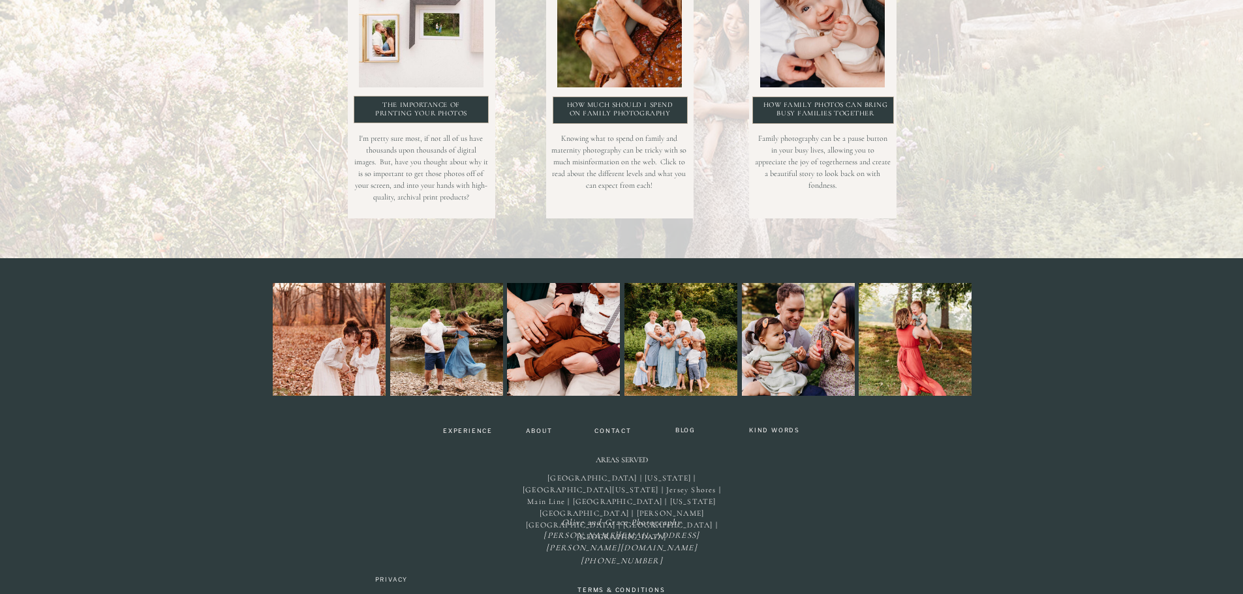
scroll to position [466, 0]
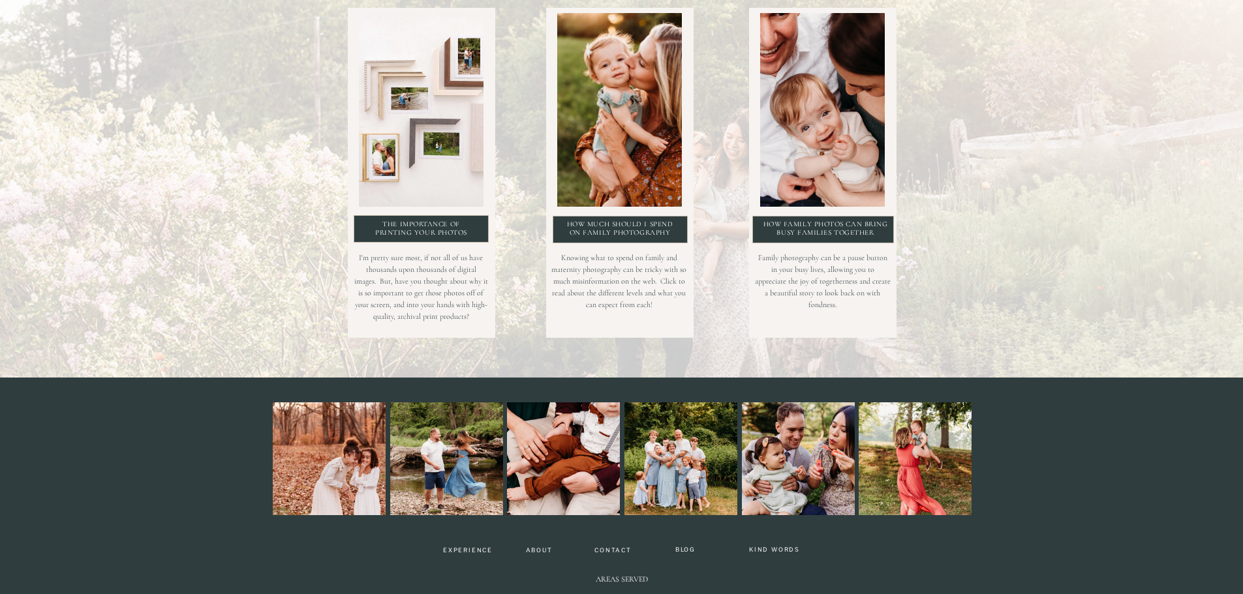
click at [609, 230] on p "How Much should i spend on Family photography" at bounding box center [620, 231] width 109 height 23
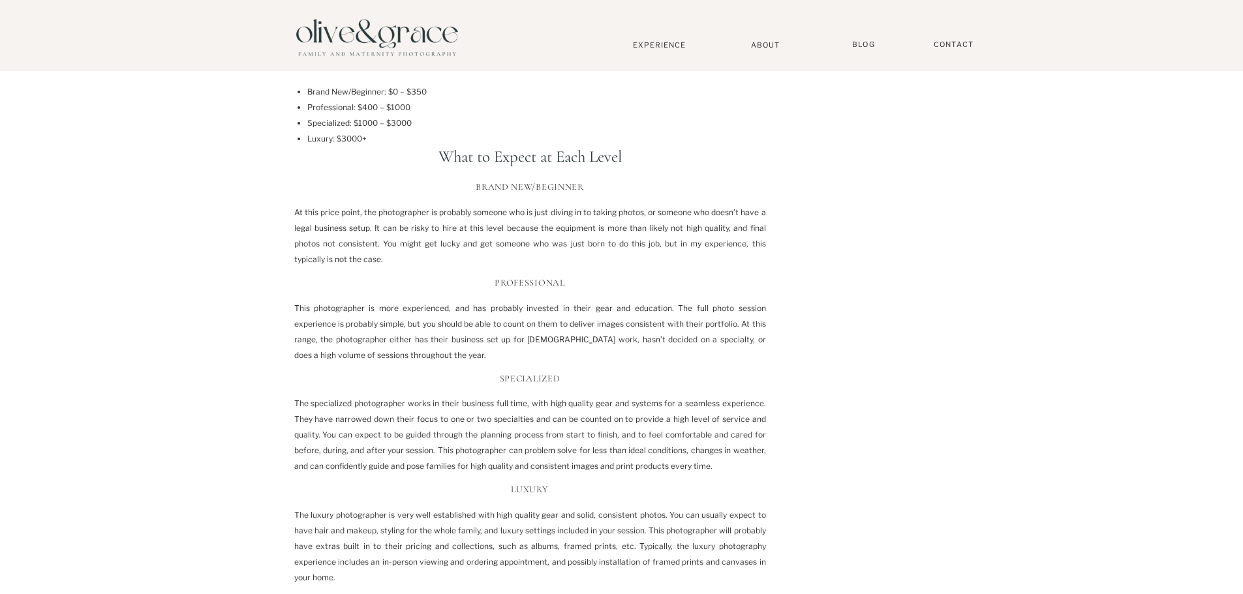
scroll to position [1151, 0]
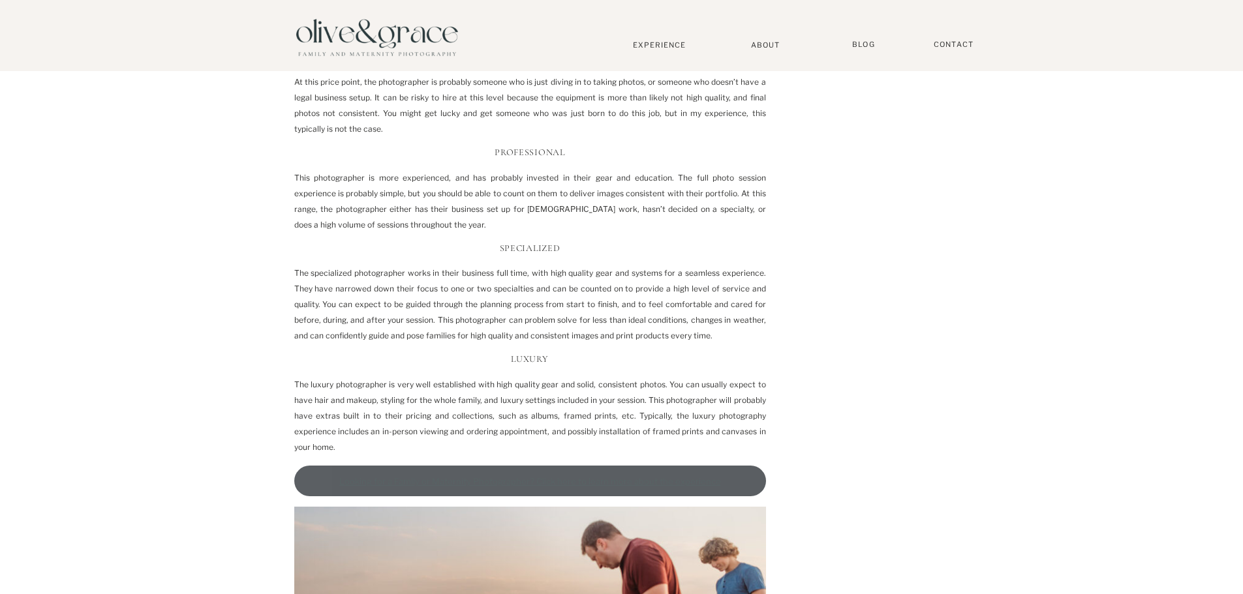
click at [615, 466] on link "Looking for a Family or Maternity Photographer? Click here to learn more about …" at bounding box center [530, 481] width 472 height 31
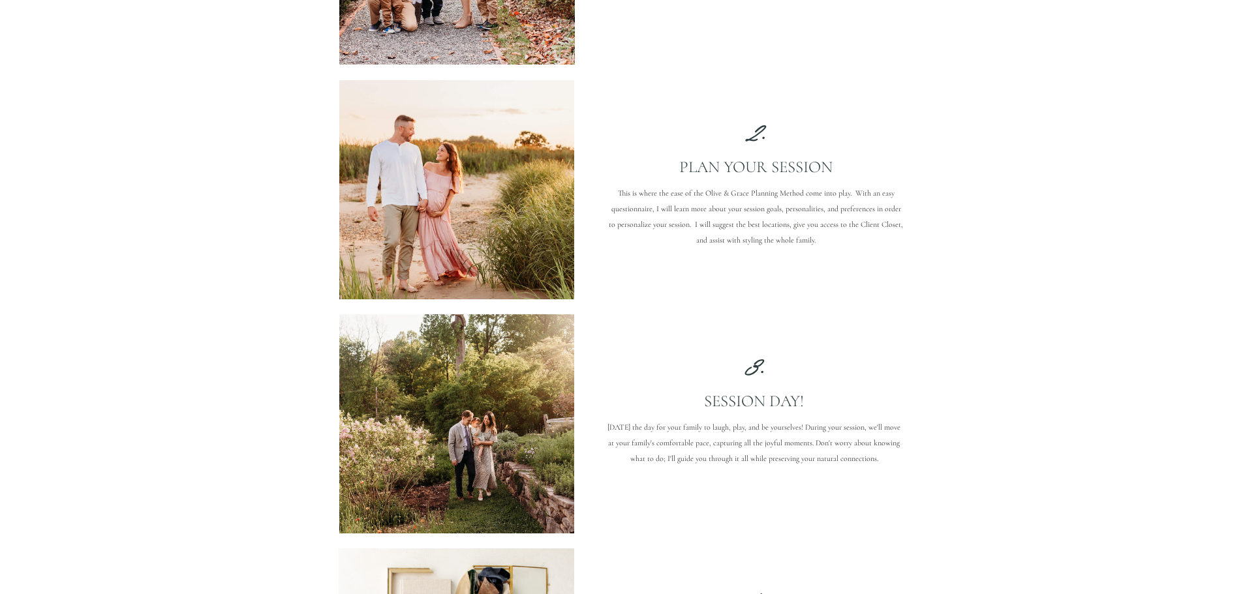
scroll to position [1305, 0]
drag, startPoint x: 527, startPoint y: 423, endPoint x: 682, endPoint y: 508, distance: 176.3
drag, startPoint x: 682, startPoint y: 508, endPoint x: 696, endPoint y: 511, distance: 14.6
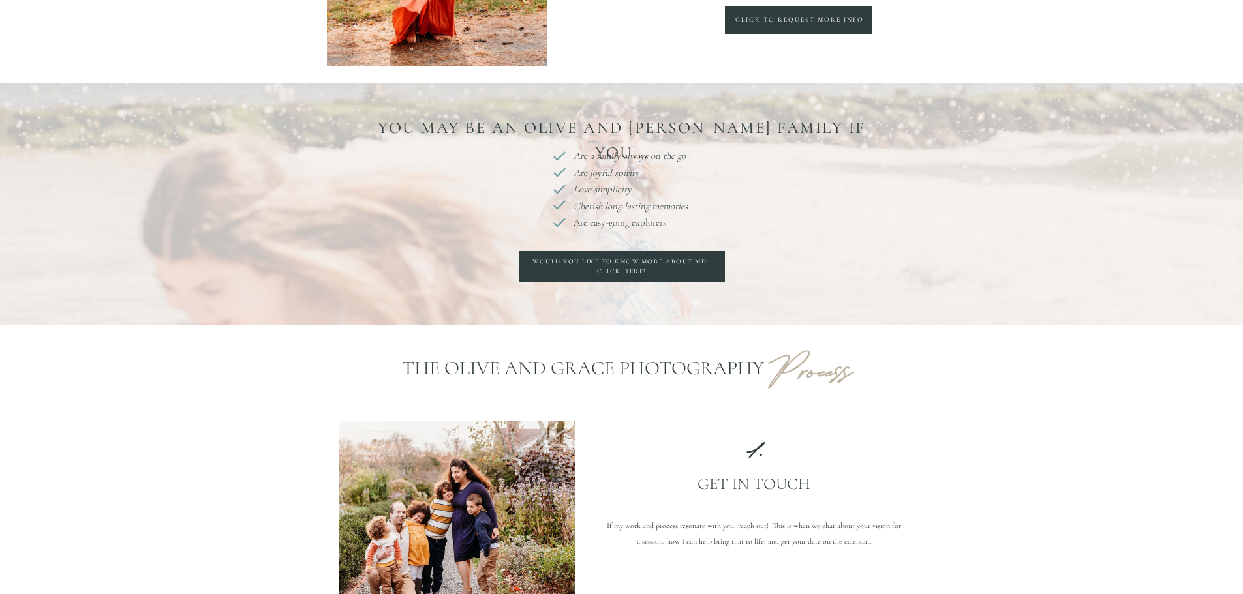
scroll to position [848, 0]
